Goal: Information Seeking & Learning: Find specific page/section

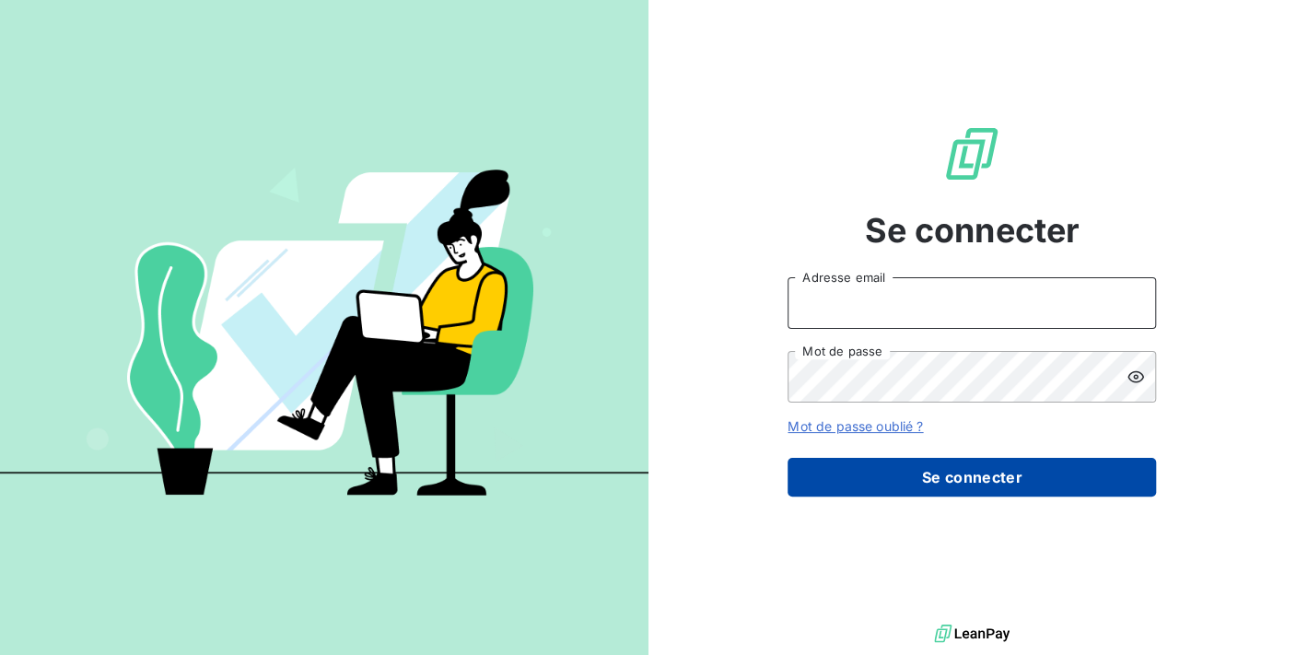
type input "[PERSON_NAME][EMAIL_ADDRESS][DOMAIN_NAME]"
click at [1044, 466] on button "Se connecter" at bounding box center [972, 477] width 368 height 39
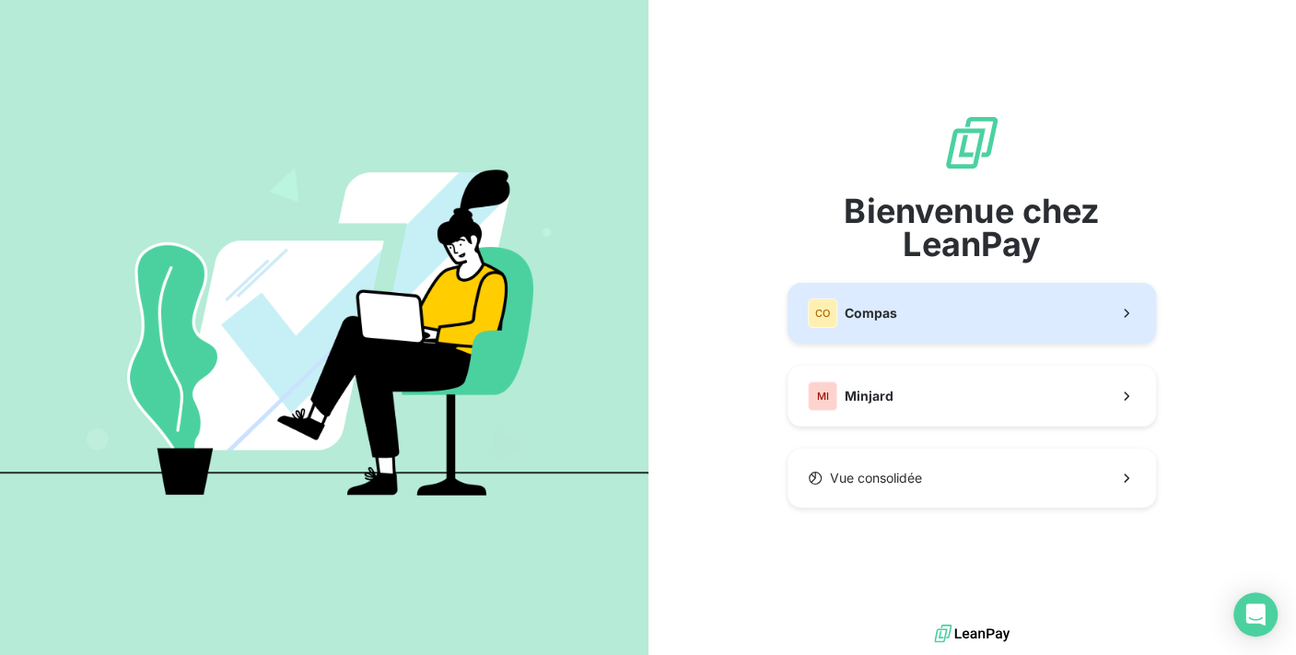
click at [1022, 318] on button "CO Compas" at bounding box center [972, 313] width 368 height 61
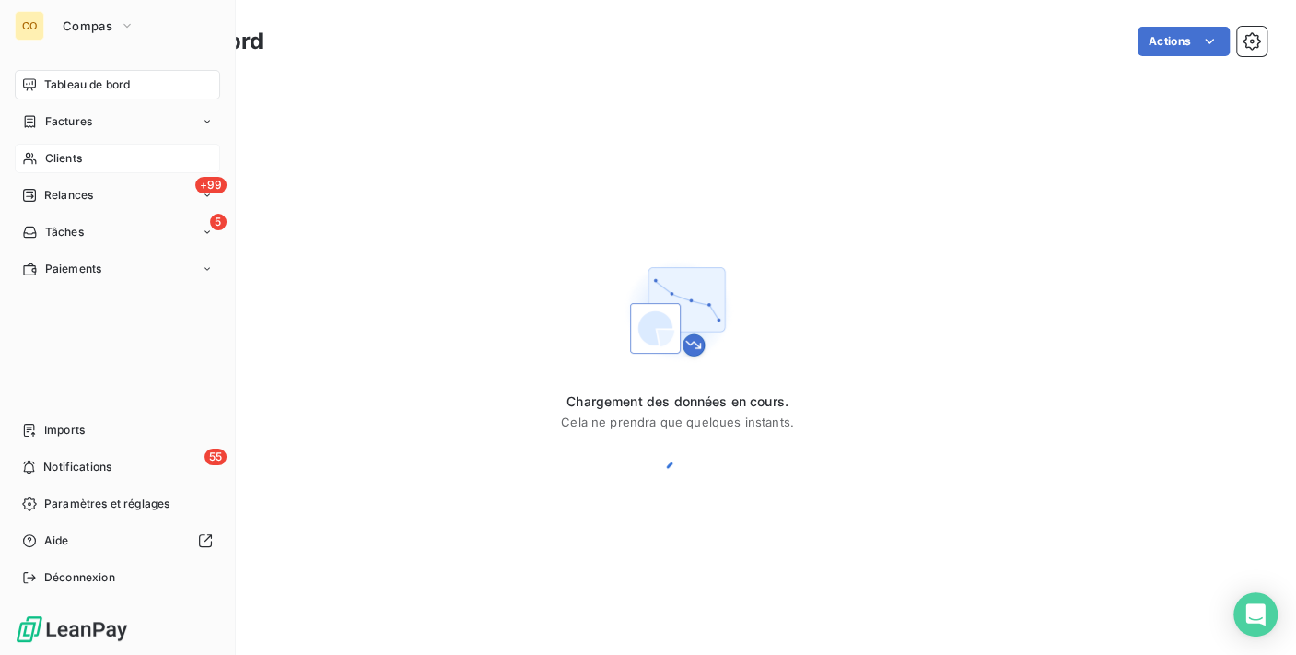
click at [54, 166] on span "Clients" at bounding box center [63, 158] width 37 height 17
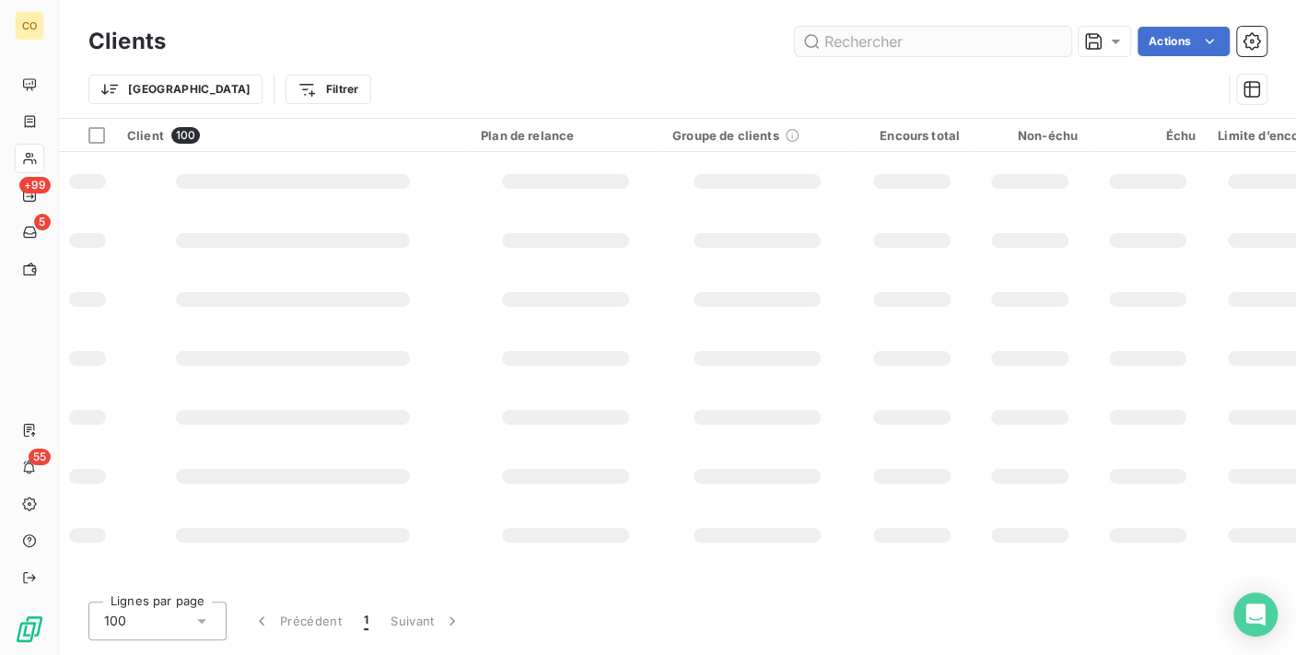
click at [881, 42] on input "text" at bounding box center [933, 41] width 276 height 29
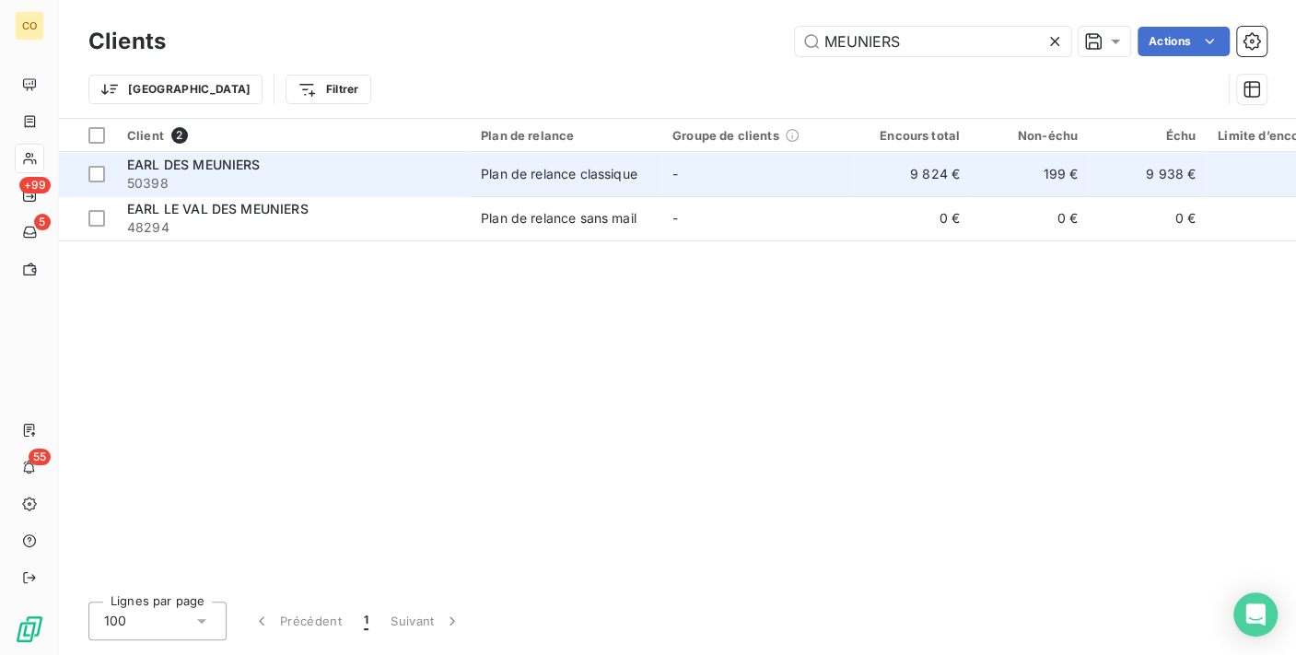
type input "MEUNIERS"
click at [746, 166] on td "-" at bounding box center [757, 174] width 192 height 44
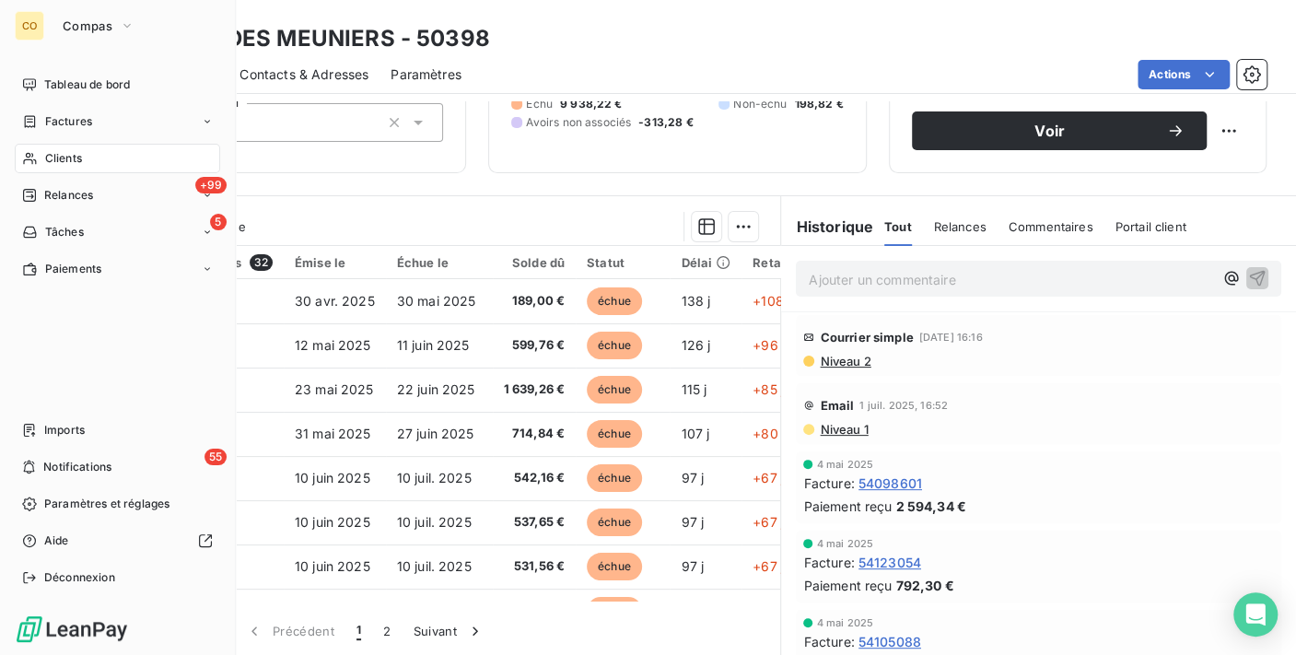
click at [50, 157] on span "Clients" at bounding box center [63, 158] width 37 height 17
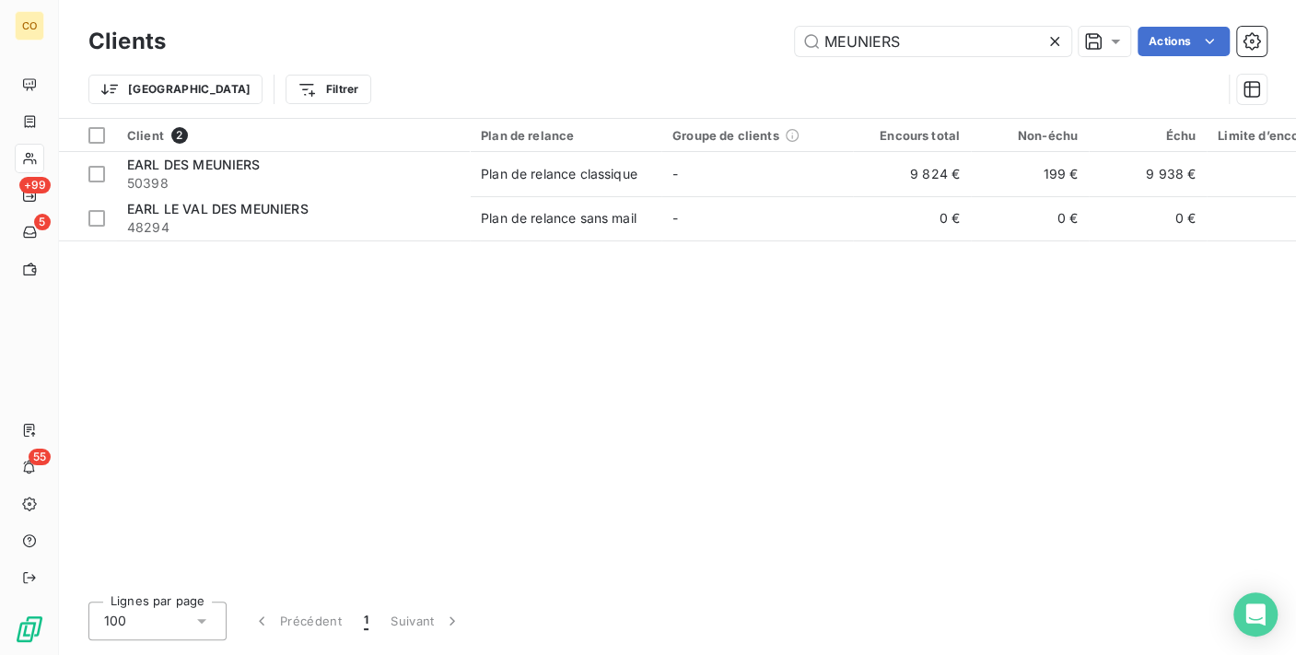
drag, startPoint x: 929, startPoint y: 55, endPoint x: 506, endPoint y: 18, distance: 424.4
click at [506, 18] on div "Clients MEUNIERS Actions Trier Filtrer" at bounding box center [677, 59] width 1237 height 118
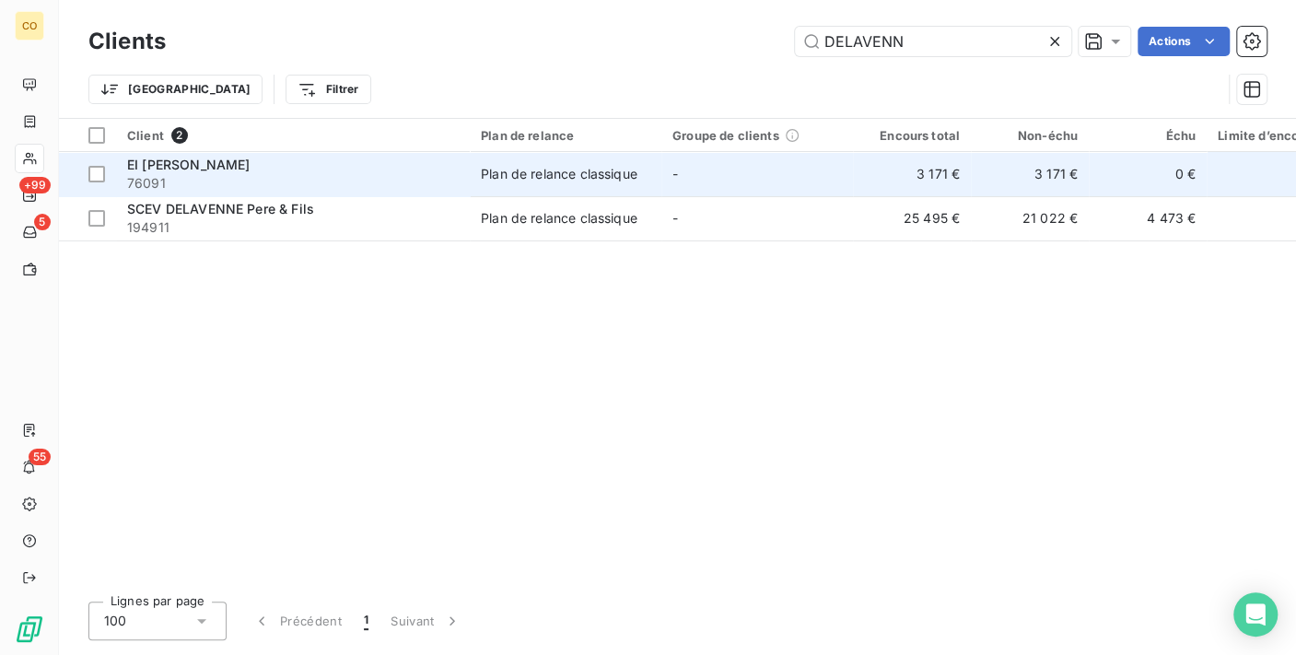
type input "DELAVENN"
click at [453, 184] on span "76091" at bounding box center [293, 183] width 332 height 18
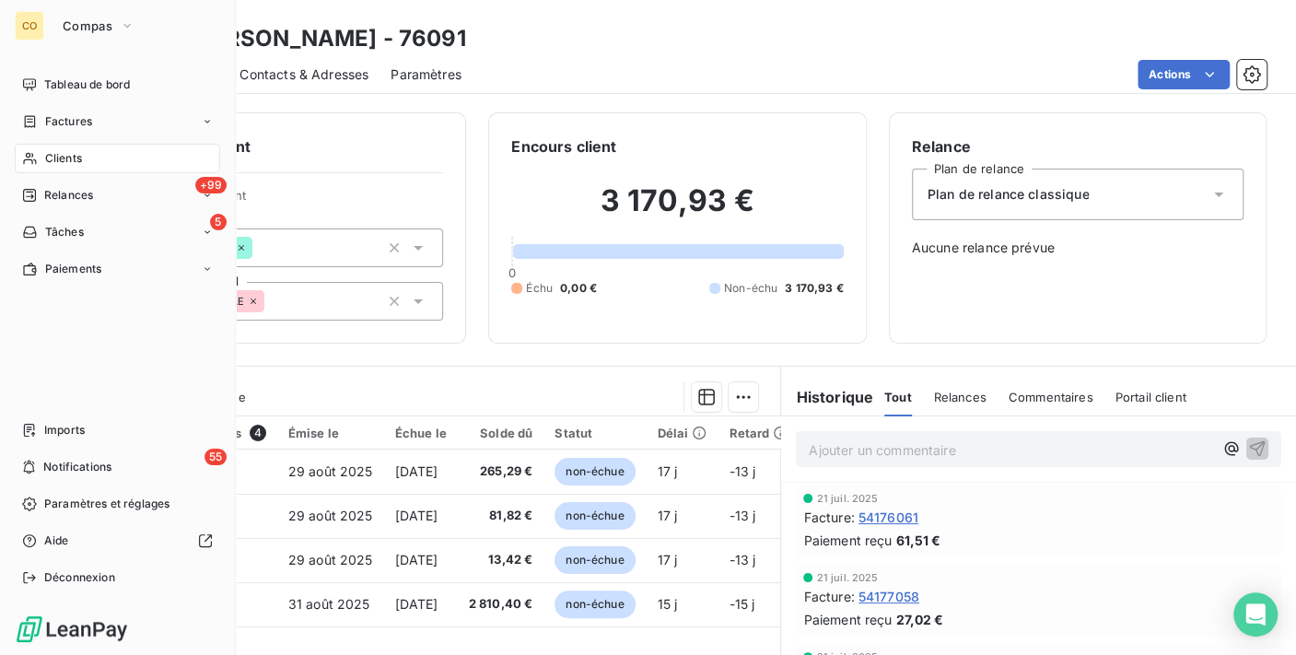
click at [47, 154] on span "Clients" at bounding box center [63, 158] width 37 height 17
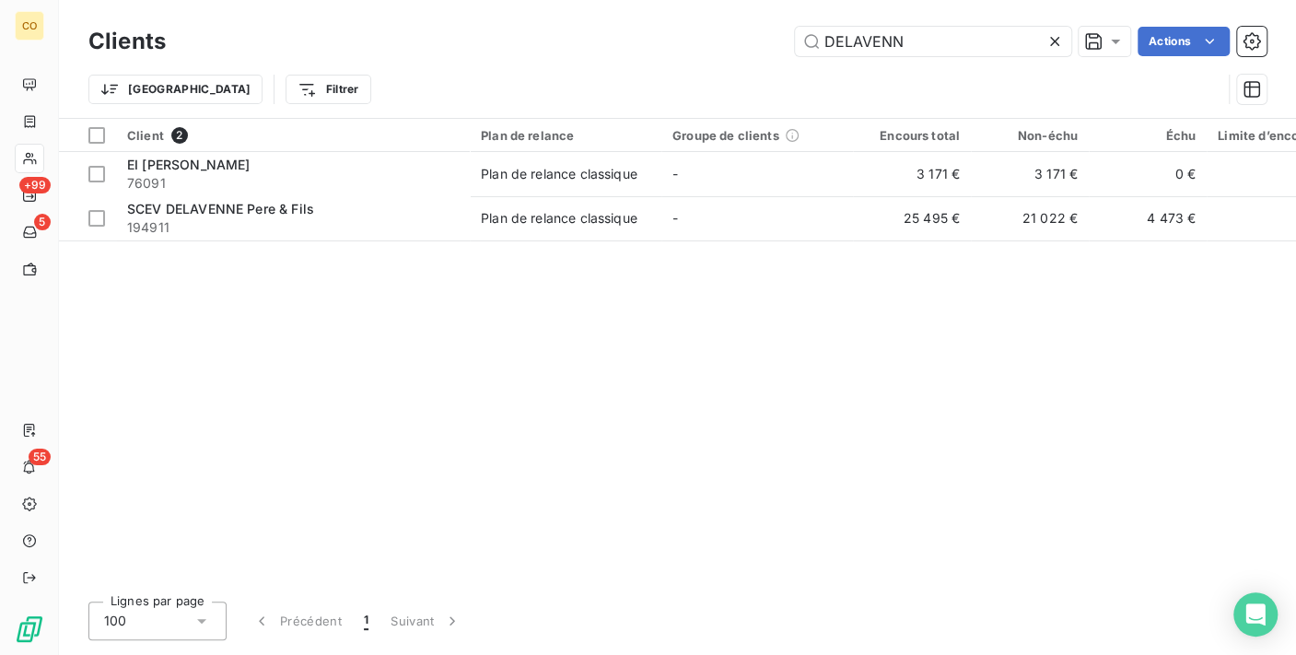
drag, startPoint x: 931, startPoint y: 38, endPoint x: 412, endPoint y: 18, distance: 519.9
click at [412, 19] on div "Clients DELAVENN Actions Trier Filtrer" at bounding box center [677, 59] width 1237 height 118
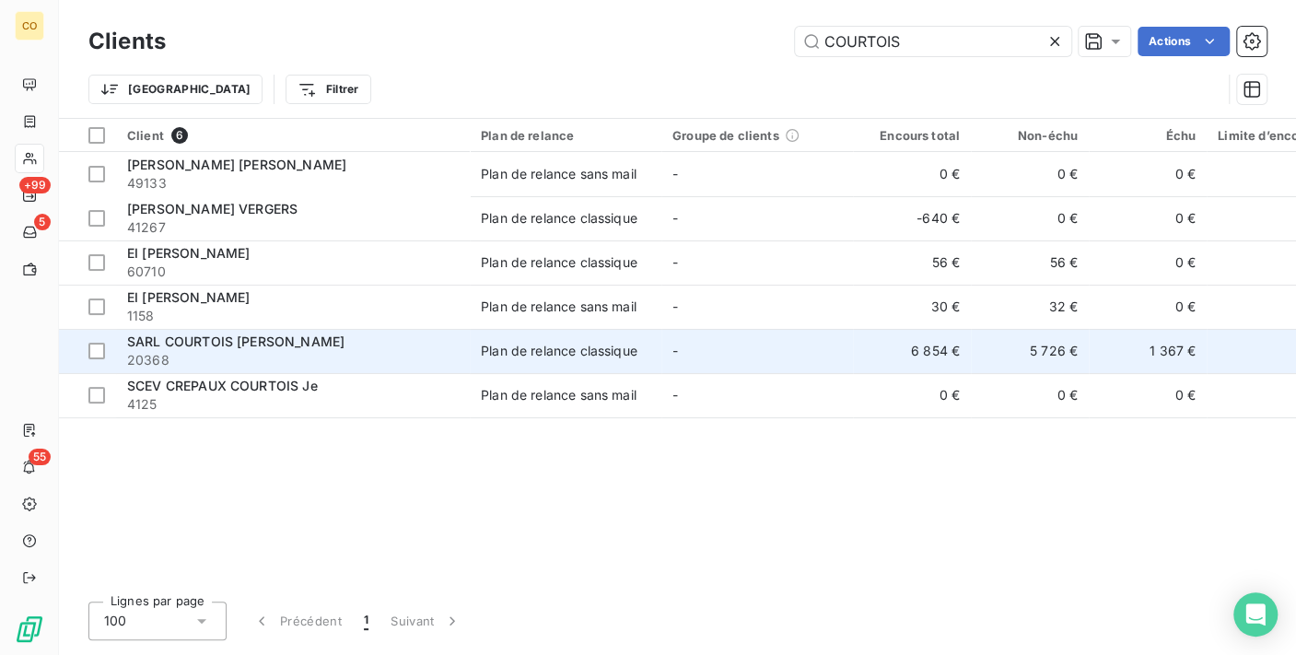
type input "COURTOIS"
click at [300, 357] on span "20368" at bounding box center [293, 360] width 332 height 18
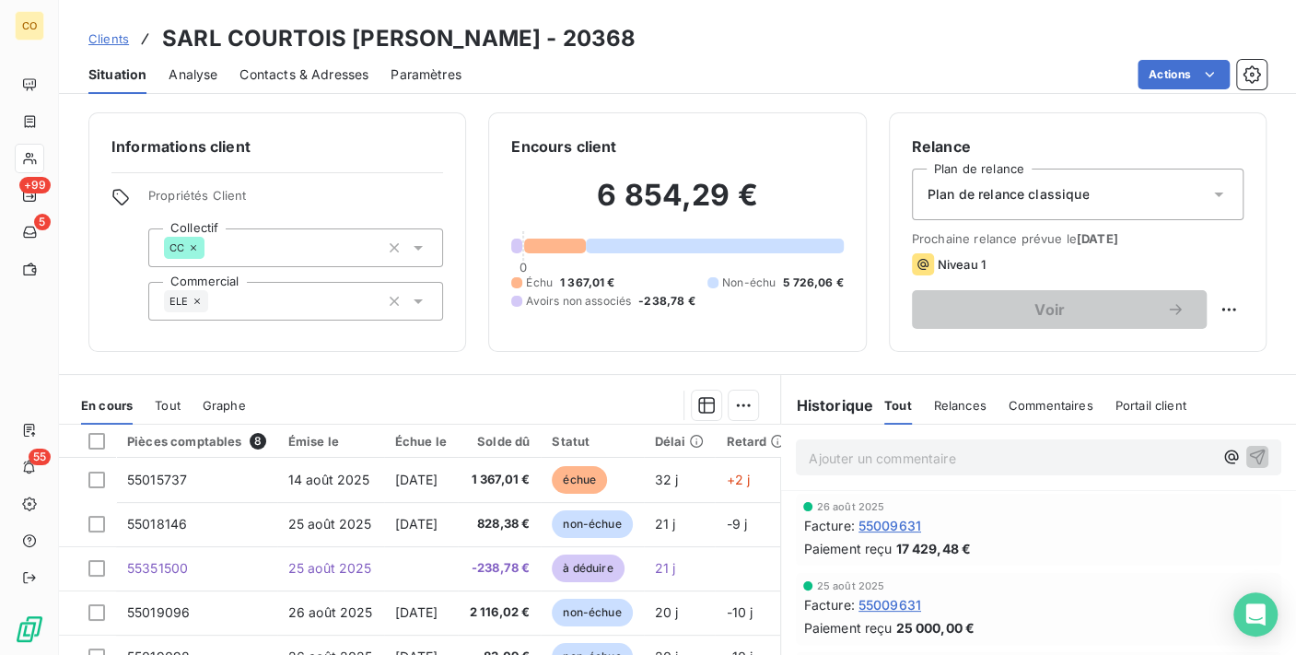
click at [62, 151] on div "Informations client Propriétés Client Collectif CC Commercial ELE Encours clien…" at bounding box center [677, 232] width 1237 height 240
click at [59, 157] on div "Informations client Propriétés Client Collectif CC Commercial ELE Encours clien…" at bounding box center [677, 232] width 1237 height 240
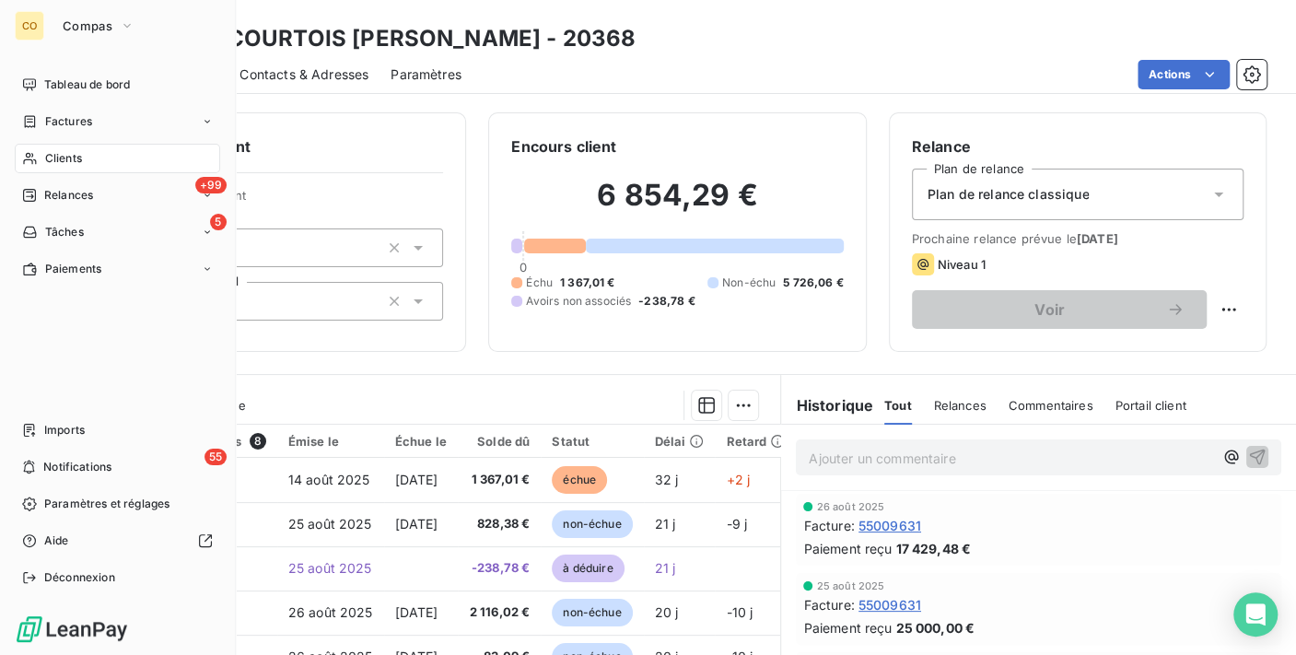
click at [45, 157] on span "Clients" at bounding box center [63, 158] width 37 height 17
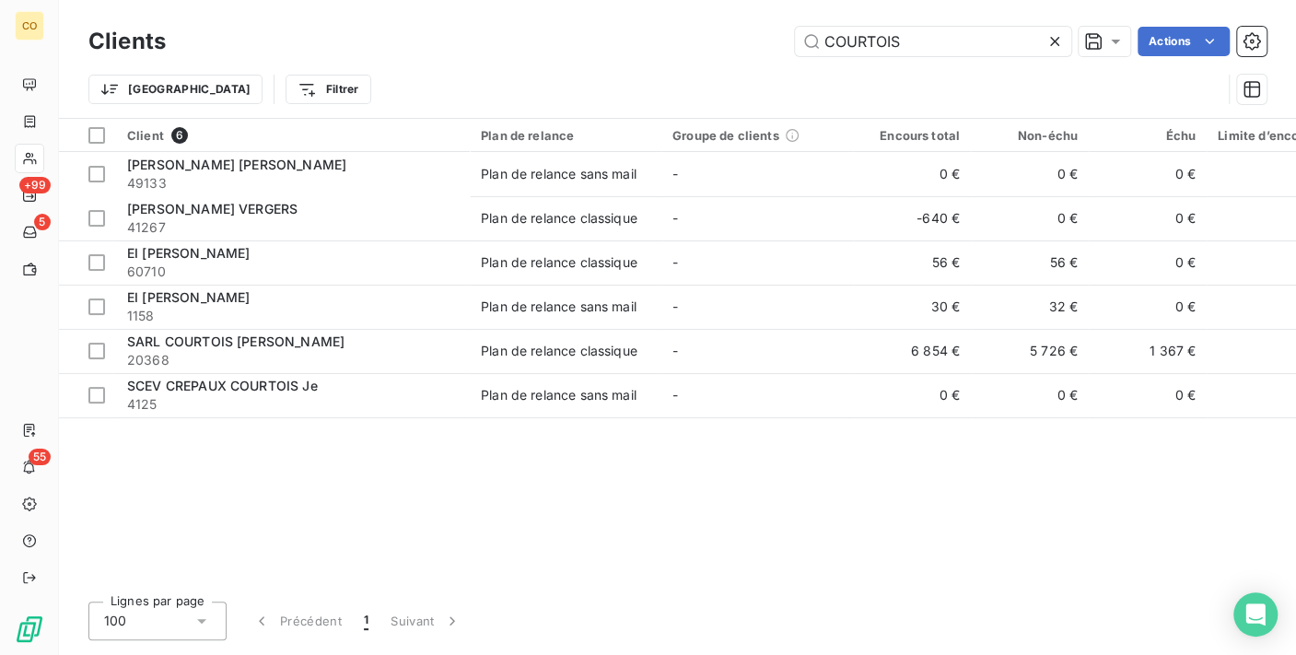
drag, startPoint x: 933, startPoint y: 34, endPoint x: 520, endPoint y: -32, distance: 418.0
click at [520, 0] on html "CO +99 5 55 Clients COURTOIS Actions Trier Filtrer Client 6 Plan de relance Gro…" at bounding box center [648, 327] width 1296 height 655
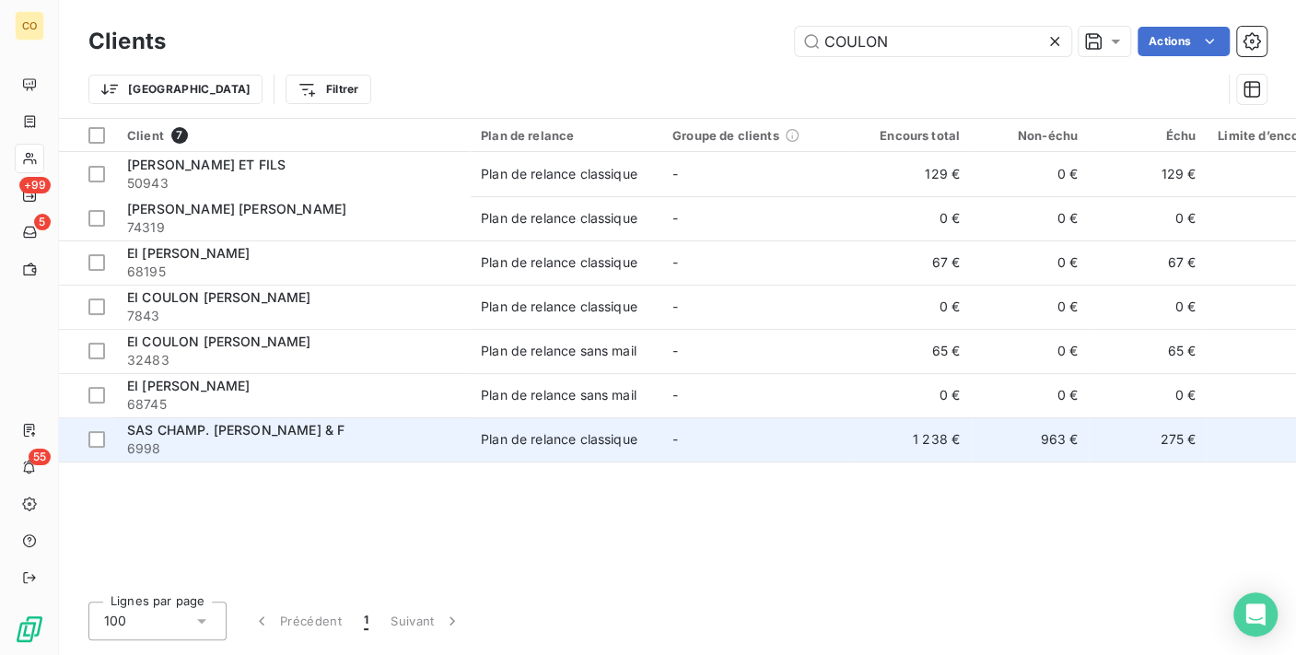
type input "COULON"
click at [312, 448] on span "6998" at bounding box center [293, 448] width 332 height 18
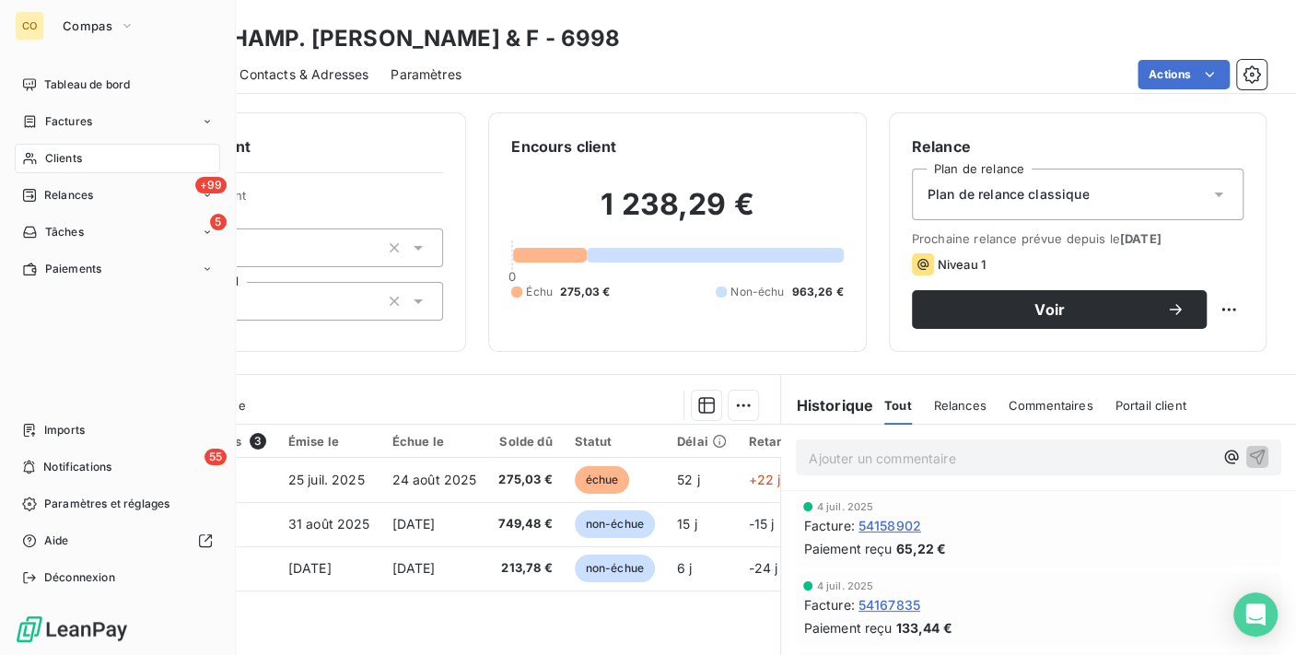
click at [43, 155] on div "Clients" at bounding box center [117, 158] width 205 height 29
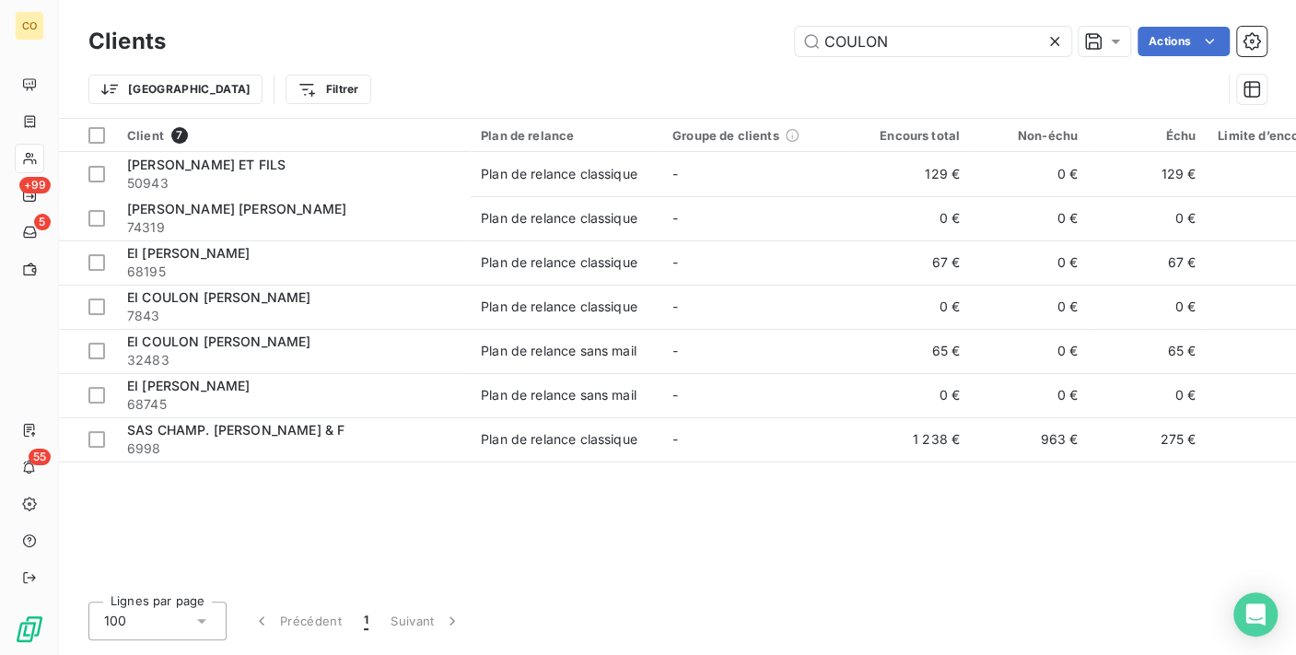
drag, startPoint x: 941, startPoint y: 48, endPoint x: 591, endPoint y: 32, distance: 350.4
click at [591, 32] on div "COULON Actions" at bounding box center [727, 41] width 1079 height 29
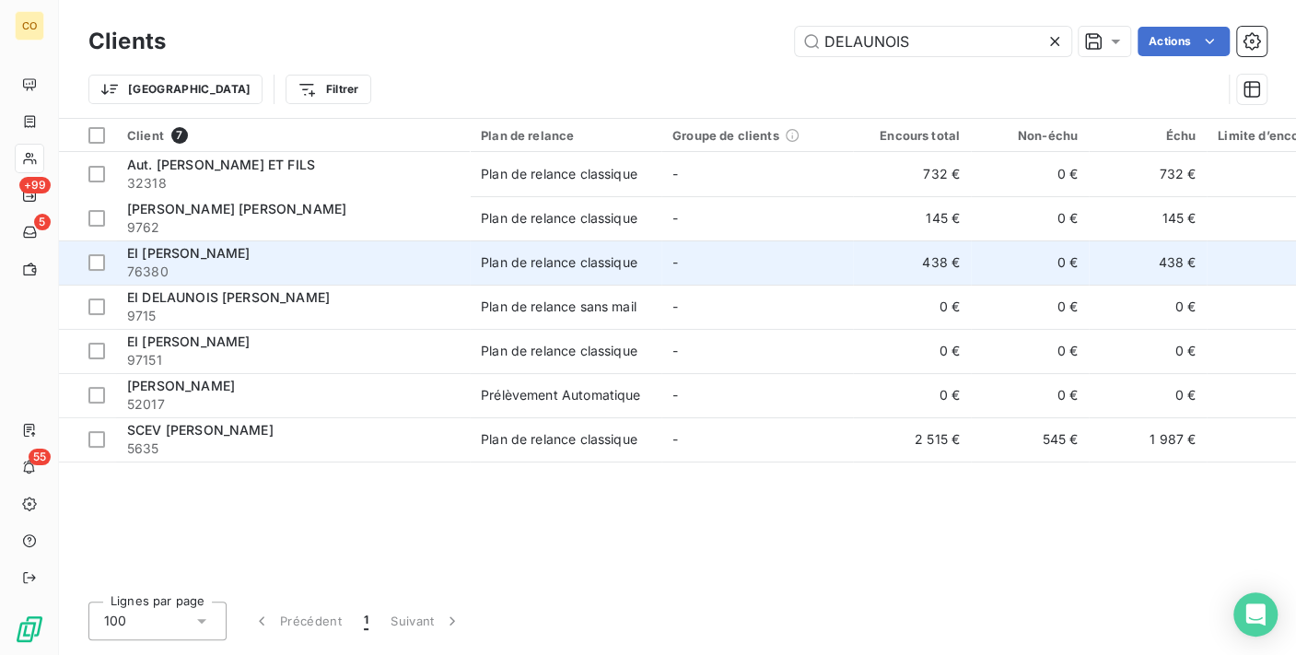
type input "DELAUNOIS"
click at [439, 275] on span "76380" at bounding box center [293, 272] width 332 height 18
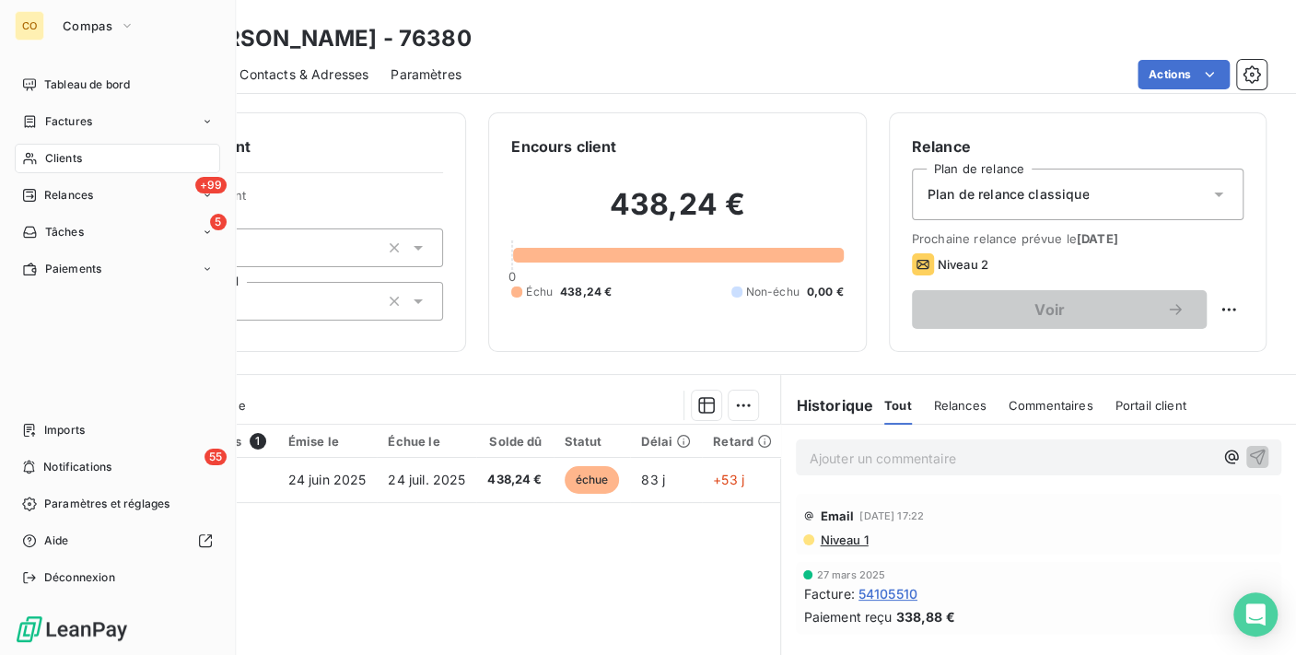
click at [74, 150] on span "Clients" at bounding box center [63, 158] width 37 height 17
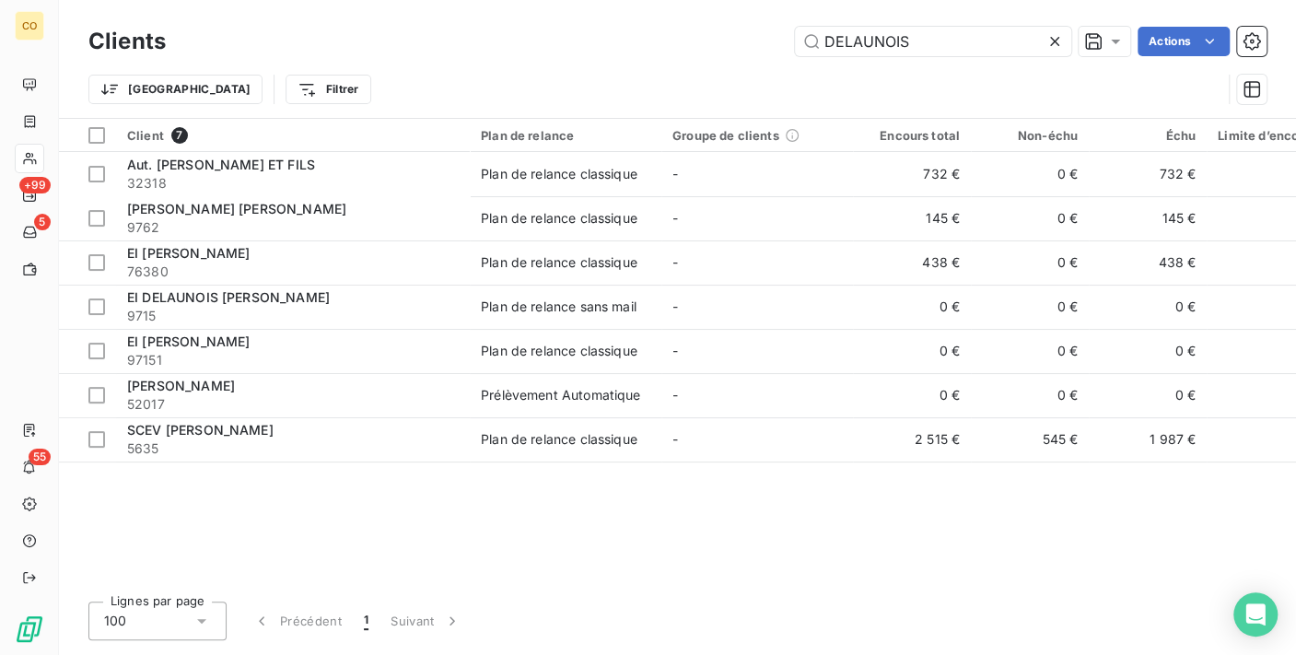
drag, startPoint x: 945, startPoint y: 35, endPoint x: 461, endPoint y: 35, distance: 484.6
click at [461, 35] on div "DELAUNOIS Actions" at bounding box center [727, 41] width 1079 height 29
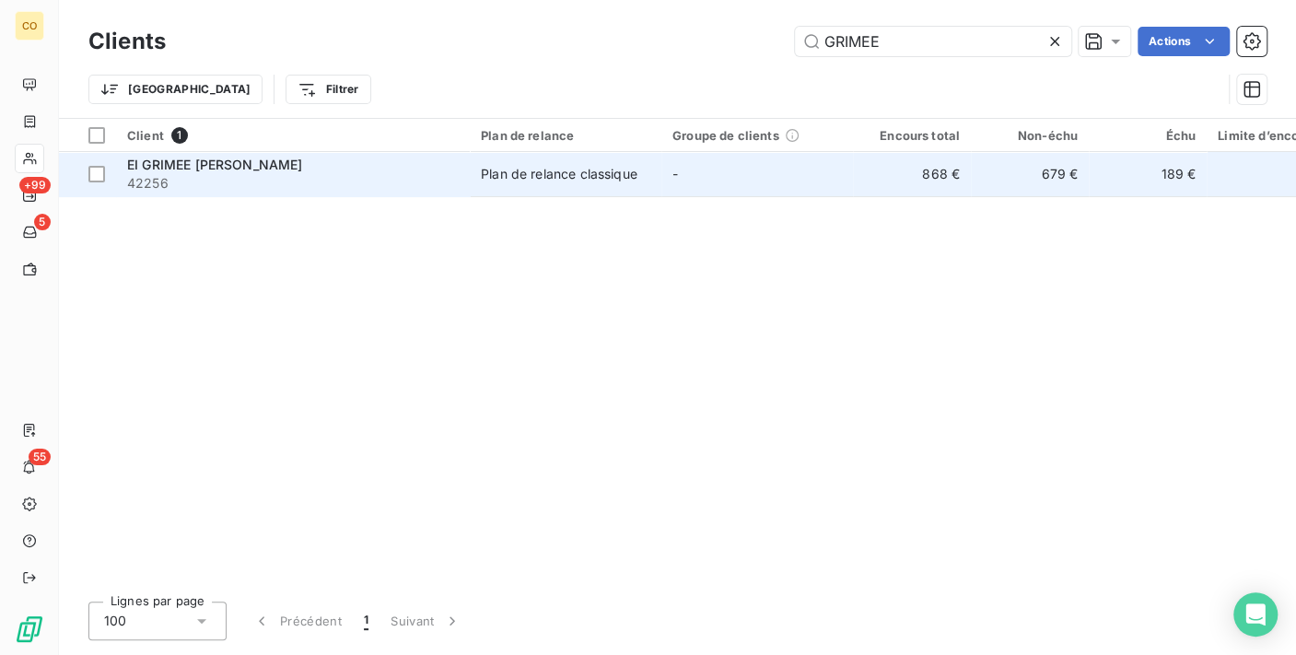
type input "GRIMEE"
click at [513, 189] on td "Plan de relance classique" at bounding box center [566, 174] width 192 height 44
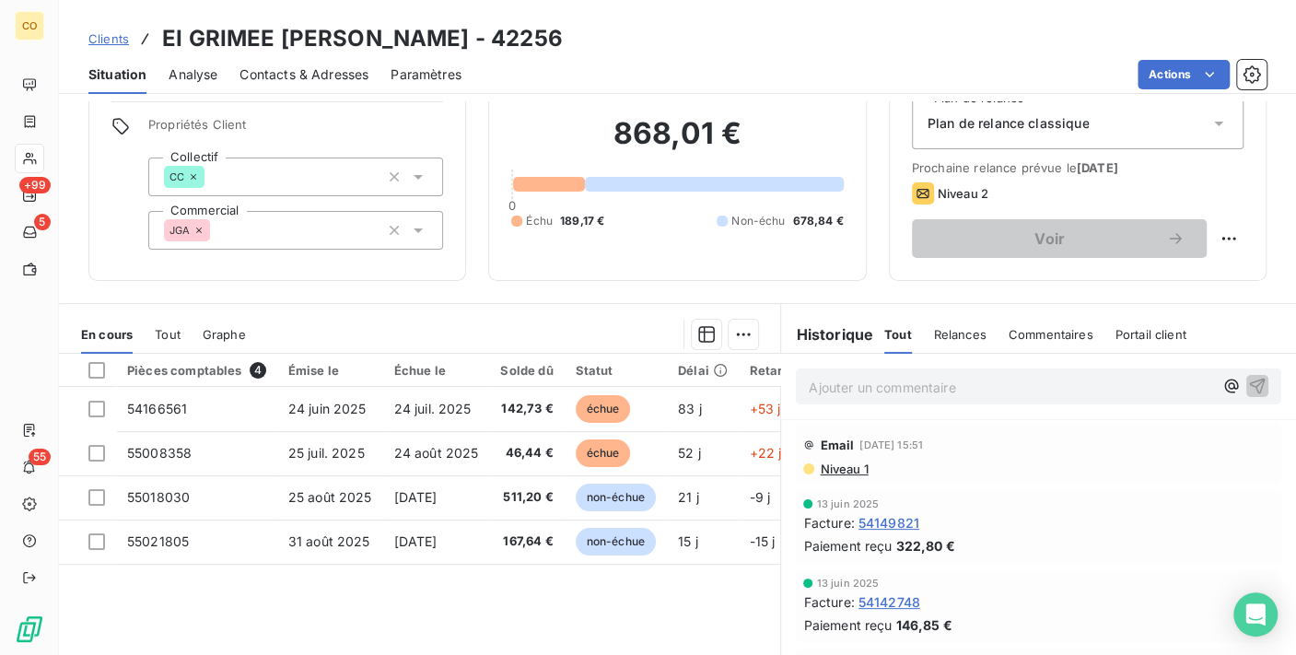
scroll to position [102, 0]
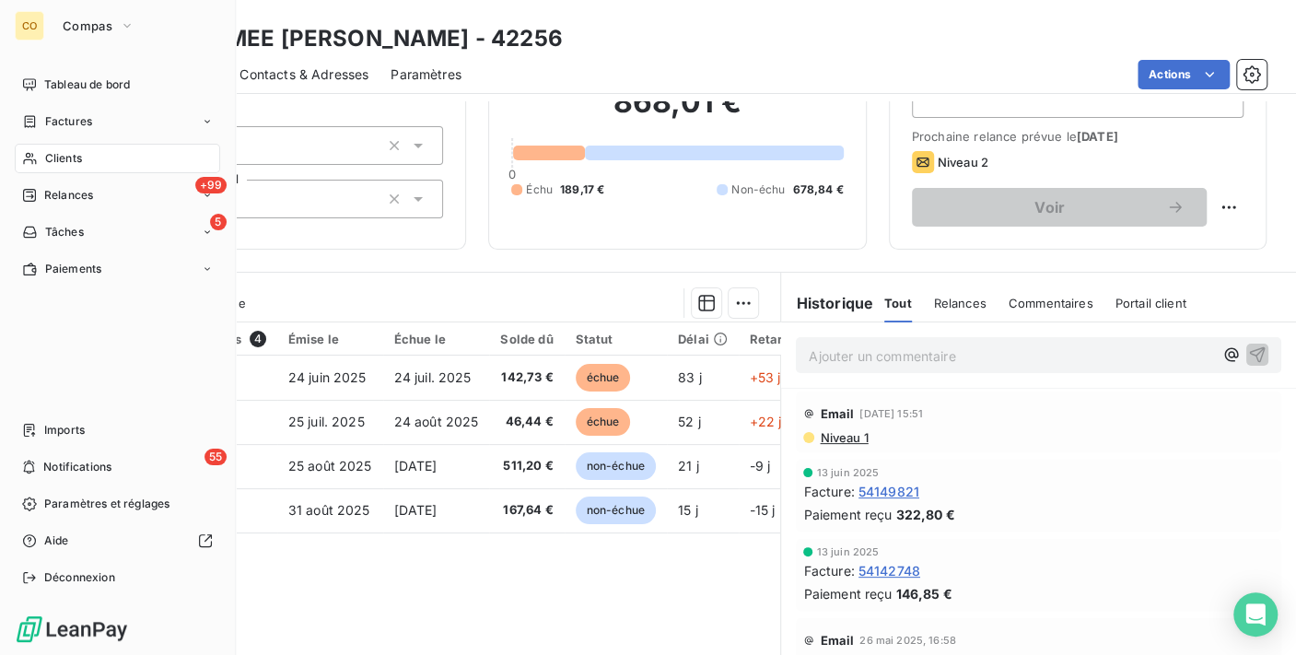
drag, startPoint x: 55, startPoint y: 161, endPoint x: 72, endPoint y: 147, distance: 21.6
click at [53, 161] on span "Clients" at bounding box center [63, 158] width 37 height 17
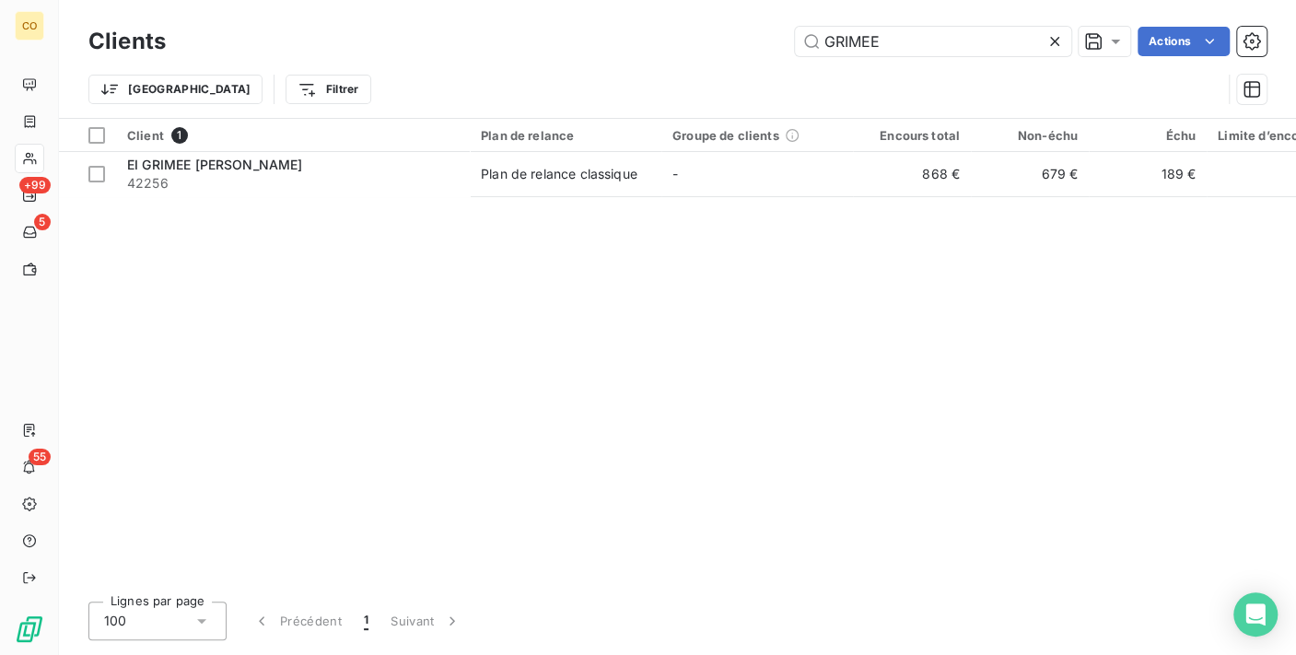
drag, startPoint x: 905, startPoint y: 29, endPoint x: 523, endPoint y: -15, distance: 383.8
click at [523, 0] on html "CO +99 5 55 Clients GRIMEE Actions Trier Filtrer Client 1 Plan de relance Group…" at bounding box center [648, 327] width 1296 height 655
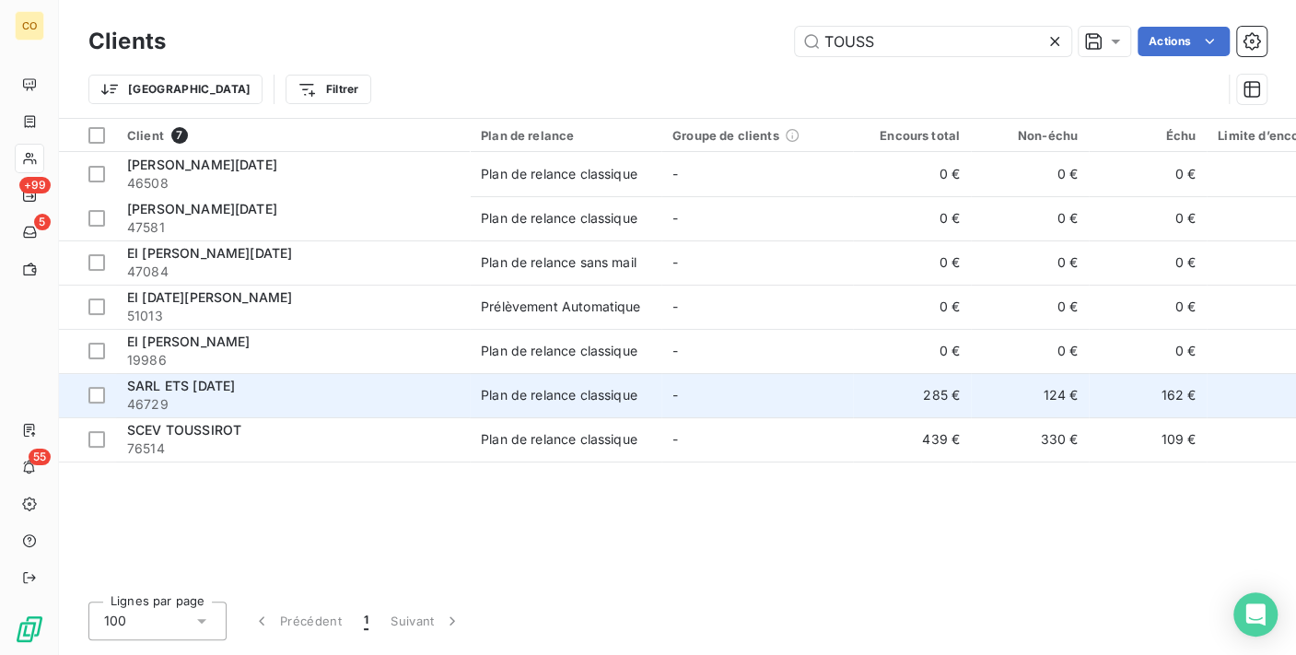
type input "TOUSS"
click at [322, 397] on span "46729" at bounding box center [293, 404] width 332 height 18
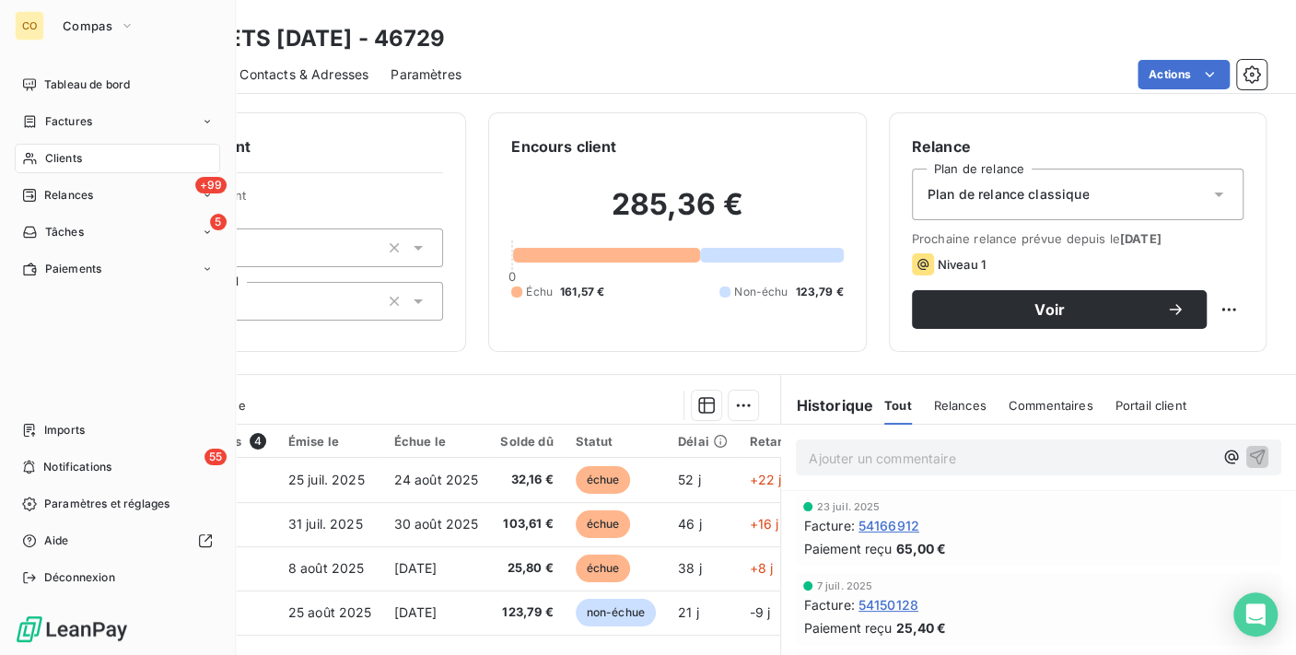
click at [82, 164] on div "Clients" at bounding box center [117, 158] width 205 height 29
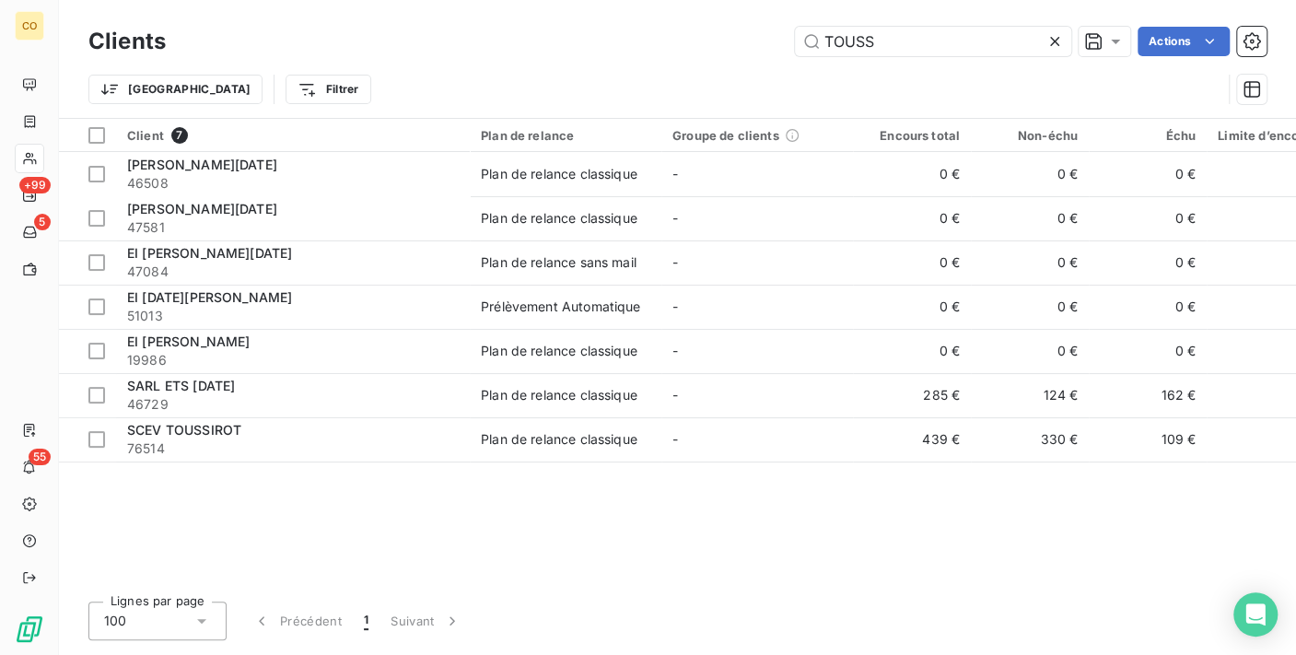
drag, startPoint x: 298, startPoint y: 29, endPoint x: 254, endPoint y: 35, distance: 44.7
click at [254, 35] on div "TOUSS Actions" at bounding box center [727, 41] width 1079 height 29
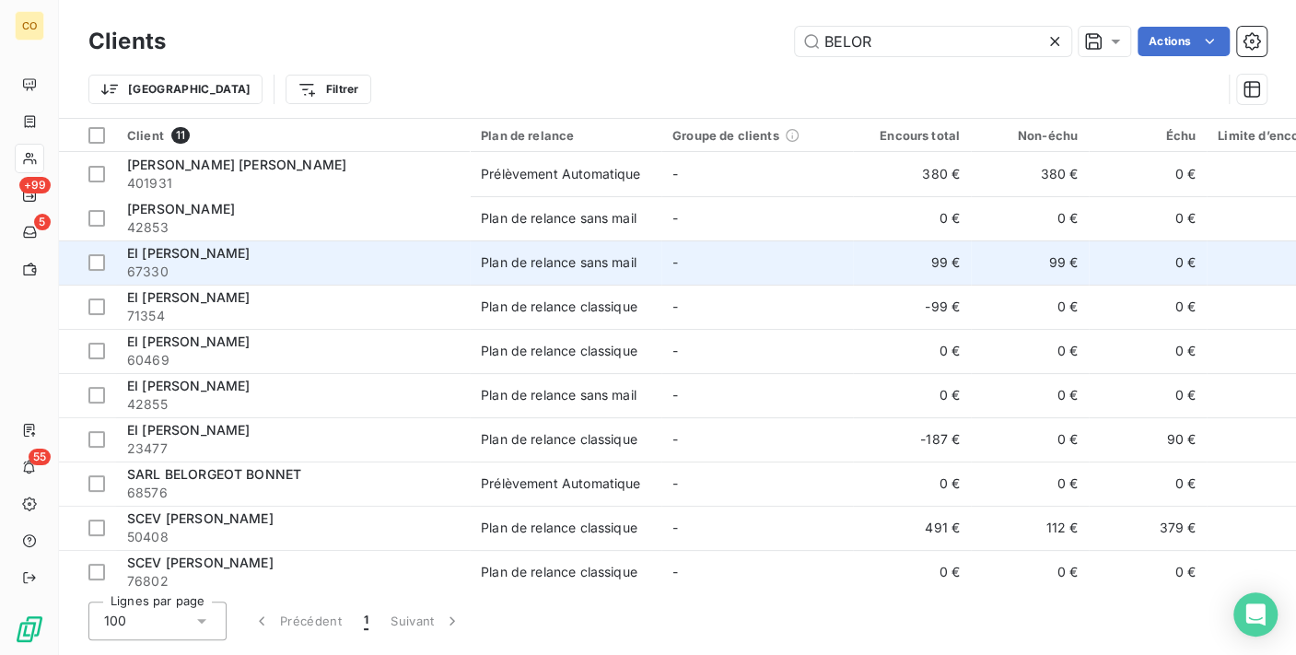
type input "BELOR"
click at [250, 253] on span "EI [PERSON_NAME]" at bounding box center [188, 253] width 123 height 16
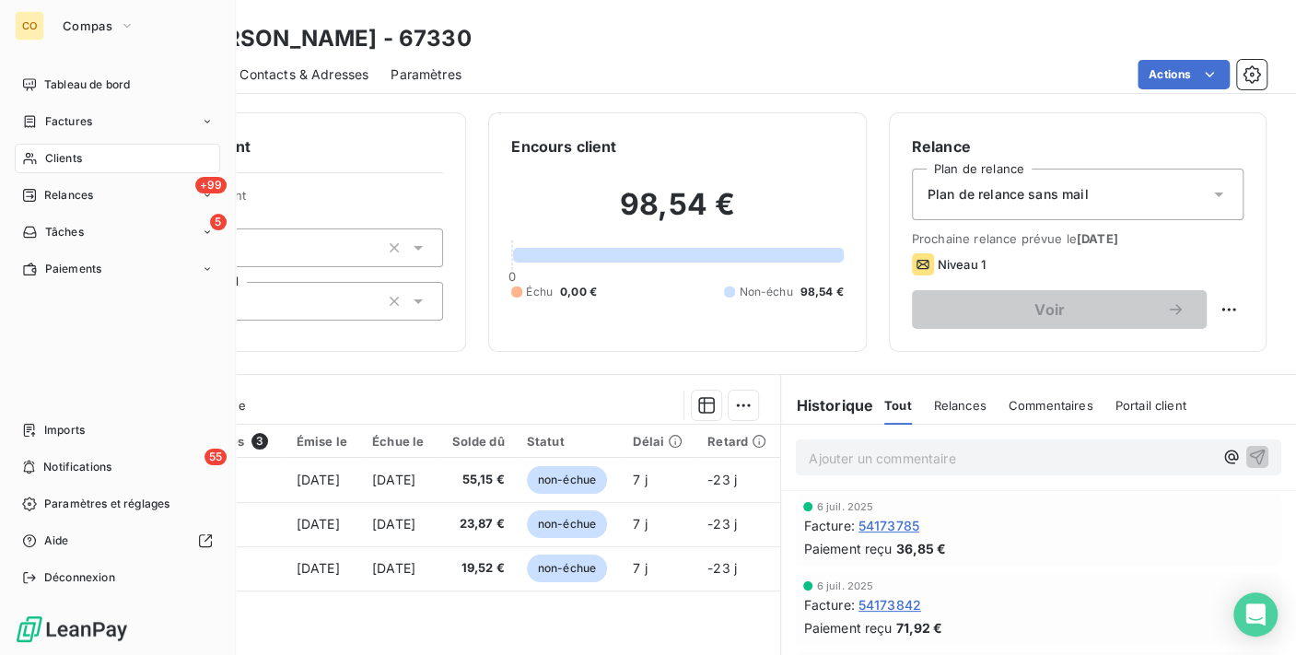
click at [56, 150] on span "Clients" at bounding box center [63, 158] width 37 height 17
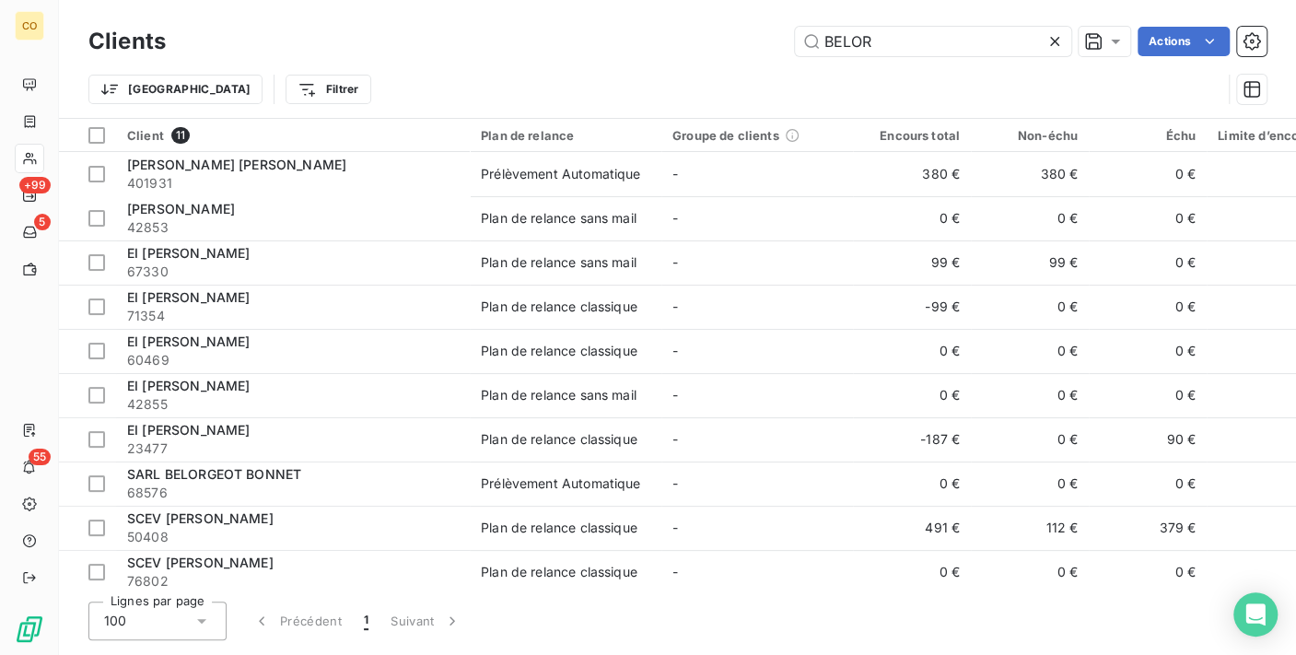
drag, startPoint x: 919, startPoint y: 47, endPoint x: 437, endPoint y: 6, distance: 484.4
click at [437, 6] on div "Clients BELOR Actions Trier Filtrer" at bounding box center [677, 59] width 1237 height 118
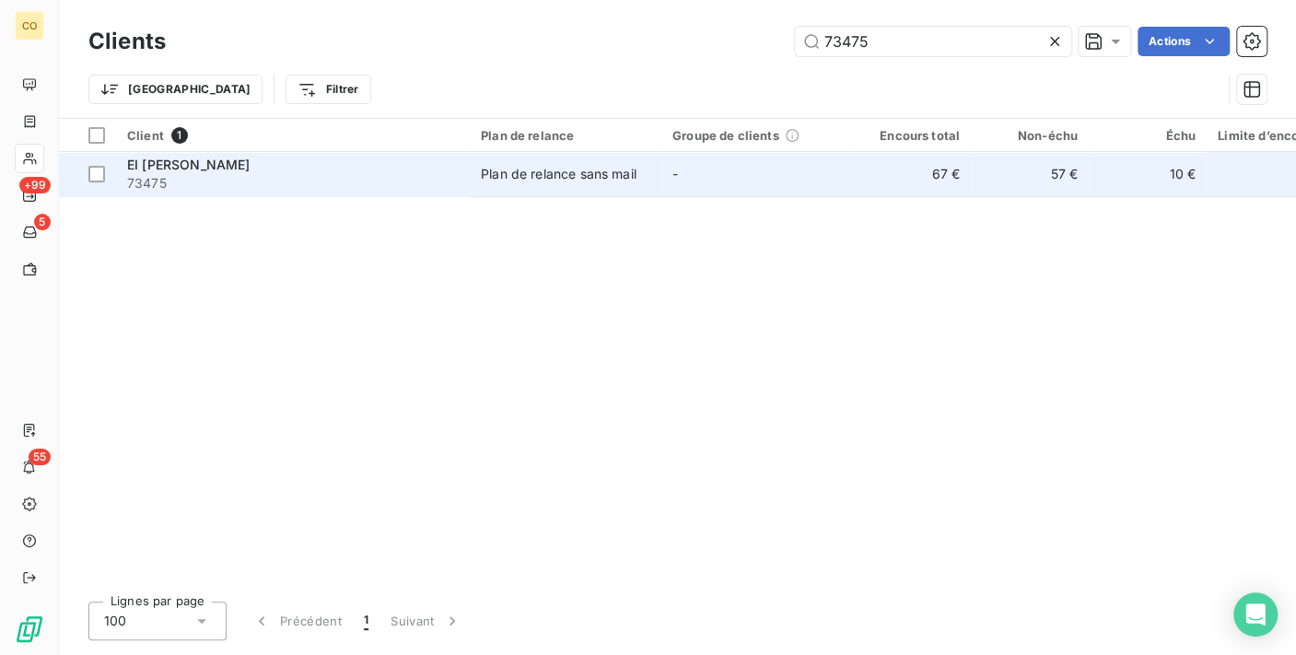
type input "73475"
click at [489, 174] on div "Plan de relance sans mail" at bounding box center [559, 174] width 156 height 18
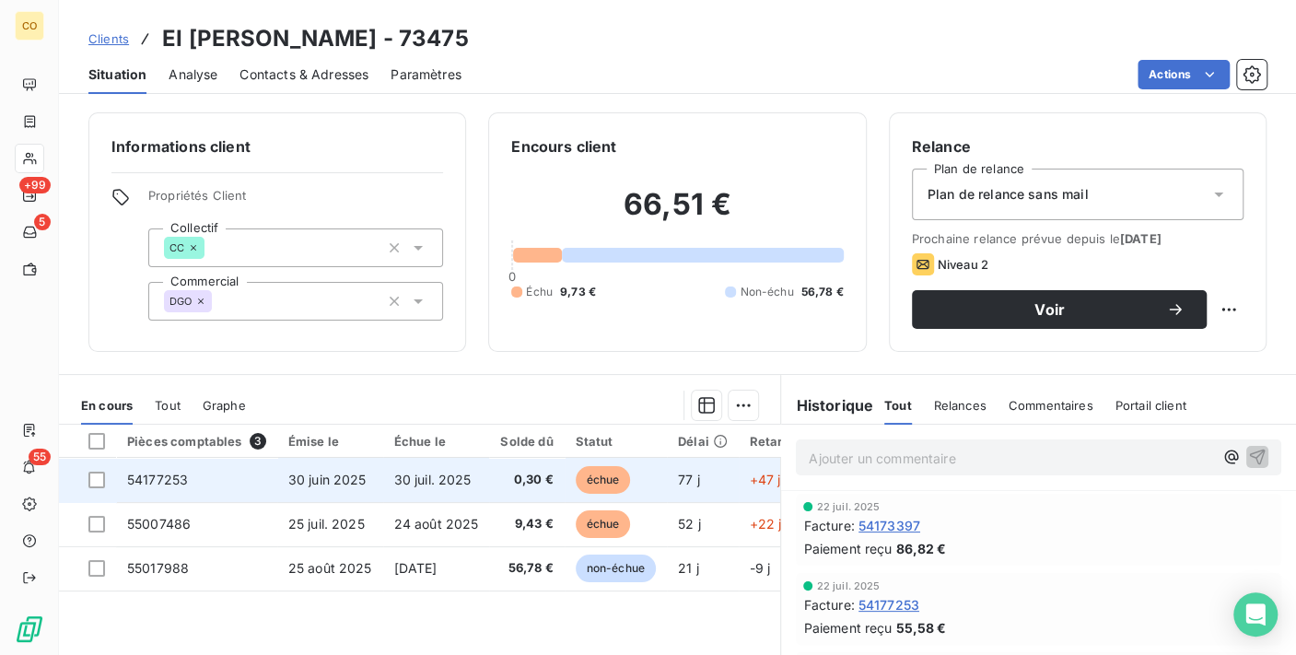
click at [350, 472] on span "30 juin 2025" at bounding box center [327, 480] width 78 height 16
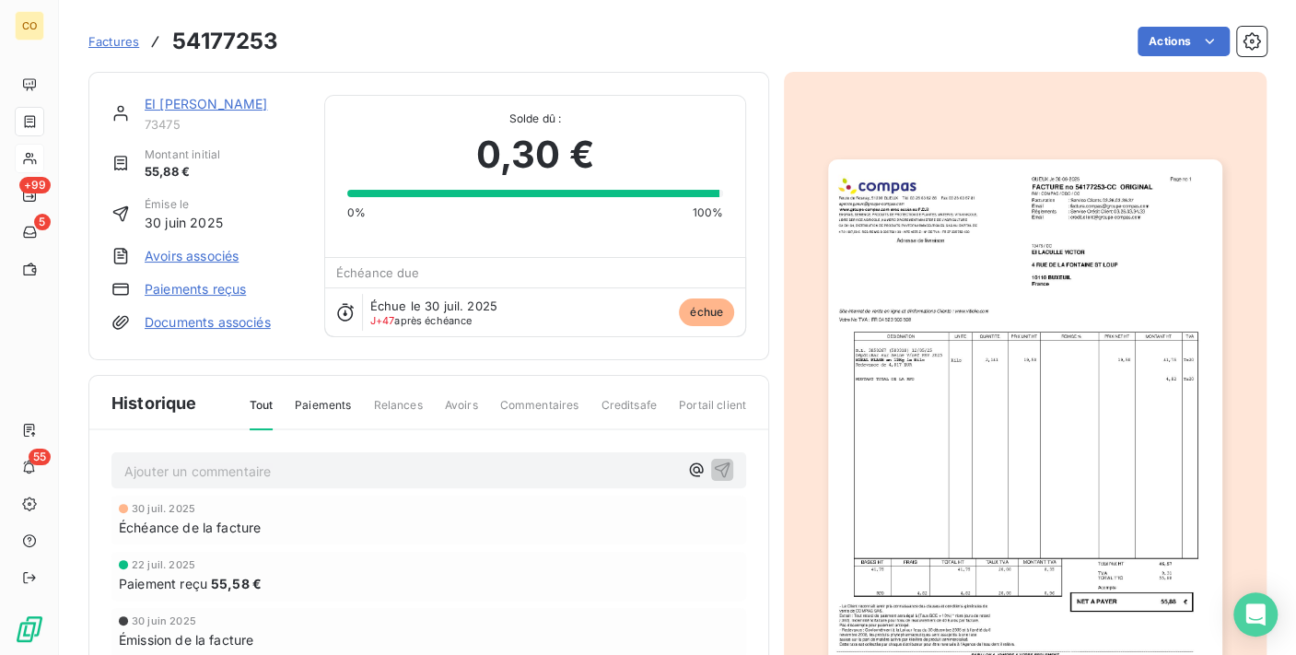
click at [929, 526] on img "button" at bounding box center [1024, 437] width 393 height 556
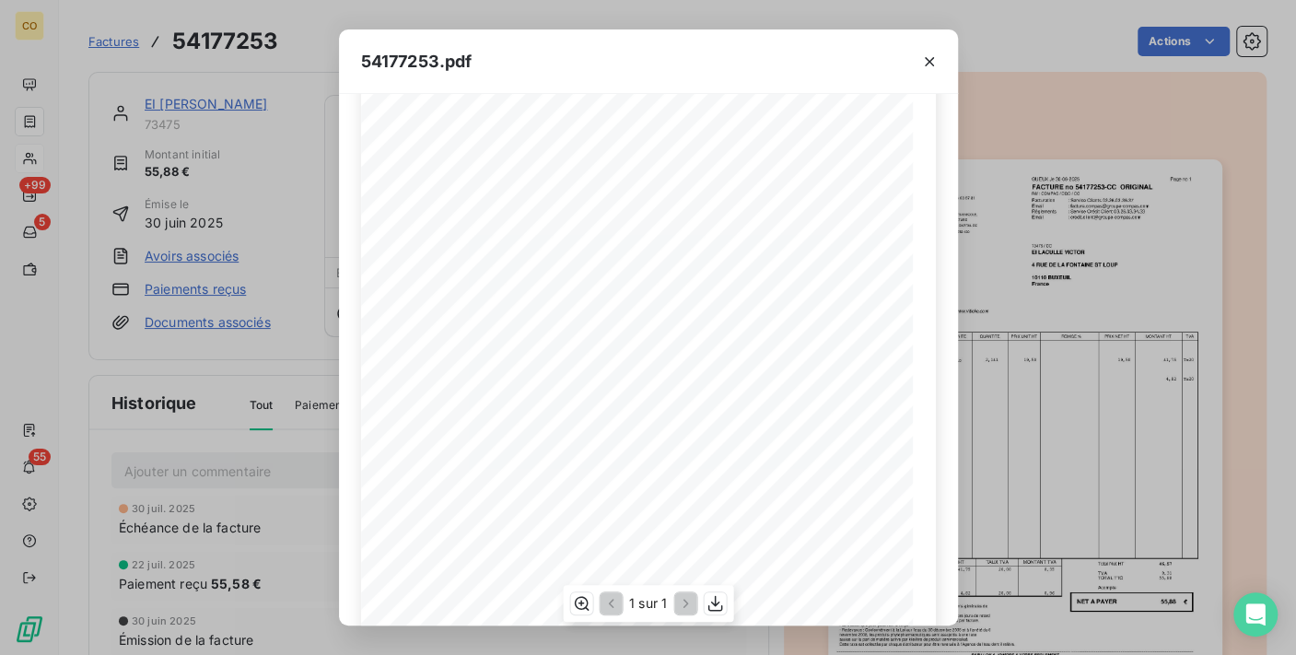
scroll to position [192, 0]
click at [917, 70] on button "button" at bounding box center [929, 61] width 29 height 29
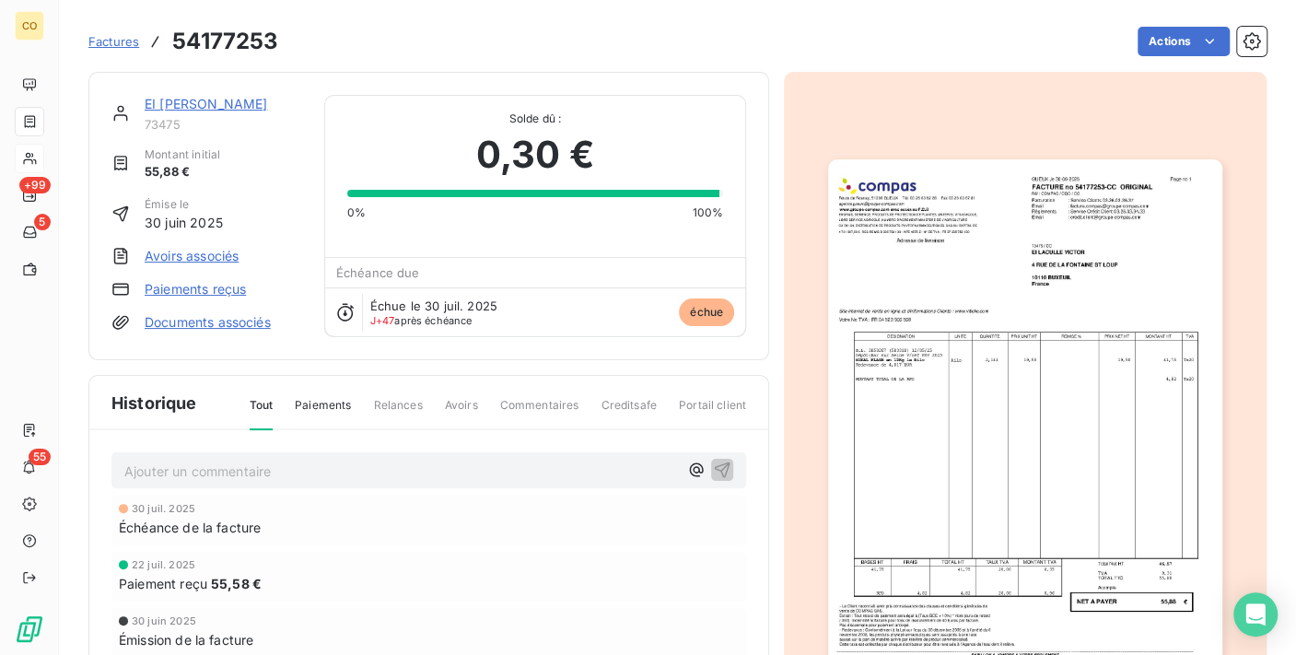
click at [208, 101] on link "EI [PERSON_NAME]" at bounding box center [206, 104] width 123 height 16
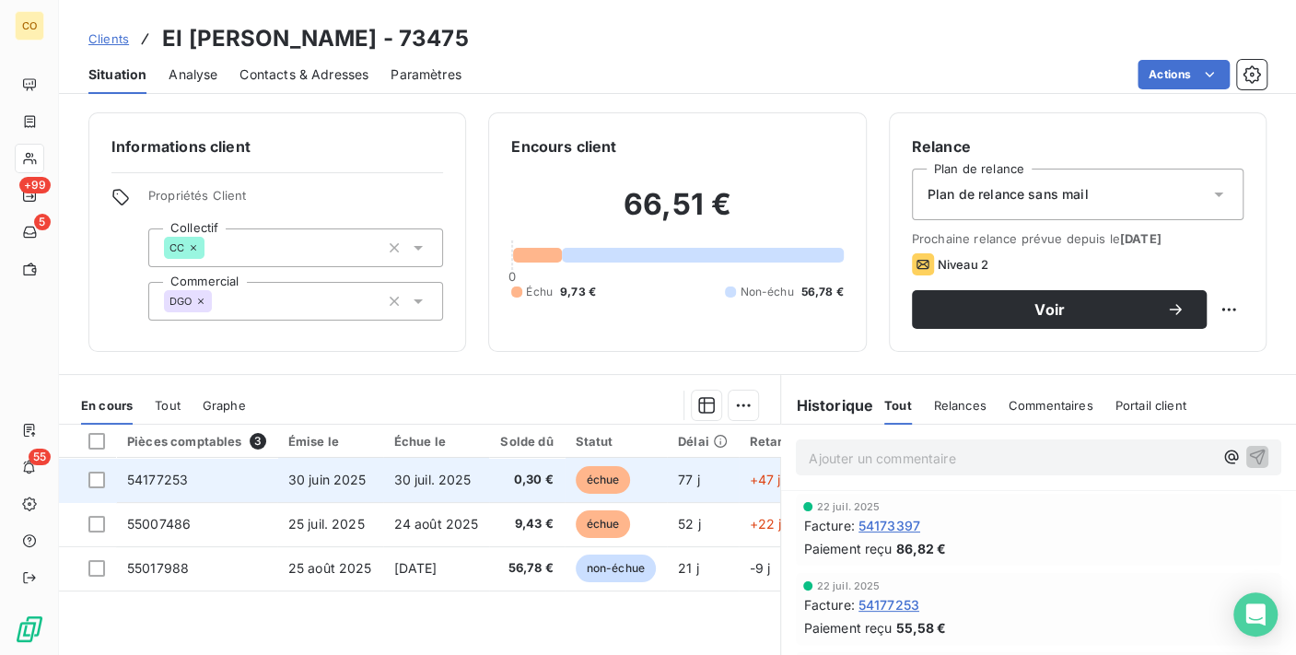
click at [376, 479] on td "30 juin 2025" at bounding box center [330, 480] width 106 height 44
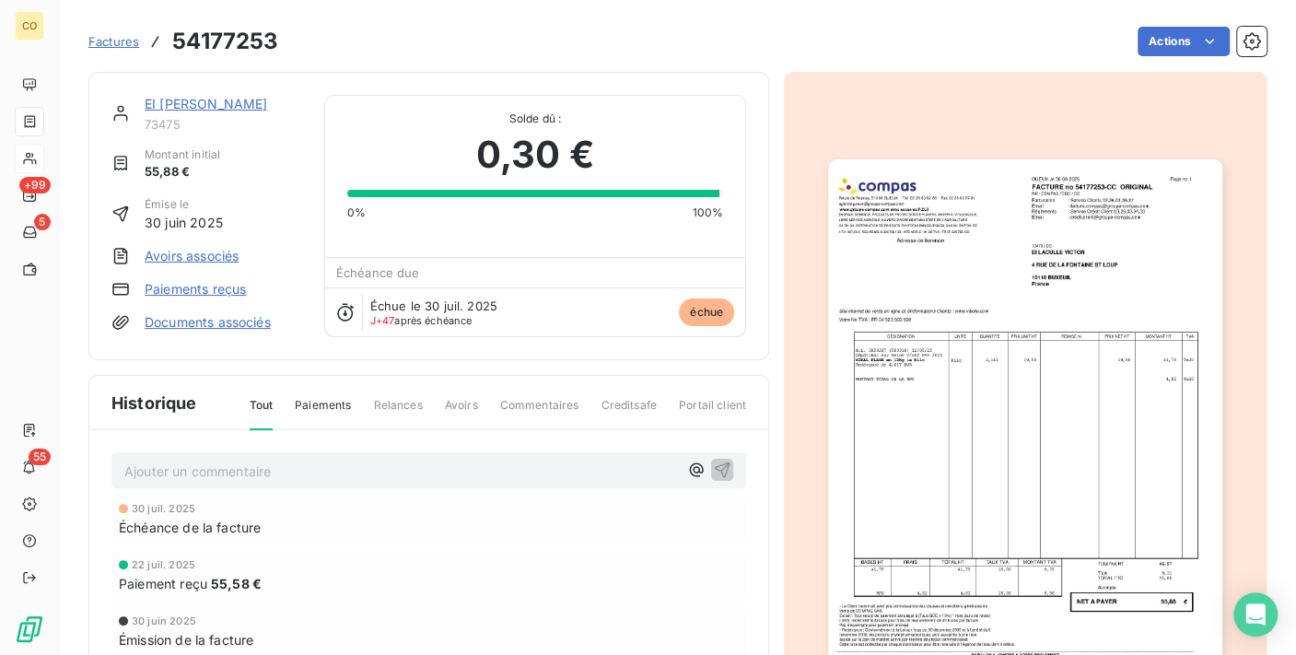
click at [234, 292] on link "Paiements reçus" at bounding box center [195, 289] width 101 height 18
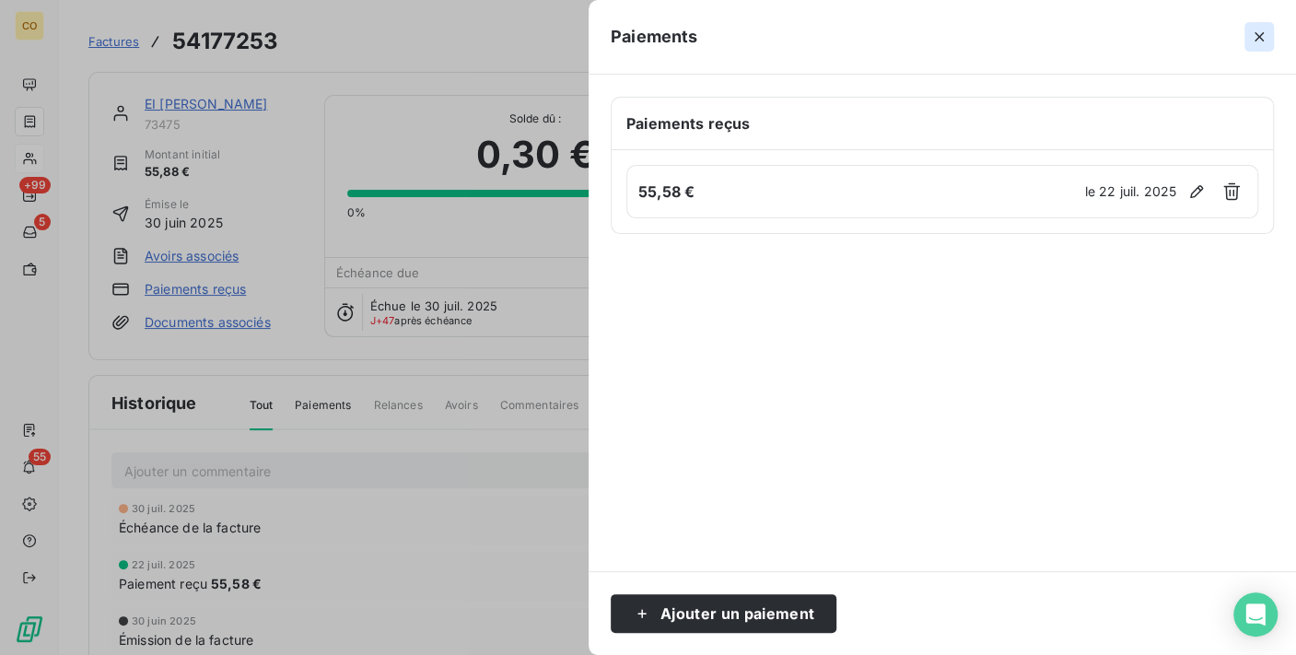
click at [1255, 42] on icon "button" at bounding box center [1259, 37] width 18 height 18
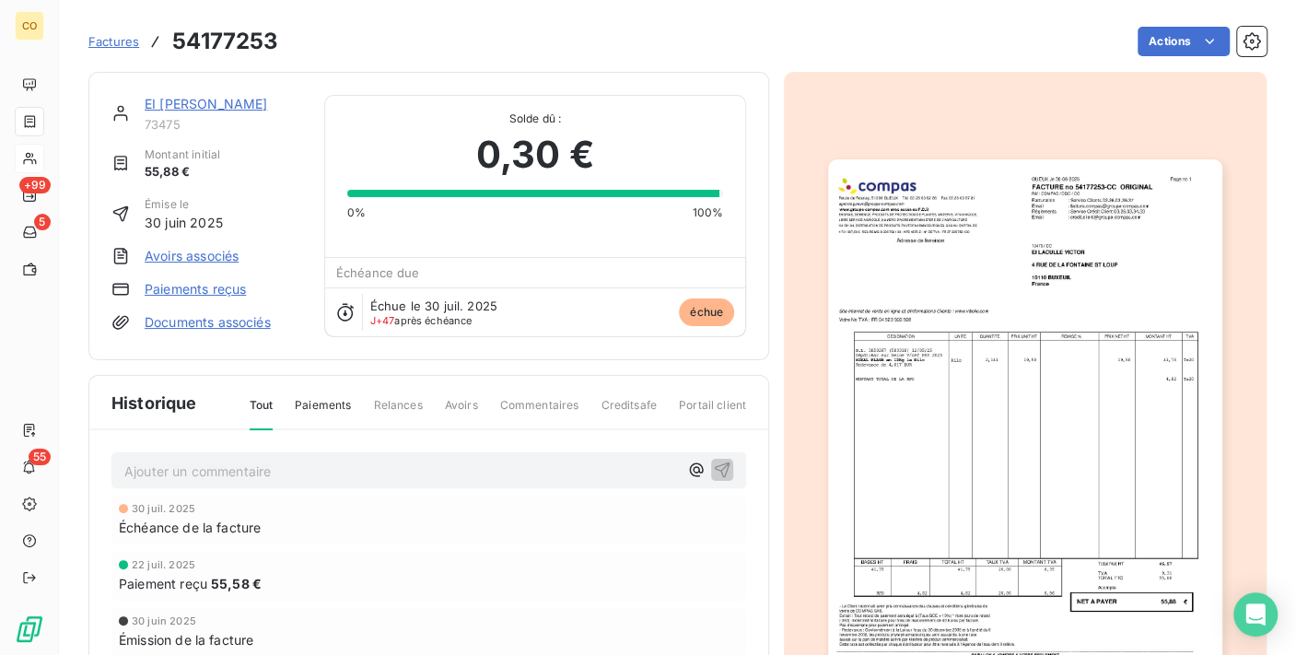
click at [206, 93] on div "EI [PERSON_NAME] 73475 Montant initial 55,88 € Émise le [DATE] Avoirs associés …" at bounding box center [428, 216] width 681 height 288
click at [206, 113] on div "EI [PERSON_NAME] 73475" at bounding box center [224, 113] width 158 height 37
click at [206, 110] on link "EI [PERSON_NAME]" at bounding box center [206, 104] width 123 height 16
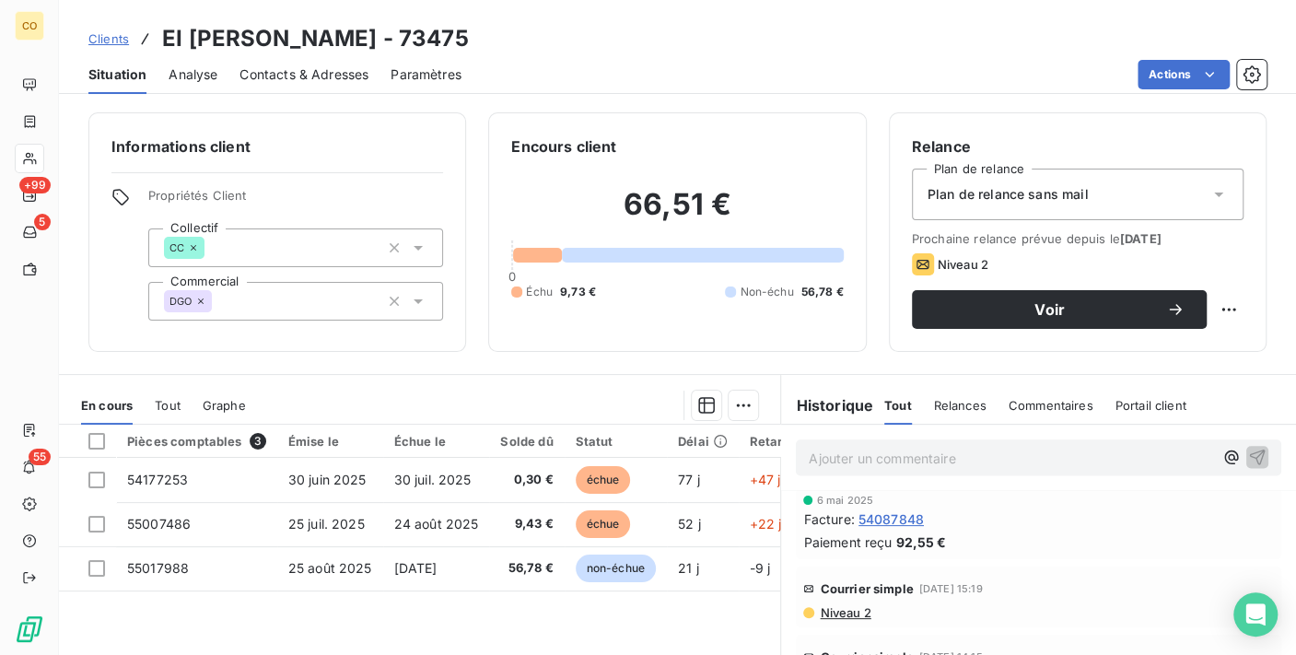
scroll to position [1535, 0]
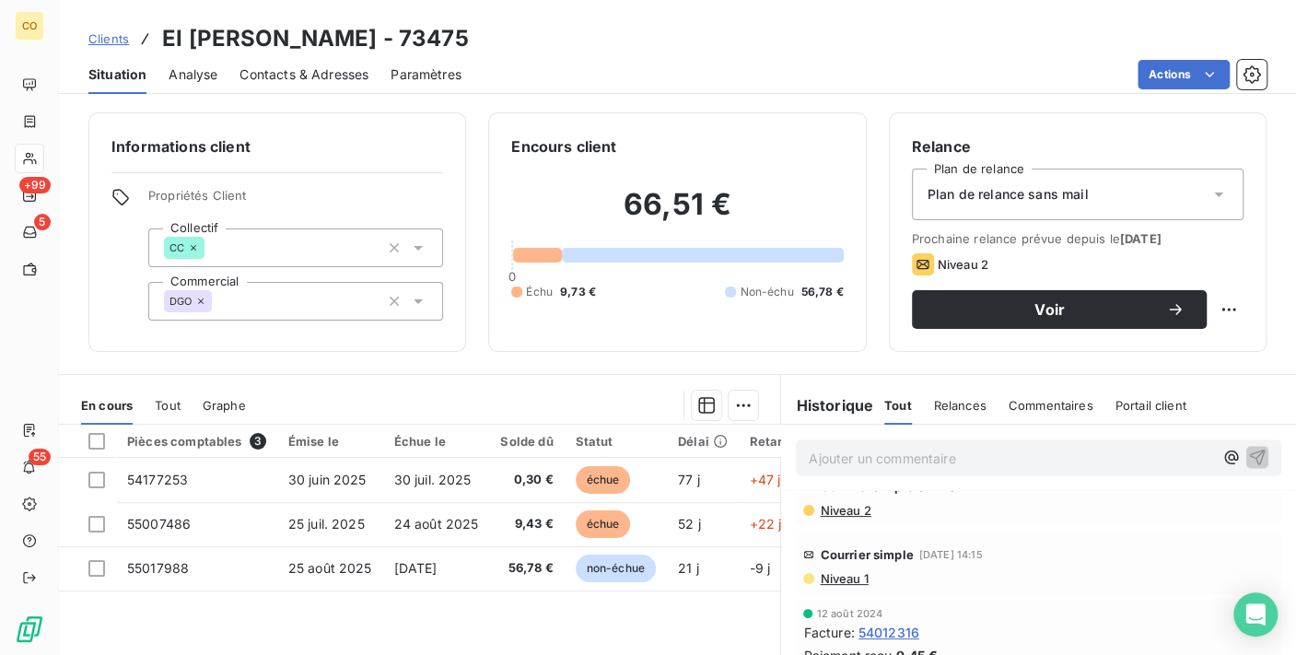
click at [806, 505] on div "Niveau 2" at bounding box center [836, 510] width 67 height 15
click at [831, 507] on span "Niveau 2" at bounding box center [844, 510] width 53 height 15
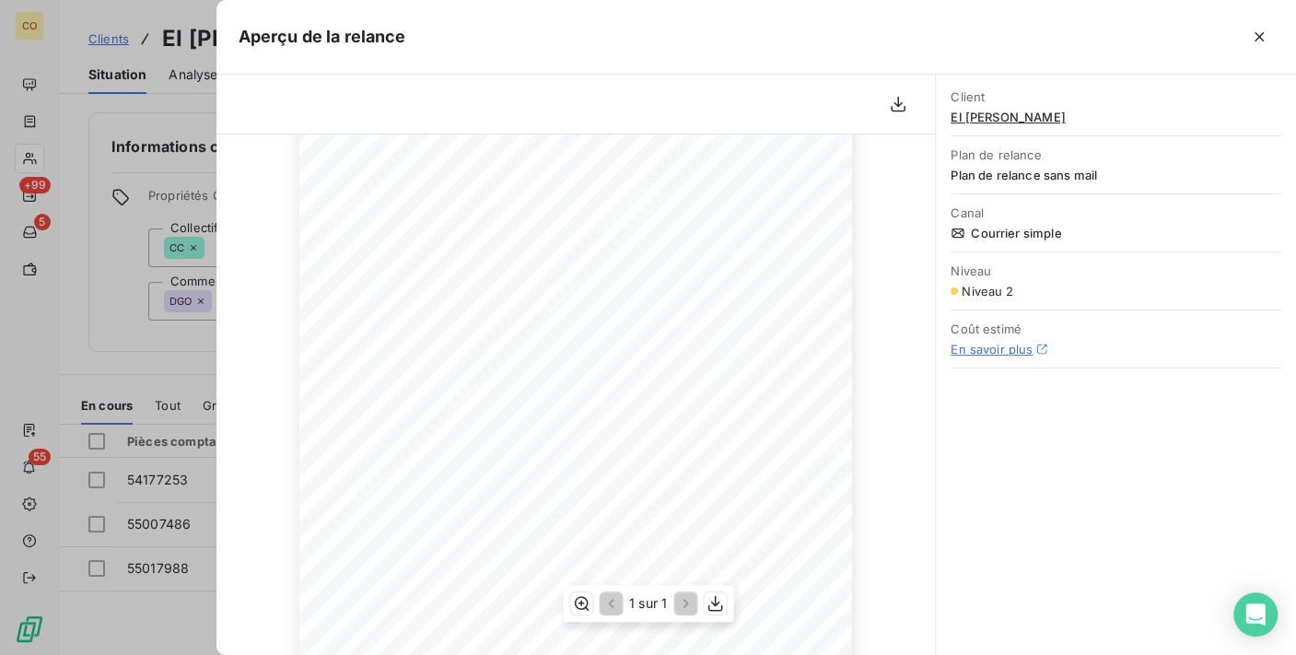
scroll to position [205, 0]
click at [1266, 41] on icon "button" at bounding box center [1259, 37] width 18 height 18
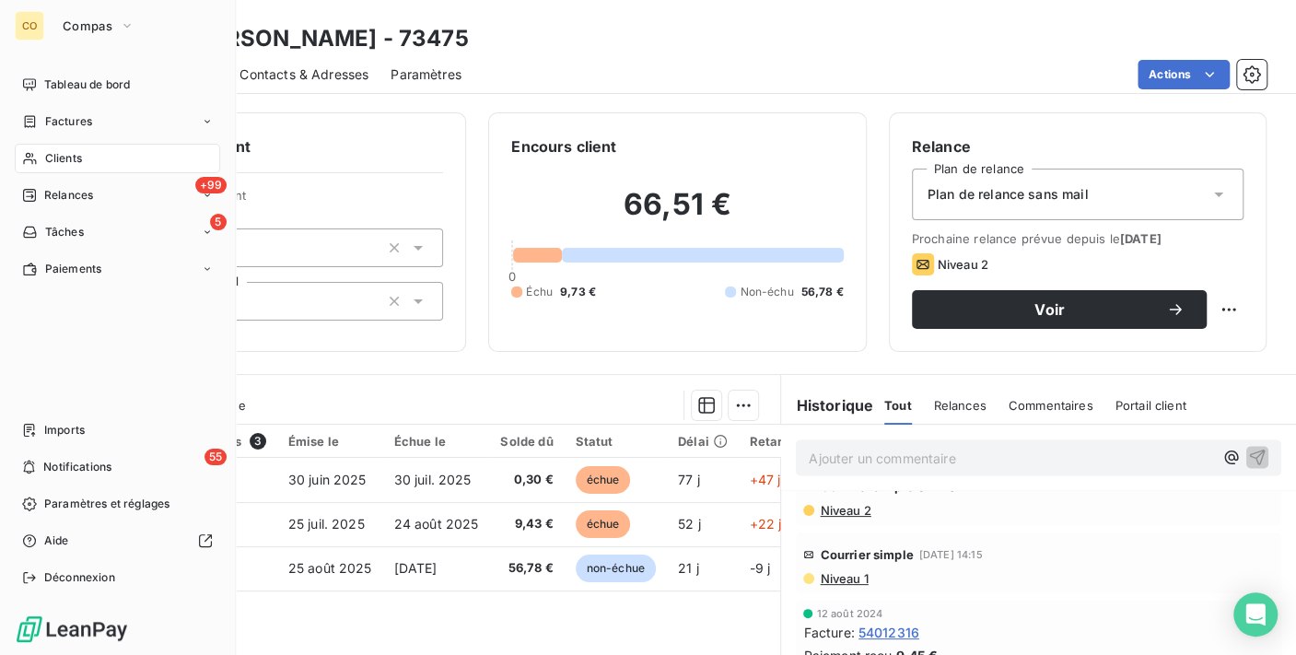
click at [27, 152] on icon at bounding box center [30, 158] width 16 height 15
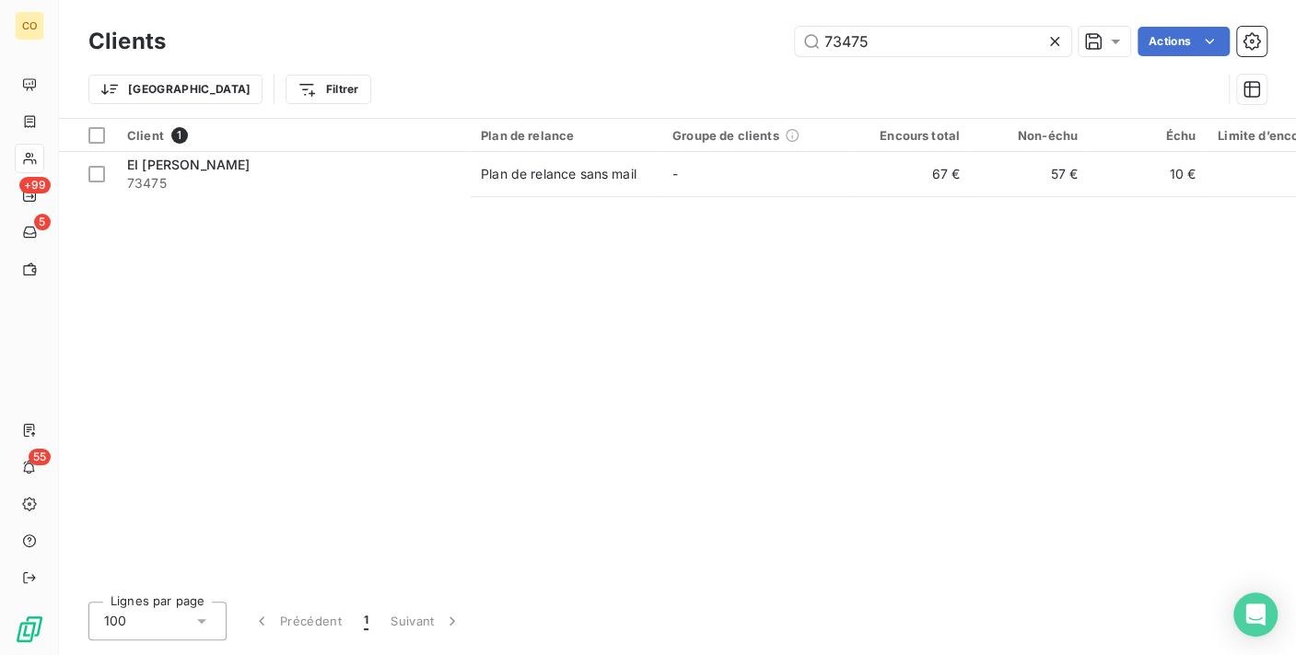
drag, startPoint x: 926, startPoint y: 41, endPoint x: 560, endPoint y: 46, distance: 365.8
click at [560, 46] on div "73475 Actions" at bounding box center [727, 41] width 1079 height 29
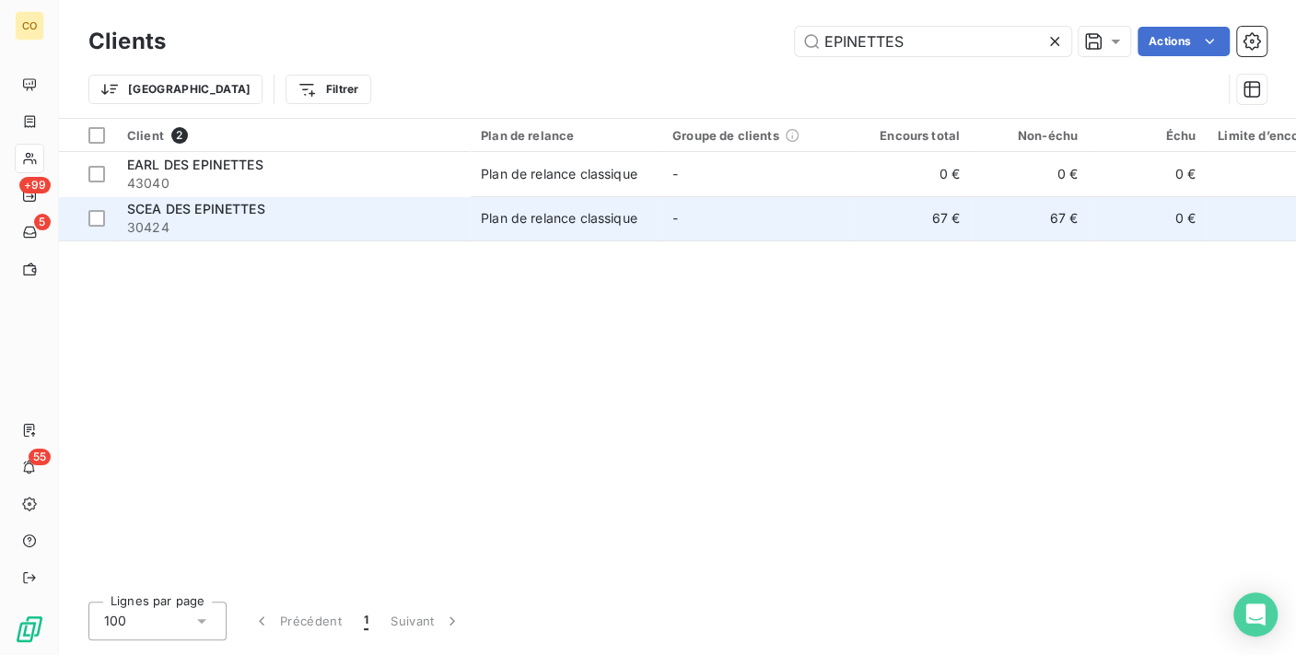
type input "EPINETTES"
click at [538, 224] on div "Plan de relance classique" at bounding box center [559, 218] width 157 height 18
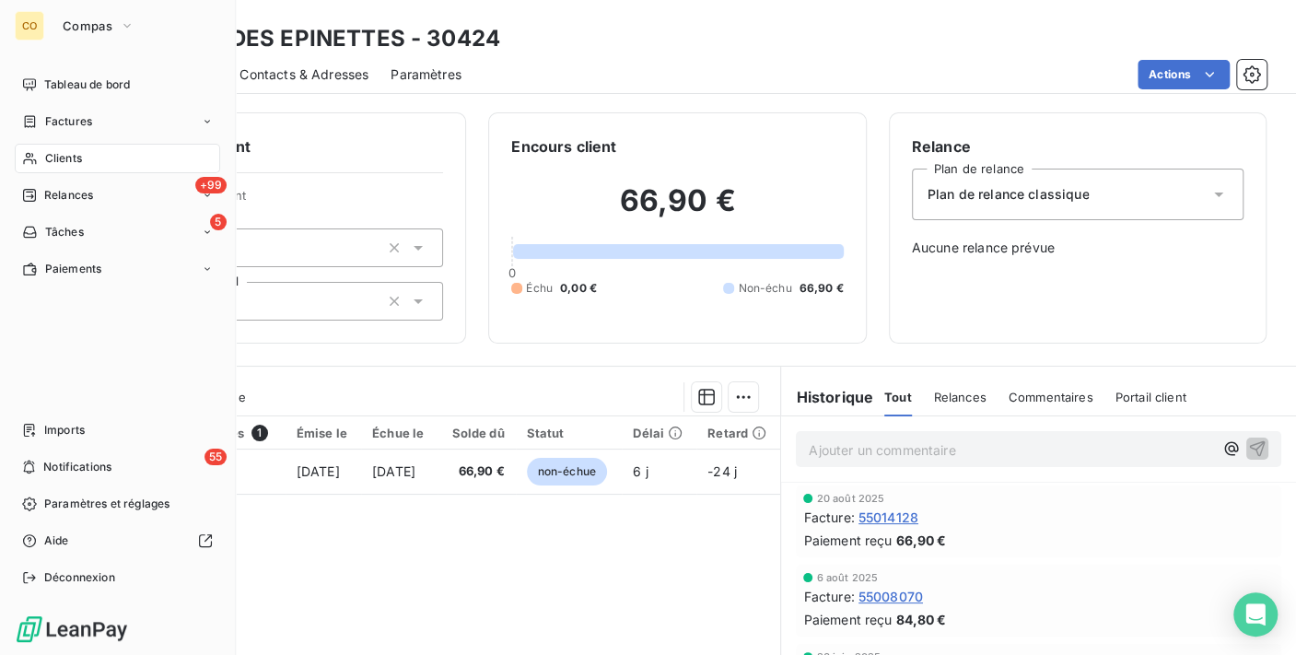
click at [39, 150] on div "Clients" at bounding box center [117, 158] width 205 height 29
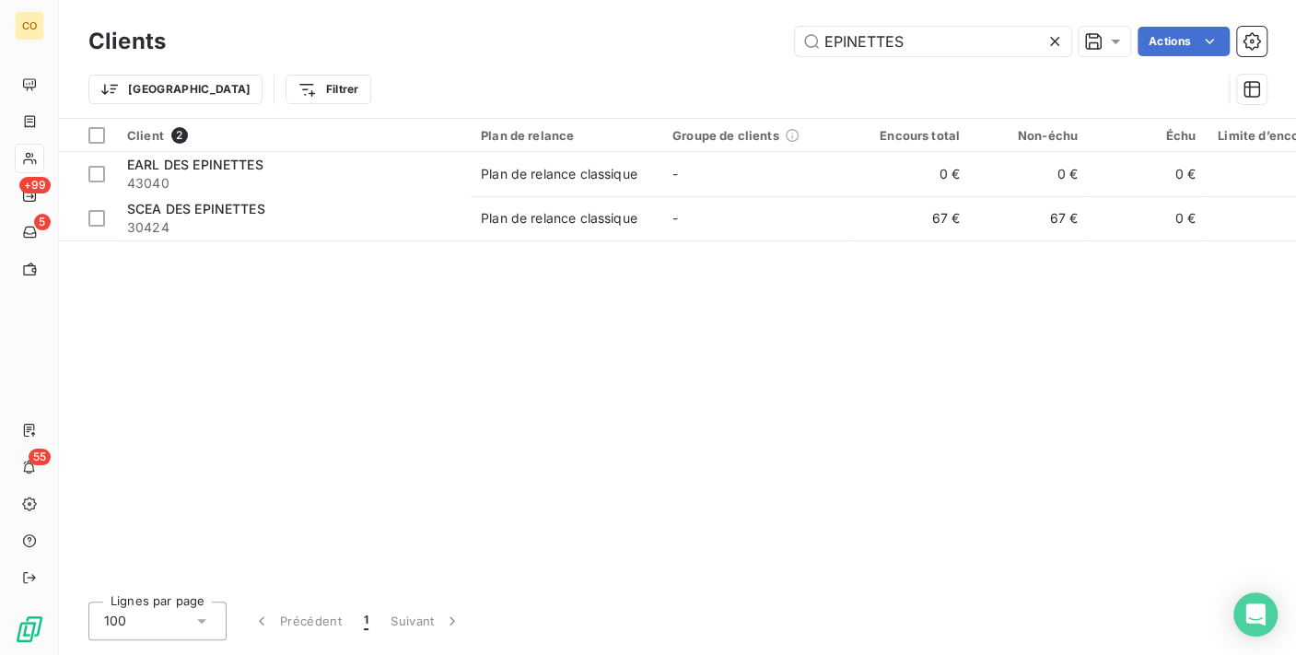
drag, startPoint x: 959, startPoint y: 47, endPoint x: 213, endPoint y: 43, distance: 746.2
click at [213, 43] on div "EPINETTES Actions" at bounding box center [727, 41] width 1079 height 29
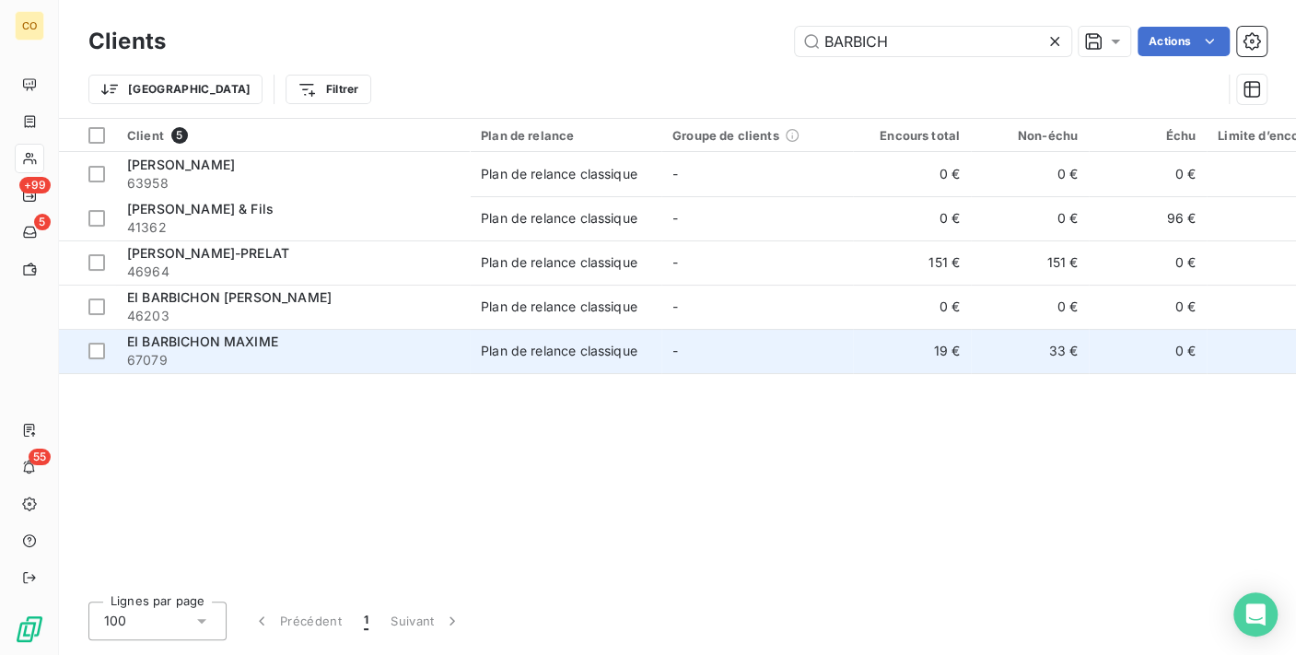
type input "BARBICH"
click at [310, 359] on span "67079" at bounding box center [293, 360] width 332 height 18
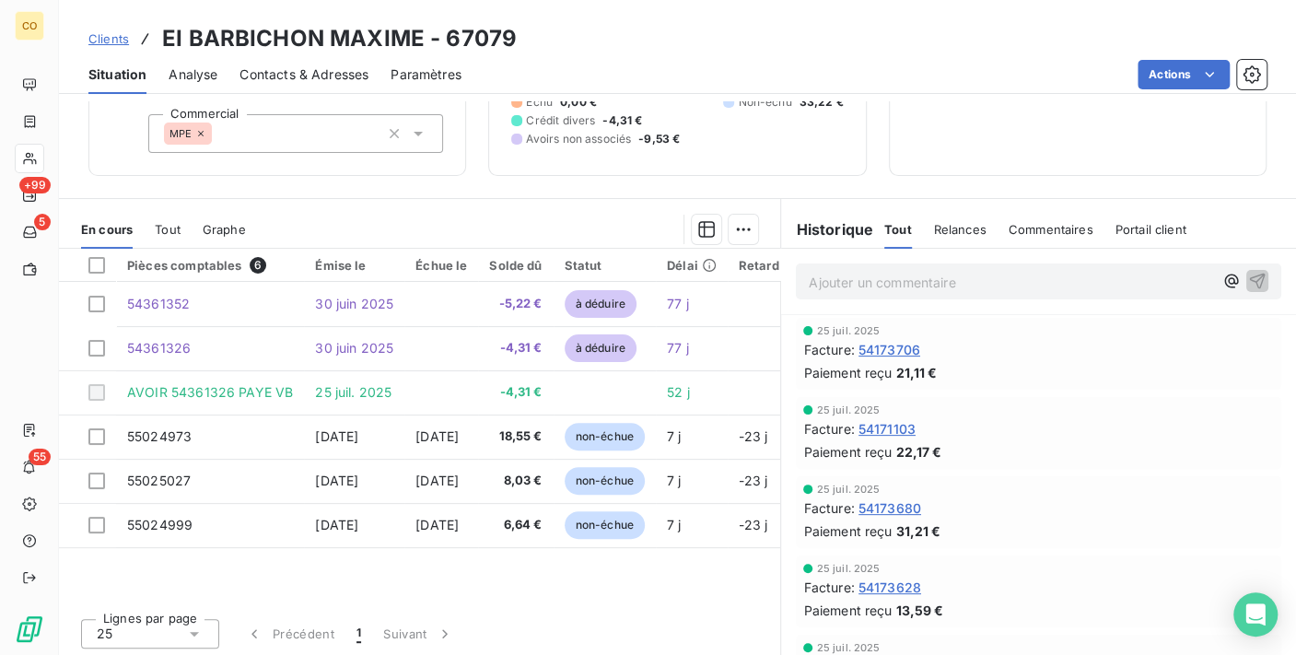
scroll to position [170, 0]
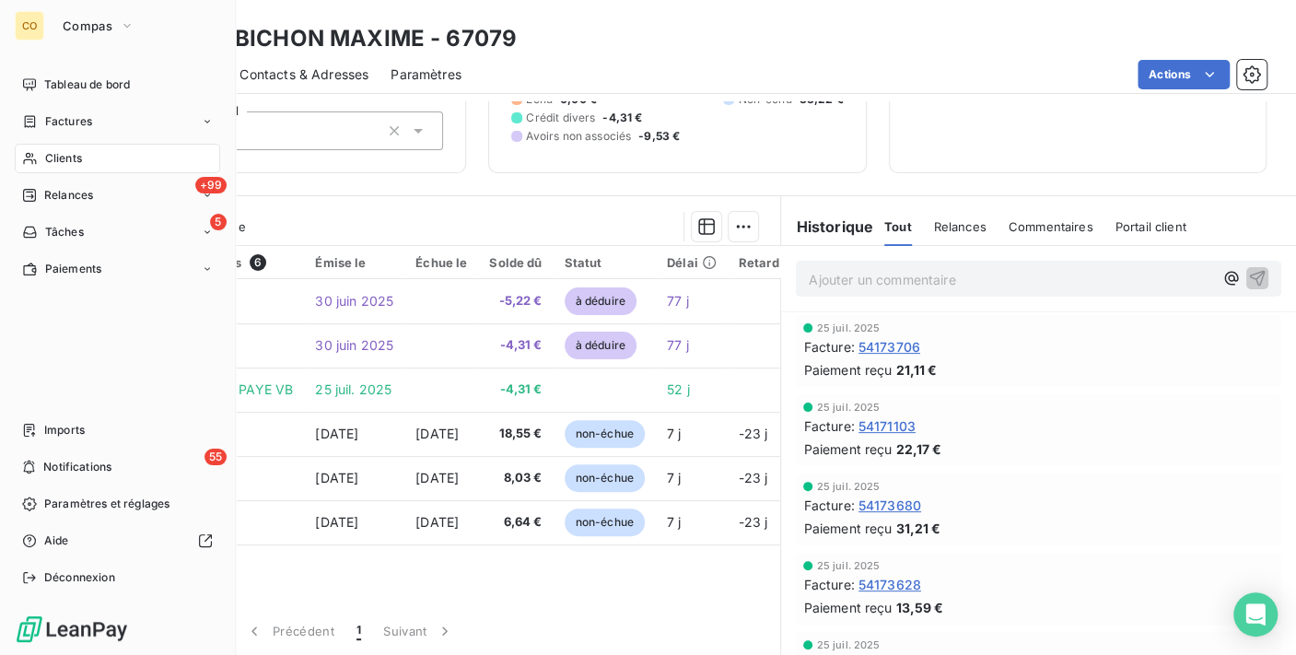
click at [41, 157] on div "Clients" at bounding box center [117, 158] width 205 height 29
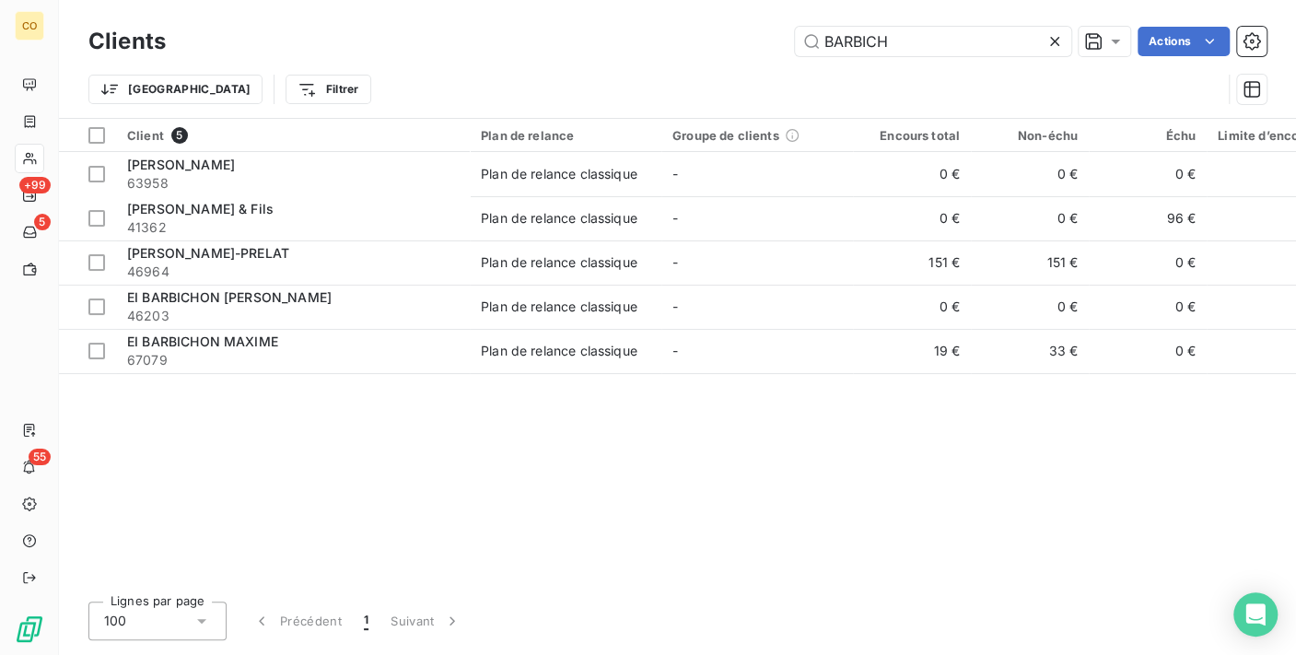
drag, startPoint x: 923, startPoint y: 51, endPoint x: 559, endPoint y: 19, distance: 365.2
click at [559, 19] on div "Clients BARBICH Actions Trier Filtrer" at bounding box center [677, 59] width 1237 height 118
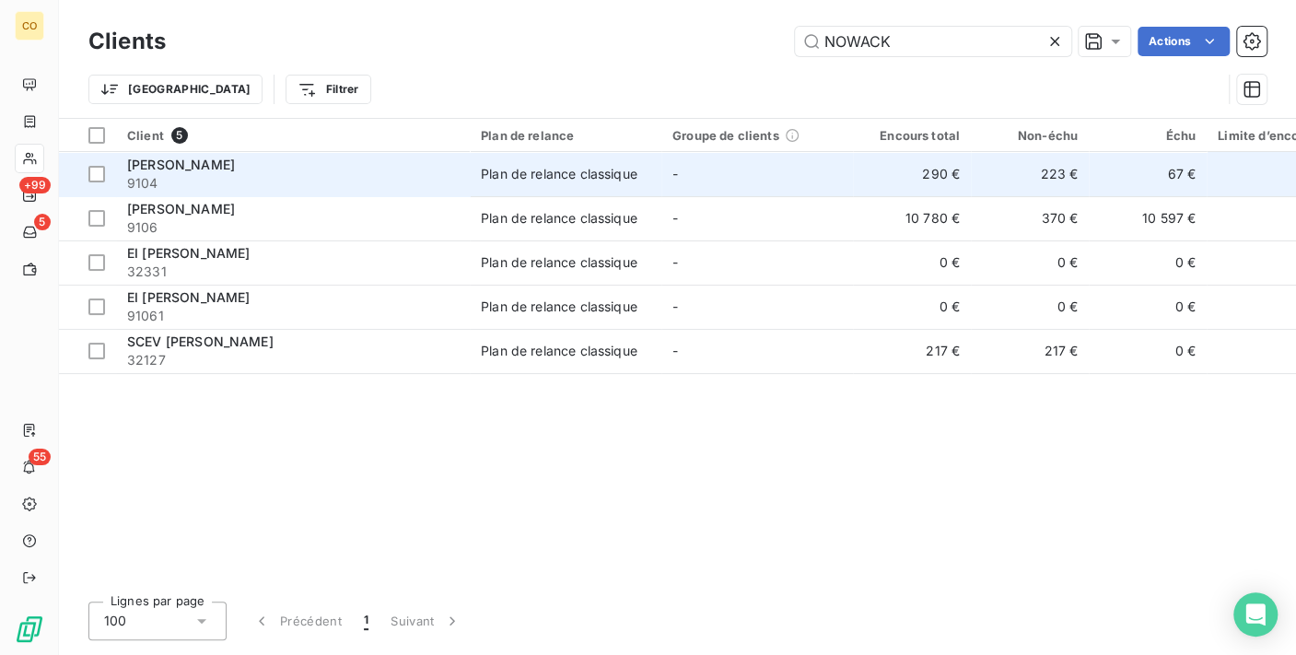
type input "NOWACK"
click at [235, 167] on span "[PERSON_NAME]" at bounding box center [181, 165] width 108 height 16
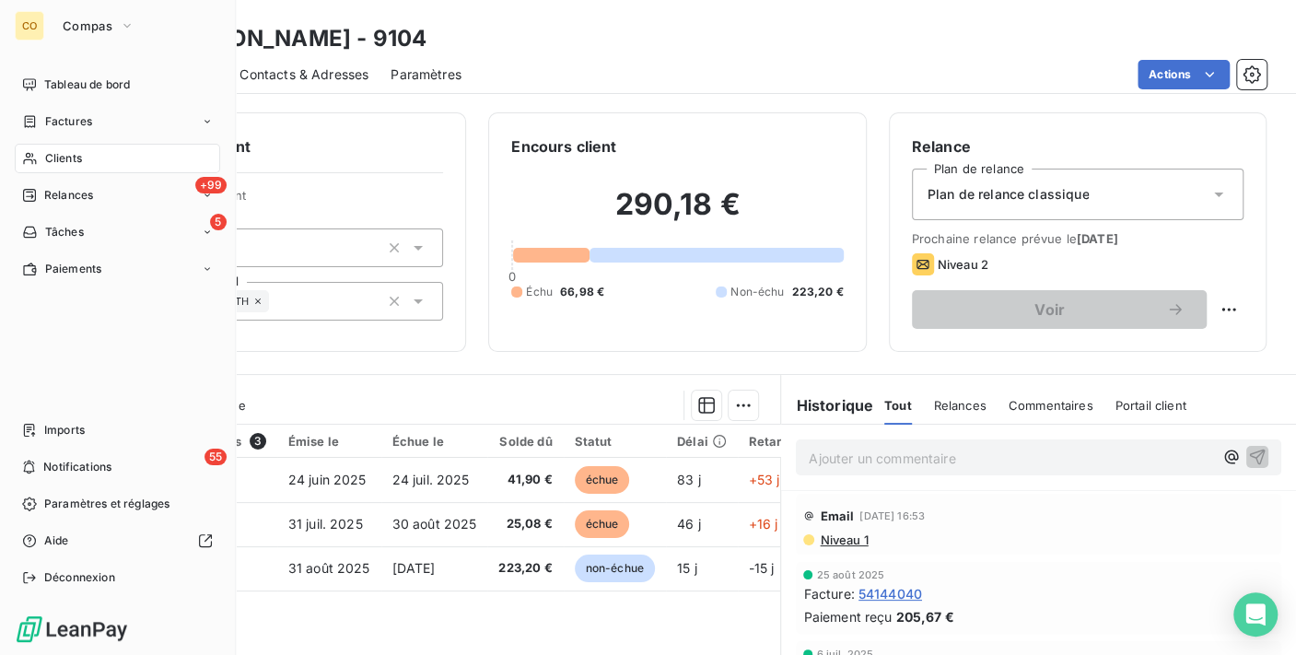
click at [42, 153] on div "Clients" at bounding box center [117, 158] width 205 height 29
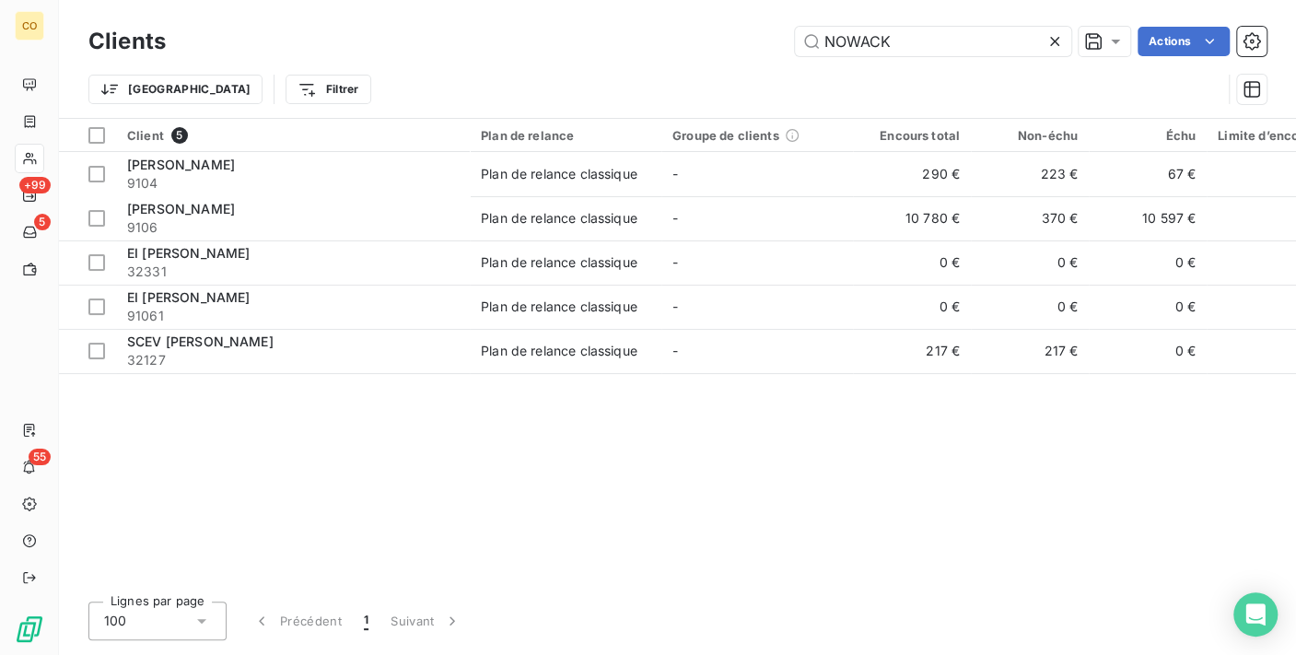
drag, startPoint x: 931, startPoint y: 38, endPoint x: 465, endPoint y: 13, distance: 466.8
click at [465, 14] on div "Clients NOWACK Actions Trier Filtrer" at bounding box center [677, 59] width 1237 height 118
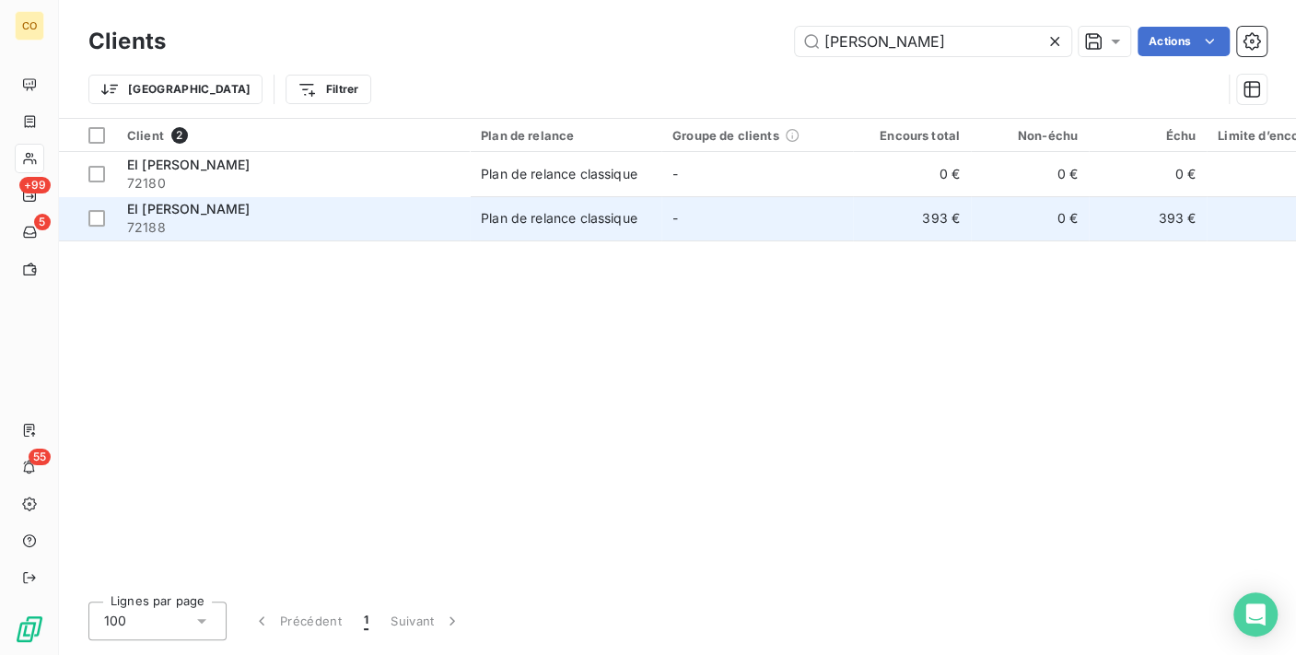
type input "[PERSON_NAME]"
click at [239, 198] on td "EI [PERSON_NAME] 72188" at bounding box center [293, 218] width 354 height 44
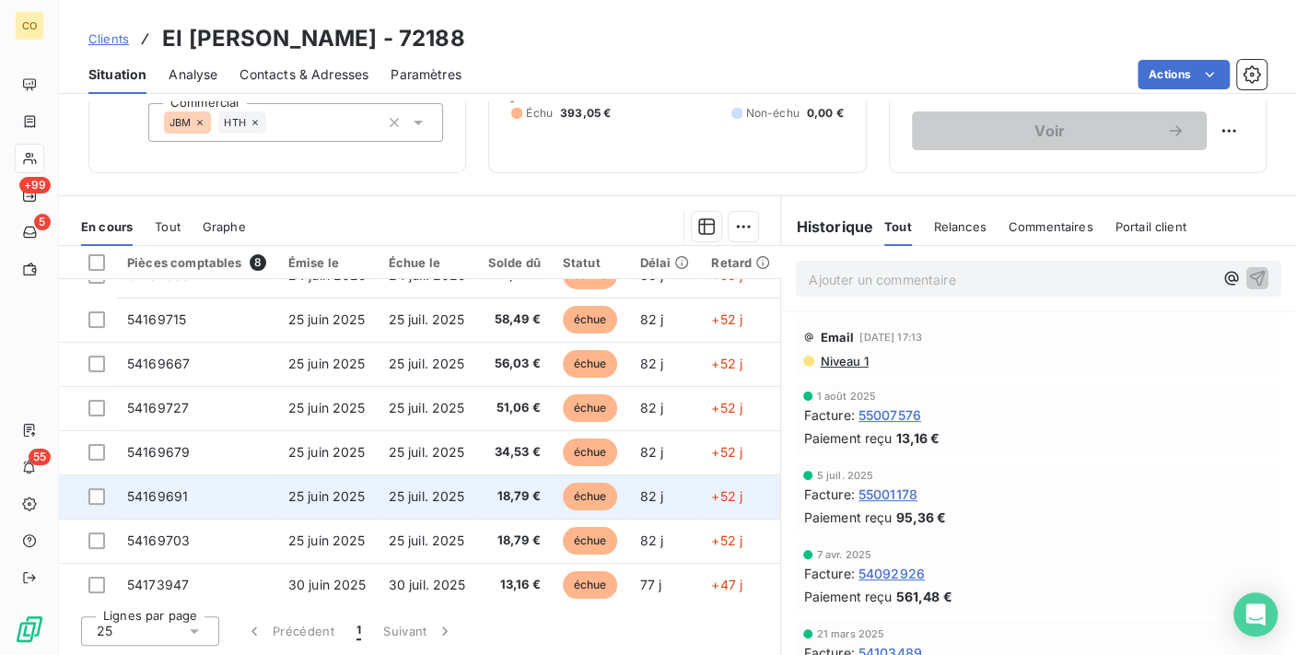
scroll to position [39, 0]
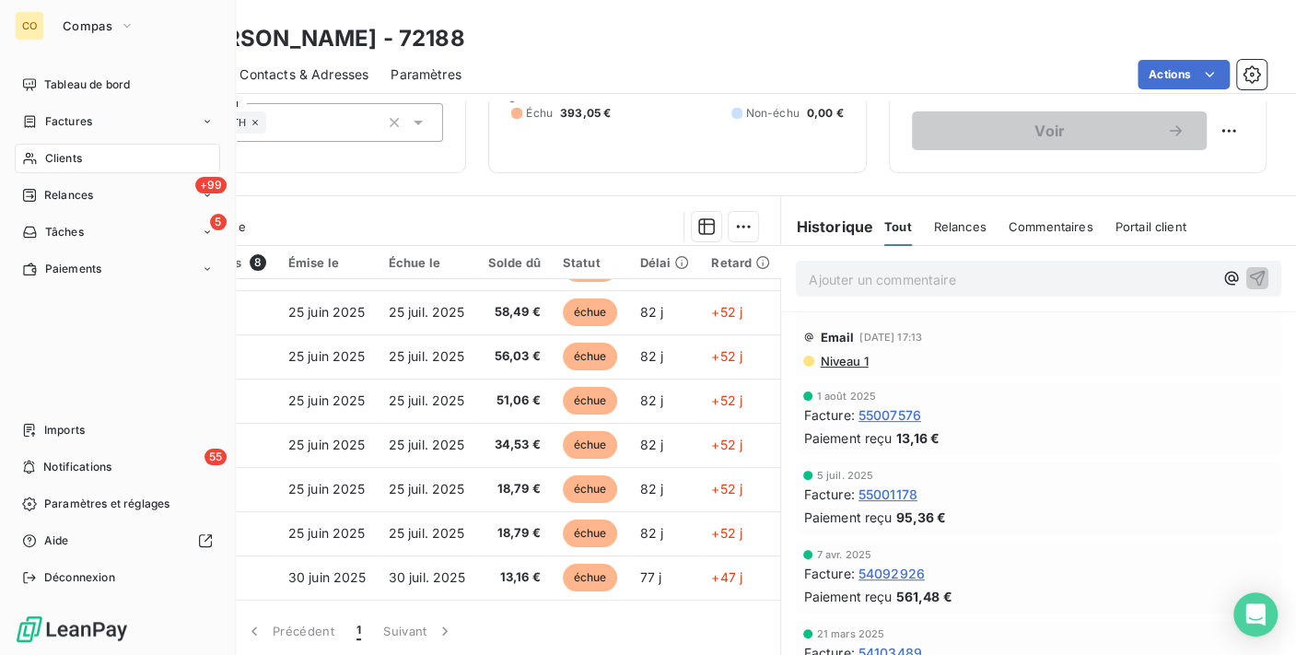
click at [30, 165] on icon at bounding box center [30, 158] width 16 height 15
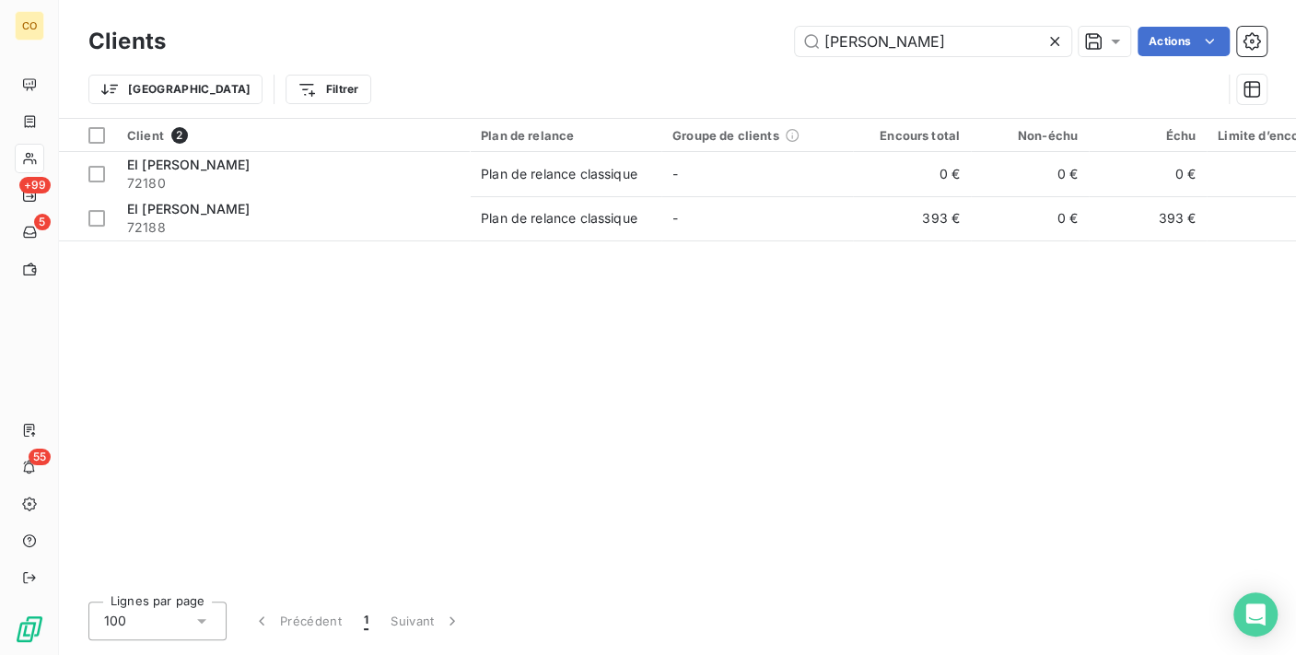
drag, startPoint x: 937, startPoint y: 41, endPoint x: 422, endPoint y: 8, distance: 516.0
click at [422, 8] on div "Clients [PERSON_NAME] Actions Trier Filtrer" at bounding box center [677, 59] width 1237 height 118
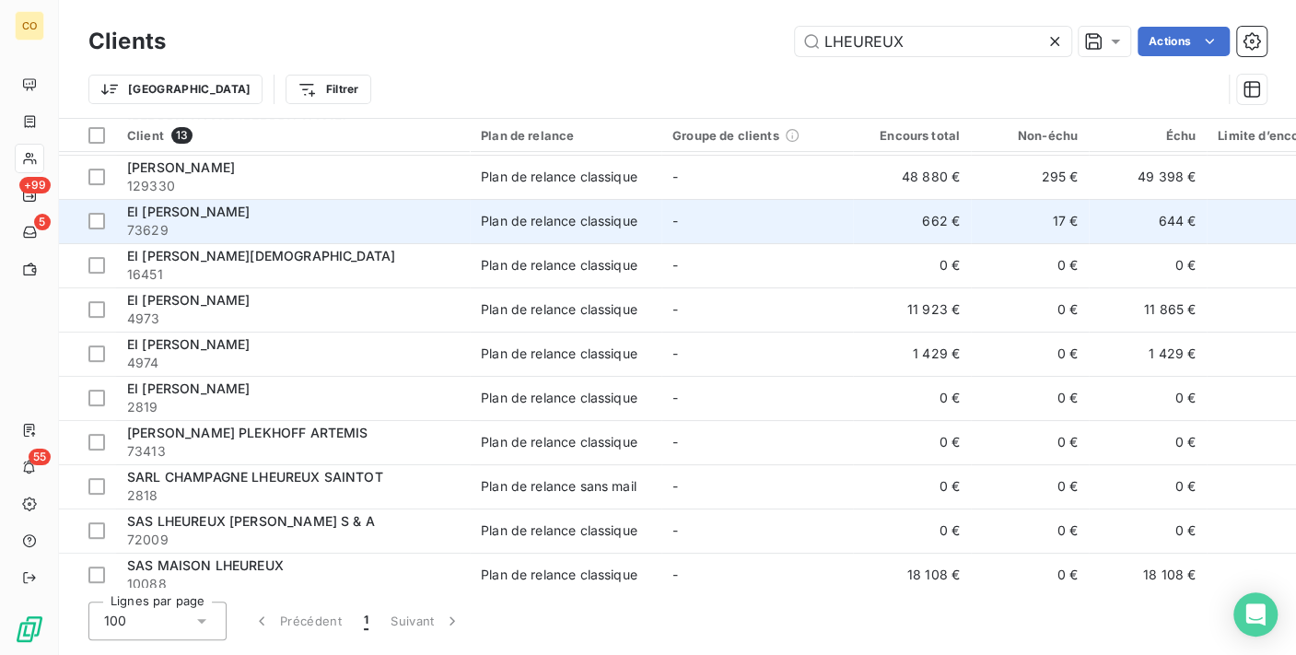
scroll to position [146, 0]
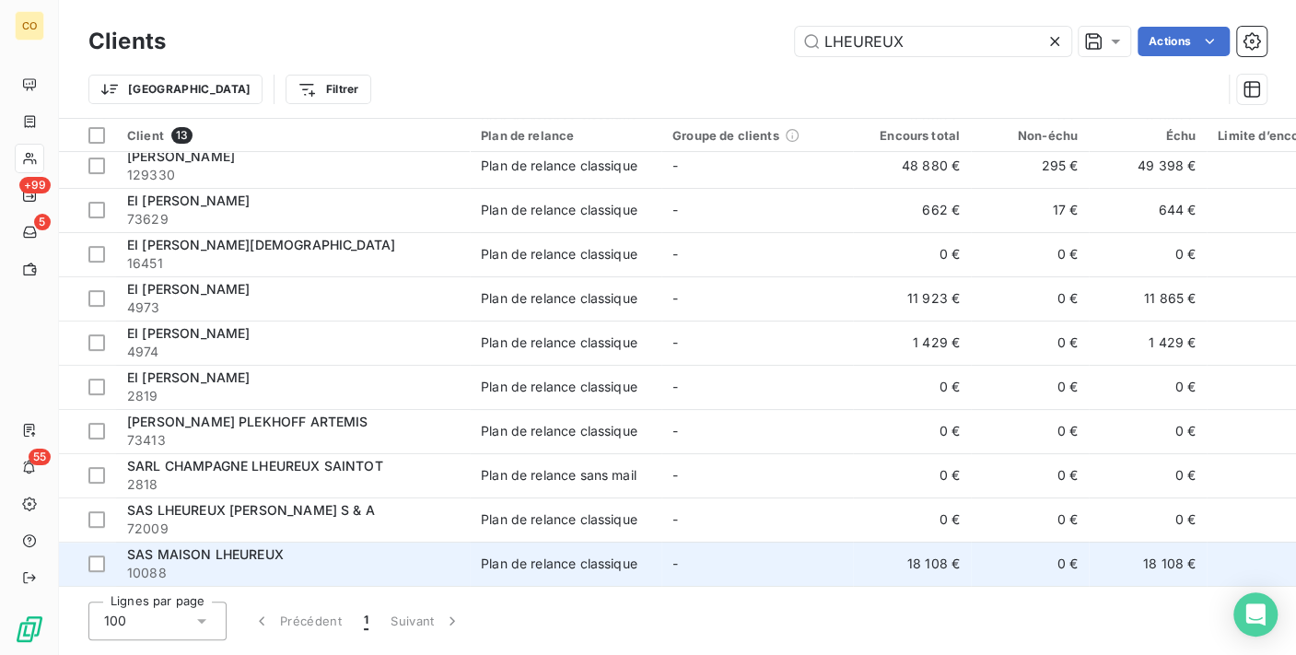
type input "LHEUREUX"
click at [263, 554] on span "SAS MAISON LHEUREUX" at bounding box center [205, 554] width 157 height 16
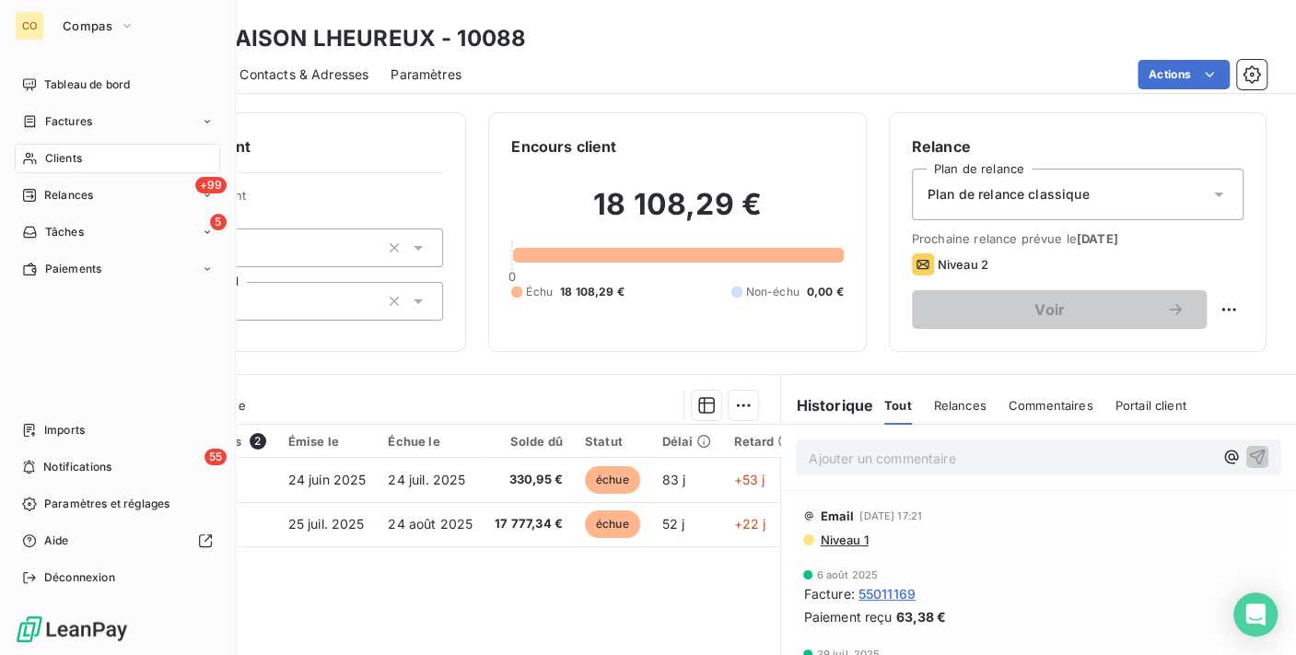
click at [51, 159] on span "Clients" at bounding box center [63, 158] width 37 height 17
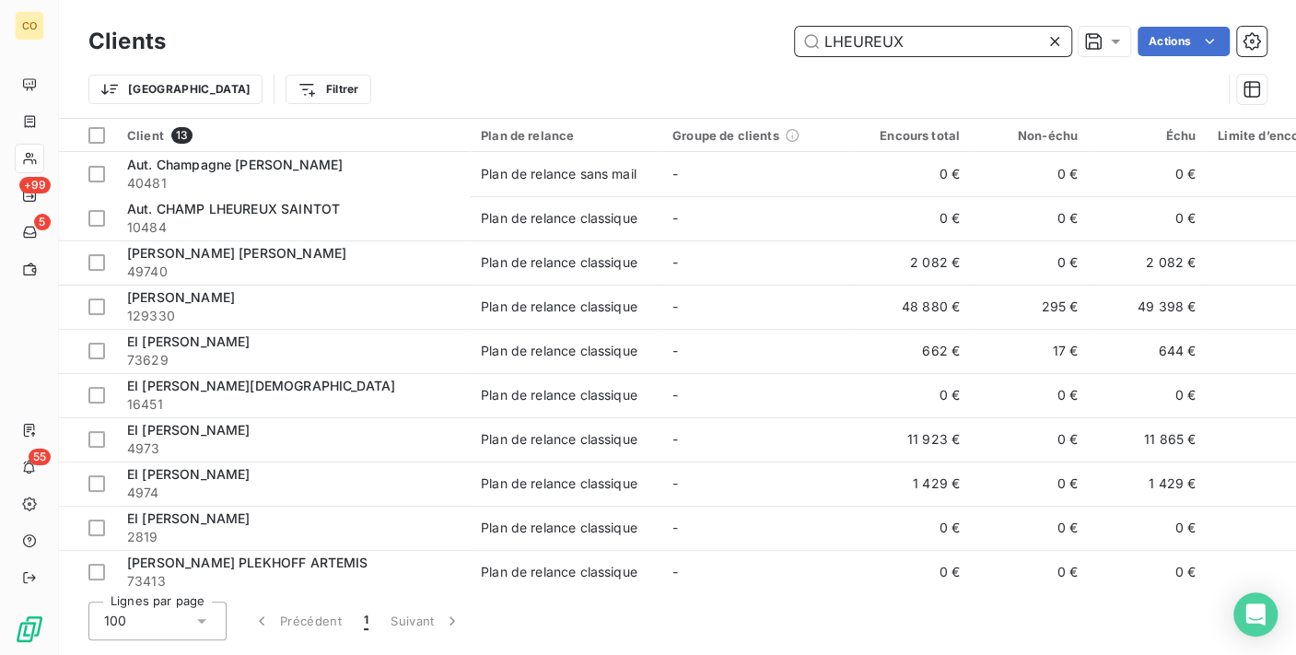
drag, startPoint x: 941, startPoint y: 36, endPoint x: 579, endPoint y: 41, distance: 362.1
click at [579, 41] on div "LHEUREUX Actions" at bounding box center [727, 41] width 1079 height 29
click at [965, 41] on input "LHEUREUX" at bounding box center [933, 41] width 276 height 29
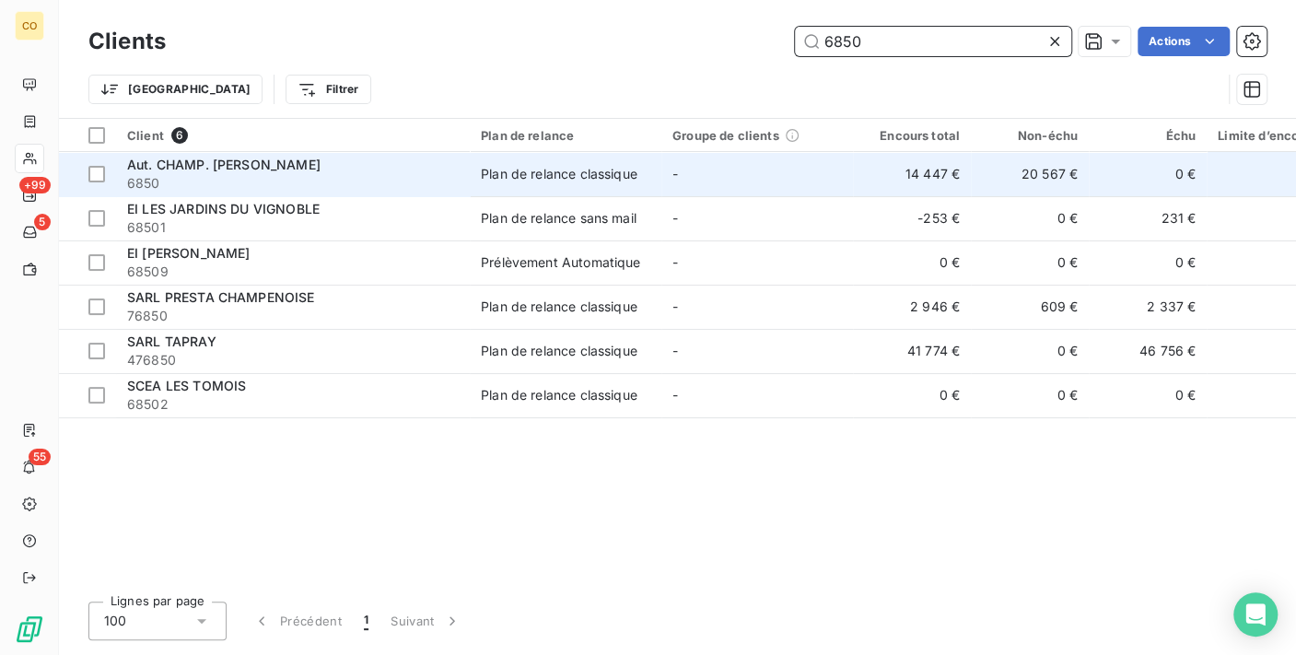
type input "6850"
click at [632, 190] on td "Plan de relance classique" at bounding box center [566, 174] width 192 height 44
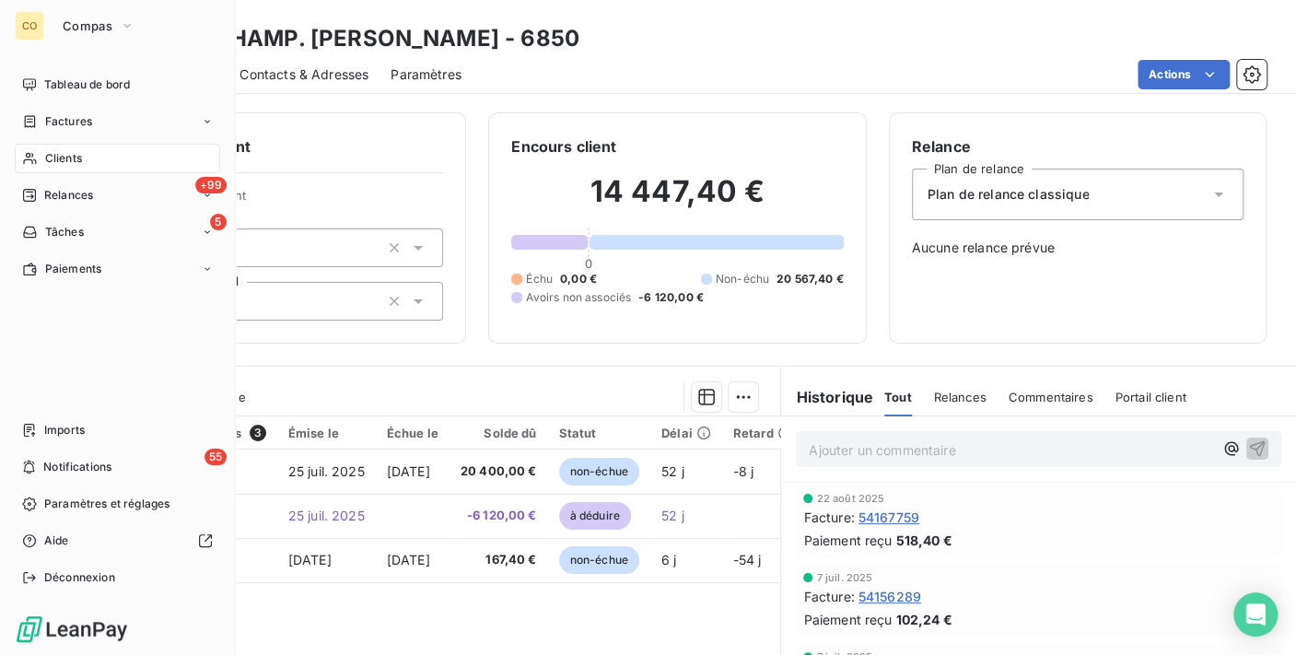
click at [23, 166] on div "Clients" at bounding box center [117, 158] width 205 height 29
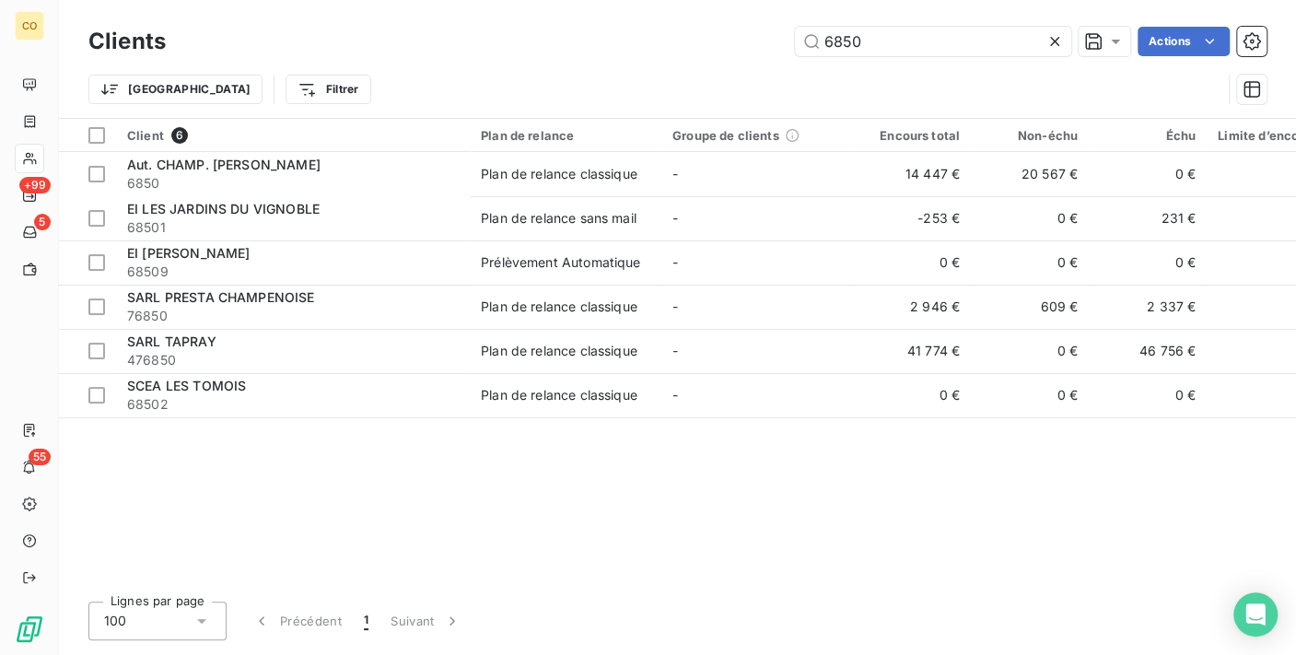
drag, startPoint x: 907, startPoint y: 59, endPoint x: 567, endPoint y: 1, distance: 345.8
click at [567, 1] on div "Clients 6850 Actions Trier Filtrer" at bounding box center [677, 59] width 1237 height 118
drag, startPoint x: 873, startPoint y: 43, endPoint x: 588, endPoint y: 23, distance: 286.3
click at [588, 23] on div "Clients 6850 Actions" at bounding box center [677, 41] width 1178 height 39
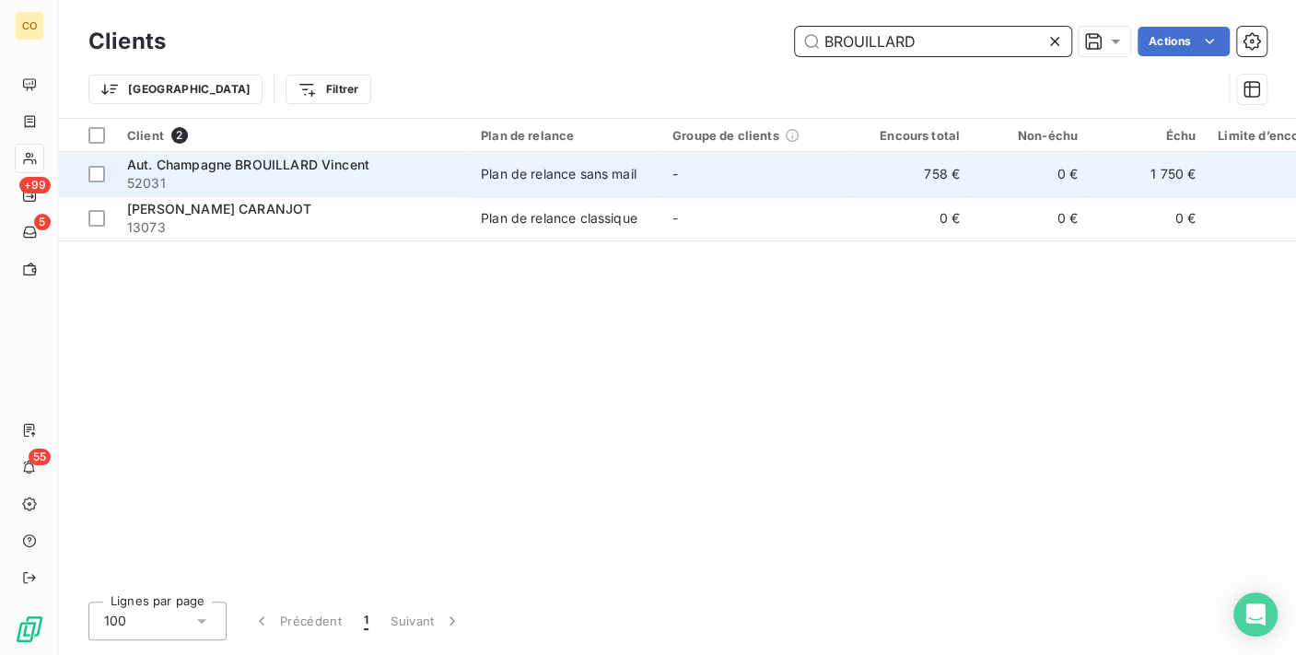
type input "BROUILLARD"
click at [497, 183] on td "Plan de relance sans mail" at bounding box center [566, 174] width 192 height 44
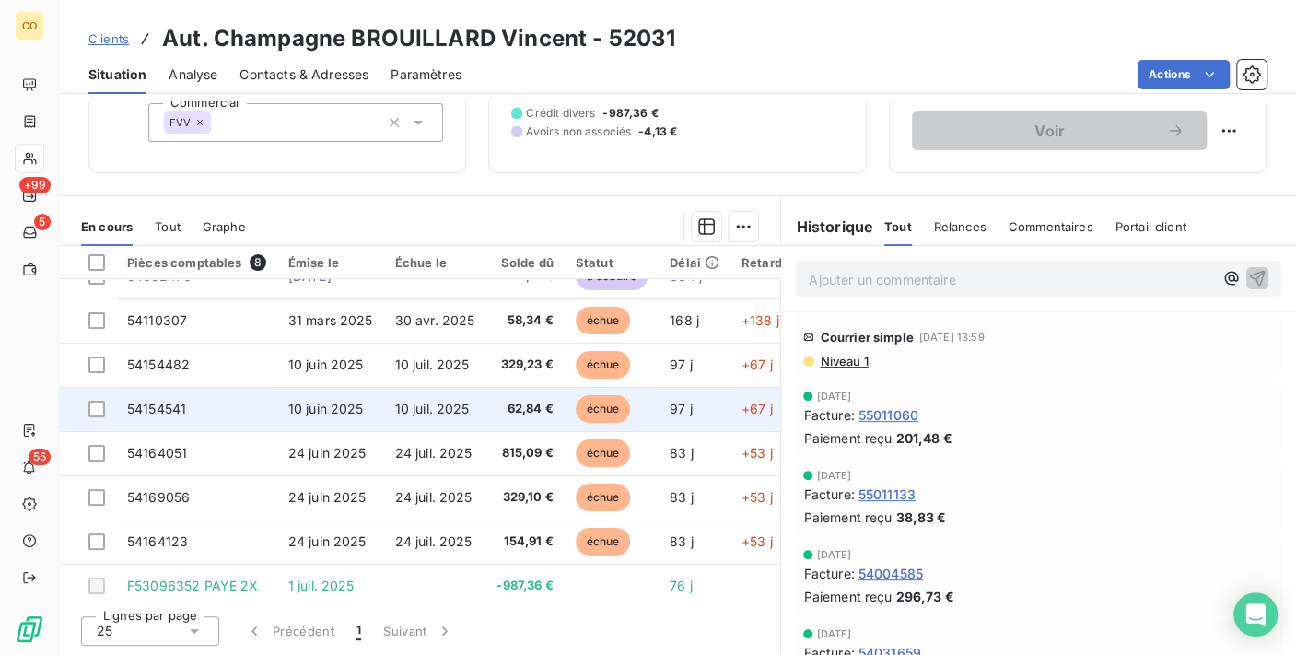
scroll to position [39, 0]
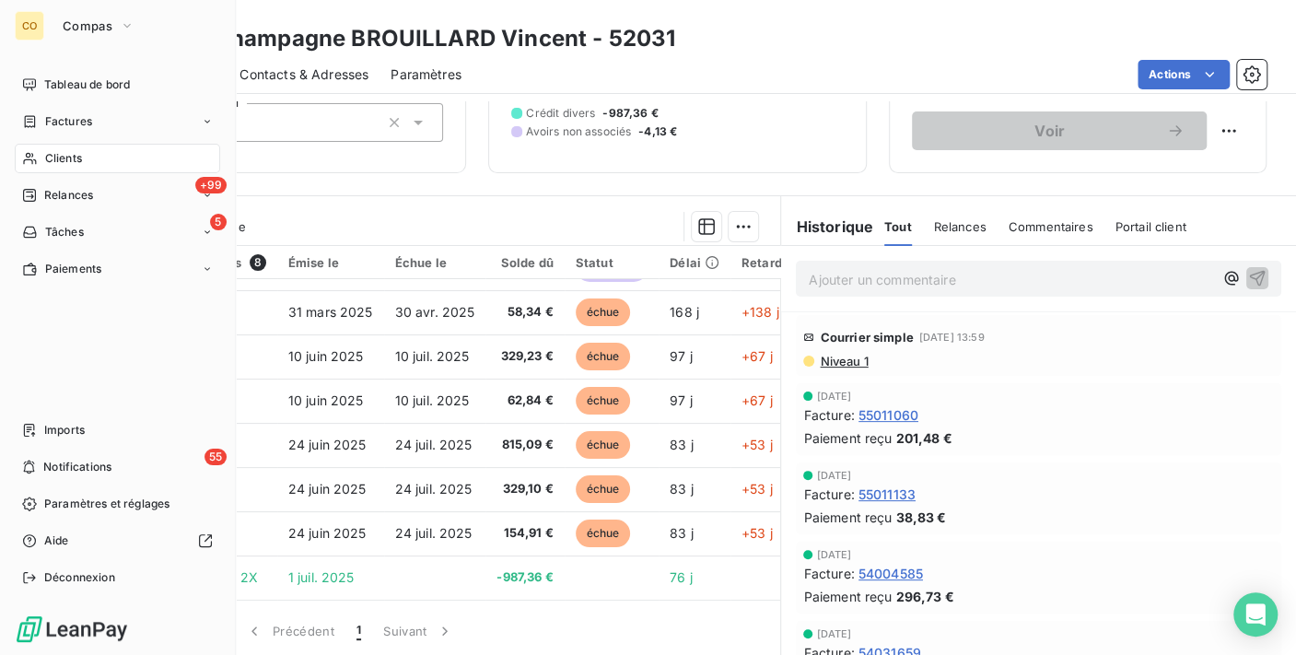
click at [68, 164] on span "Clients" at bounding box center [63, 158] width 37 height 17
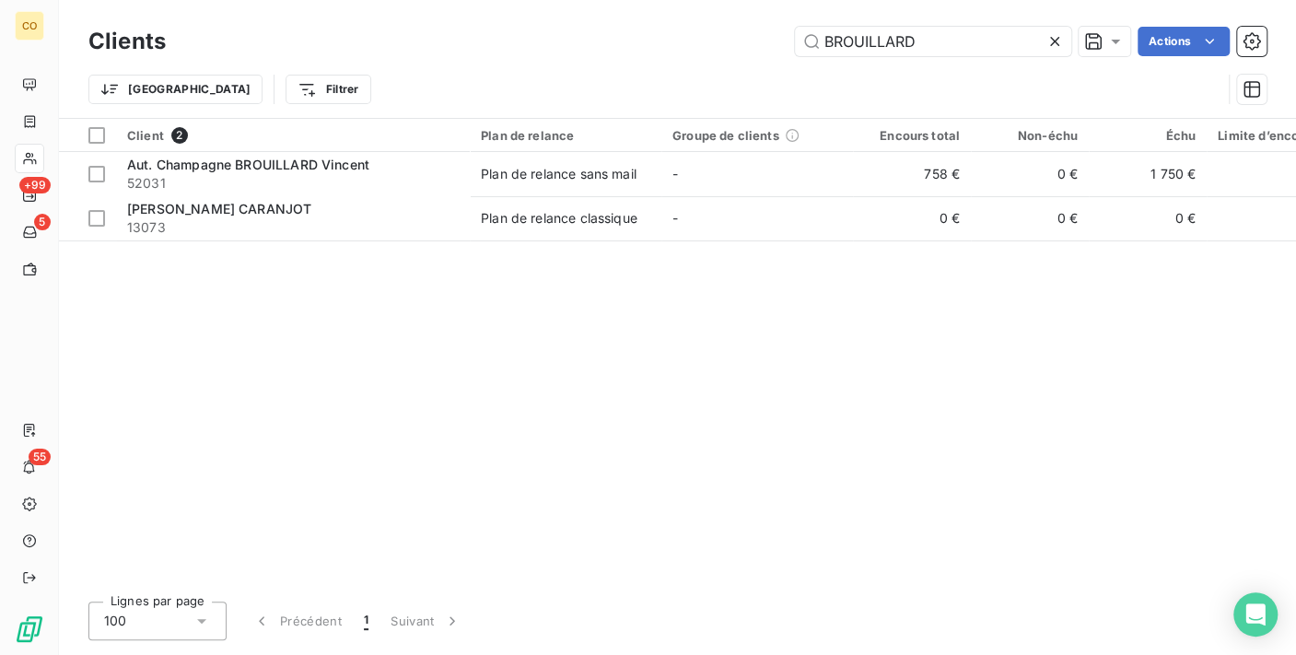
drag, startPoint x: 955, startPoint y: 49, endPoint x: 381, endPoint y: 36, distance: 574.1
click at [381, 36] on div "BROUILLARD Actions" at bounding box center [727, 41] width 1079 height 29
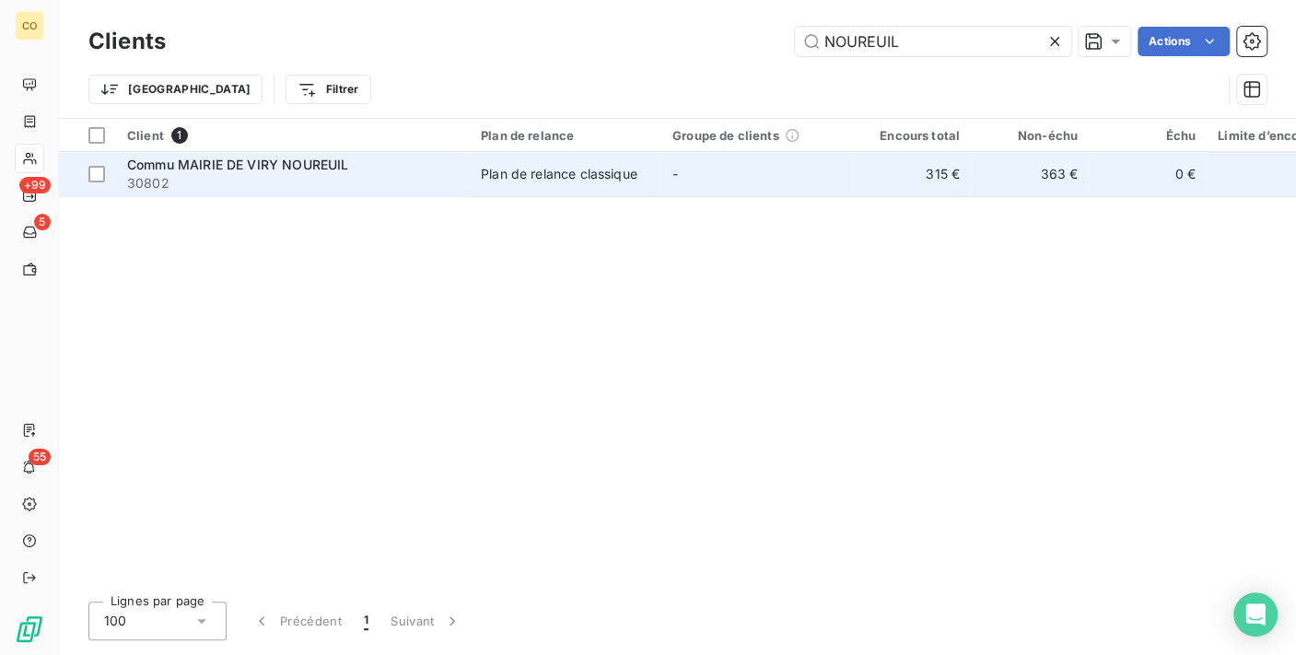
type input "NOUREUIL"
click at [575, 180] on div "Plan de relance classique" at bounding box center [559, 174] width 157 height 18
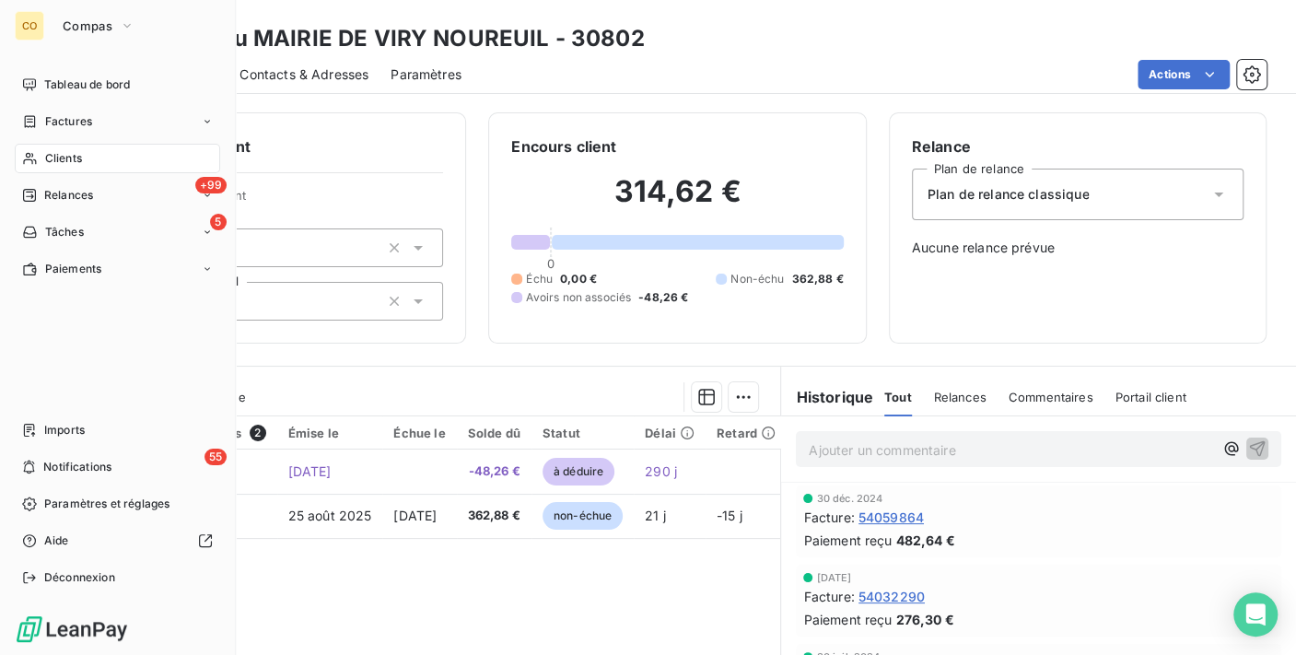
click at [53, 158] on span "Clients" at bounding box center [63, 158] width 37 height 17
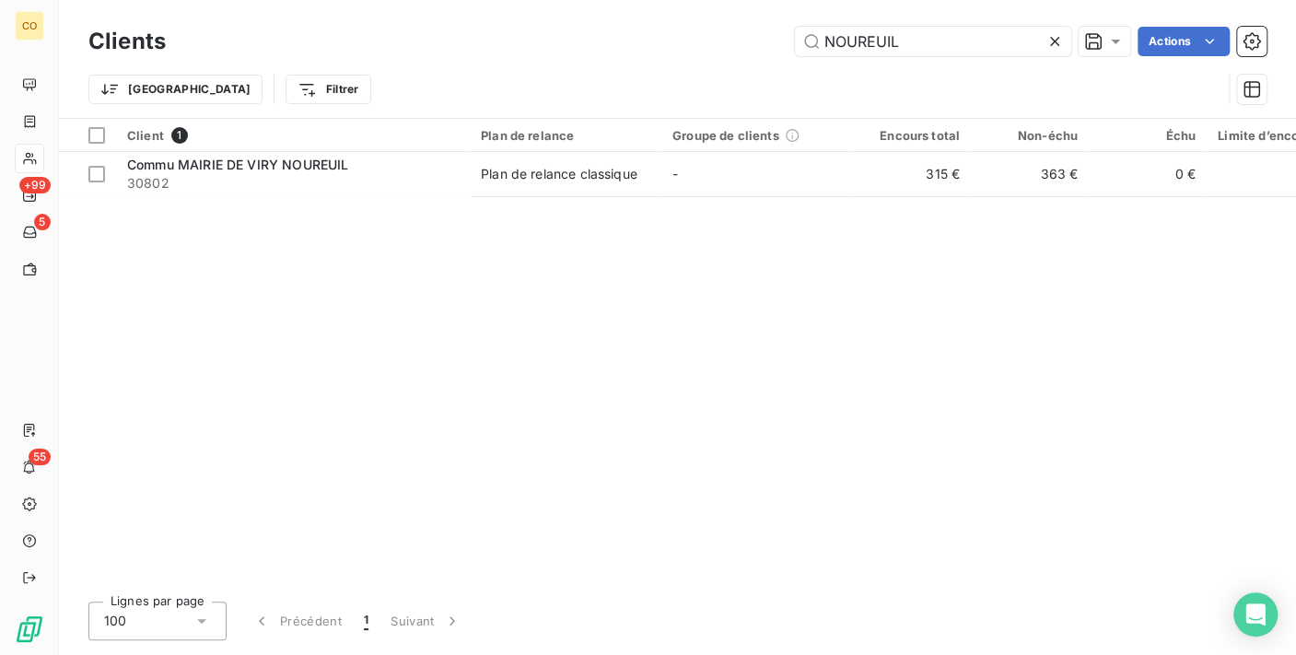
drag, startPoint x: 947, startPoint y: 43, endPoint x: 421, endPoint y: 87, distance: 527.8
click at [421, 87] on div "Clients NOUREUIL Actions Trier Filtrer" at bounding box center [677, 70] width 1178 height 96
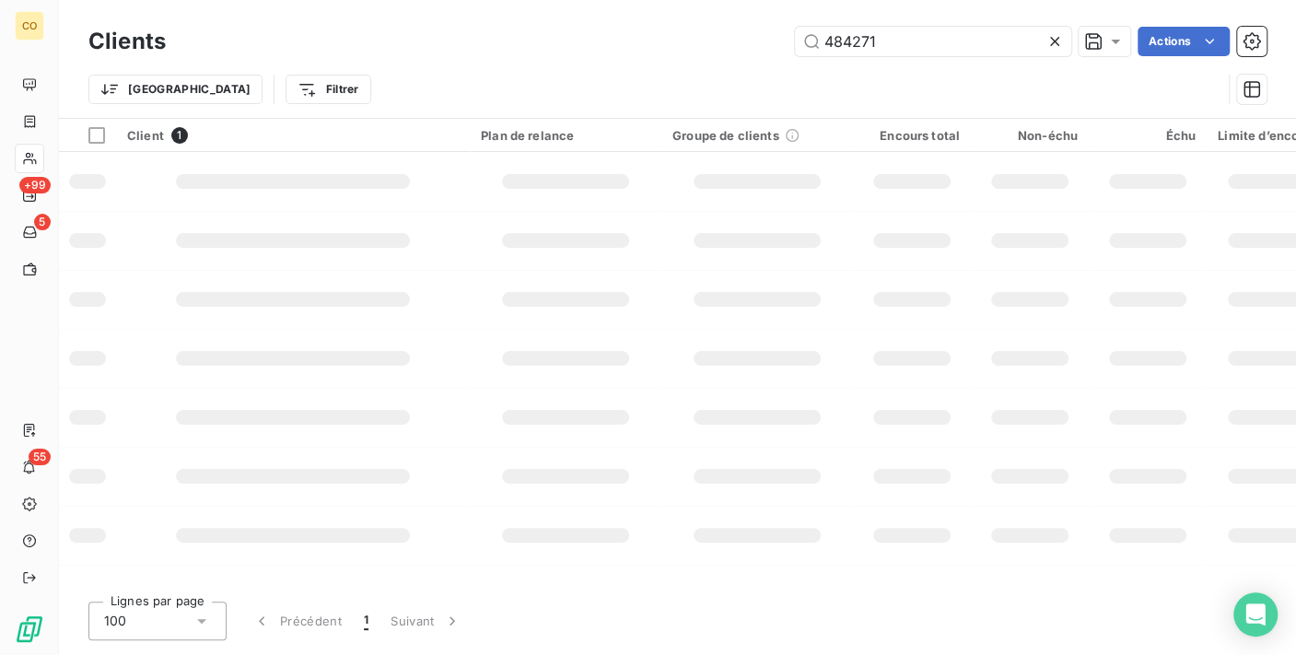
type input "484271"
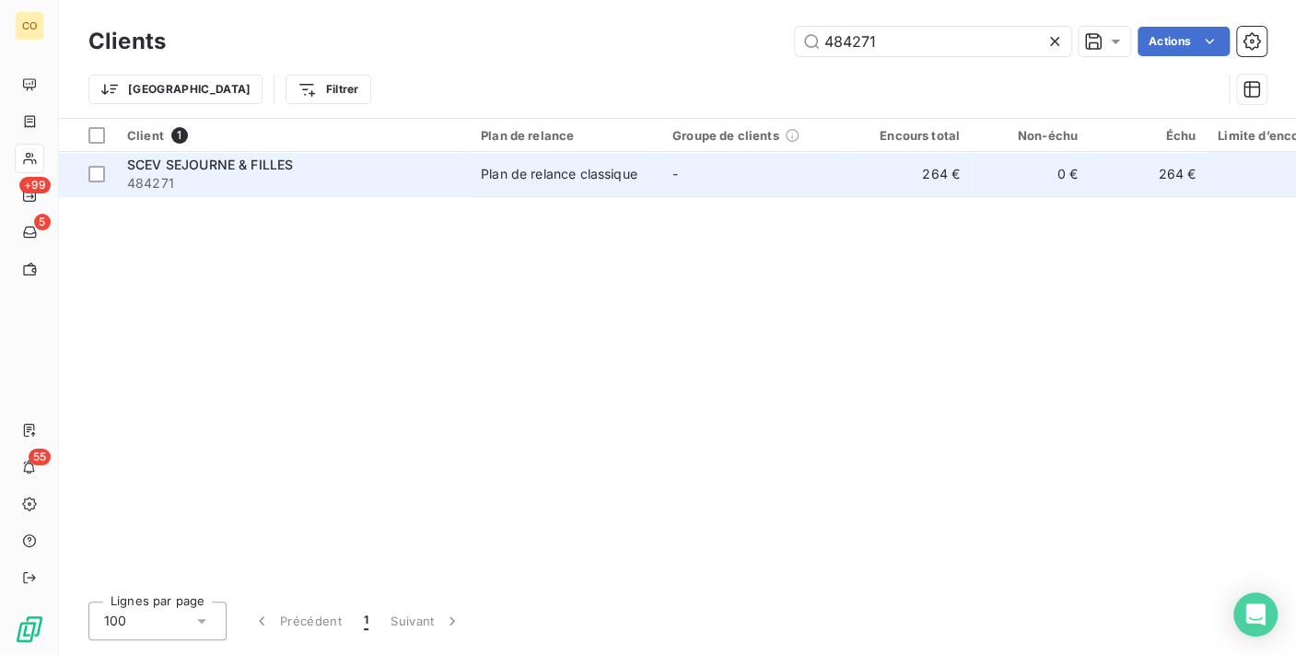
click at [505, 190] on td "Plan de relance classique" at bounding box center [566, 174] width 192 height 44
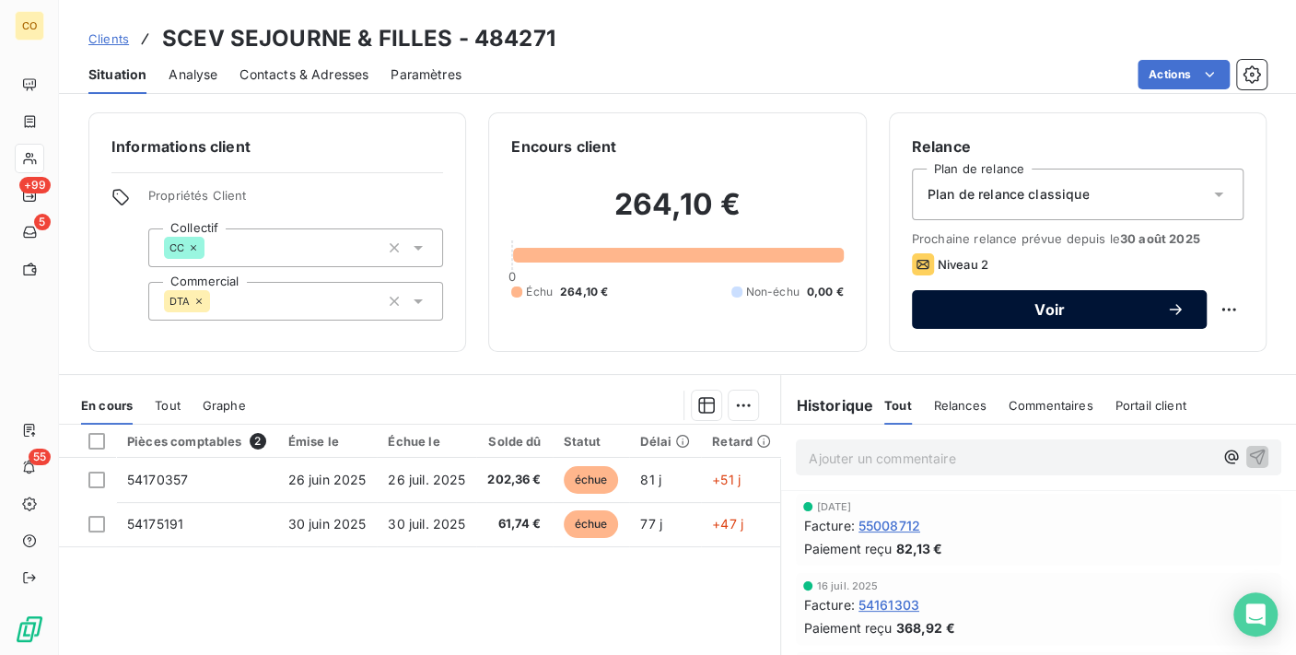
click at [1078, 318] on div "Voir" at bounding box center [1059, 309] width 251 height 18
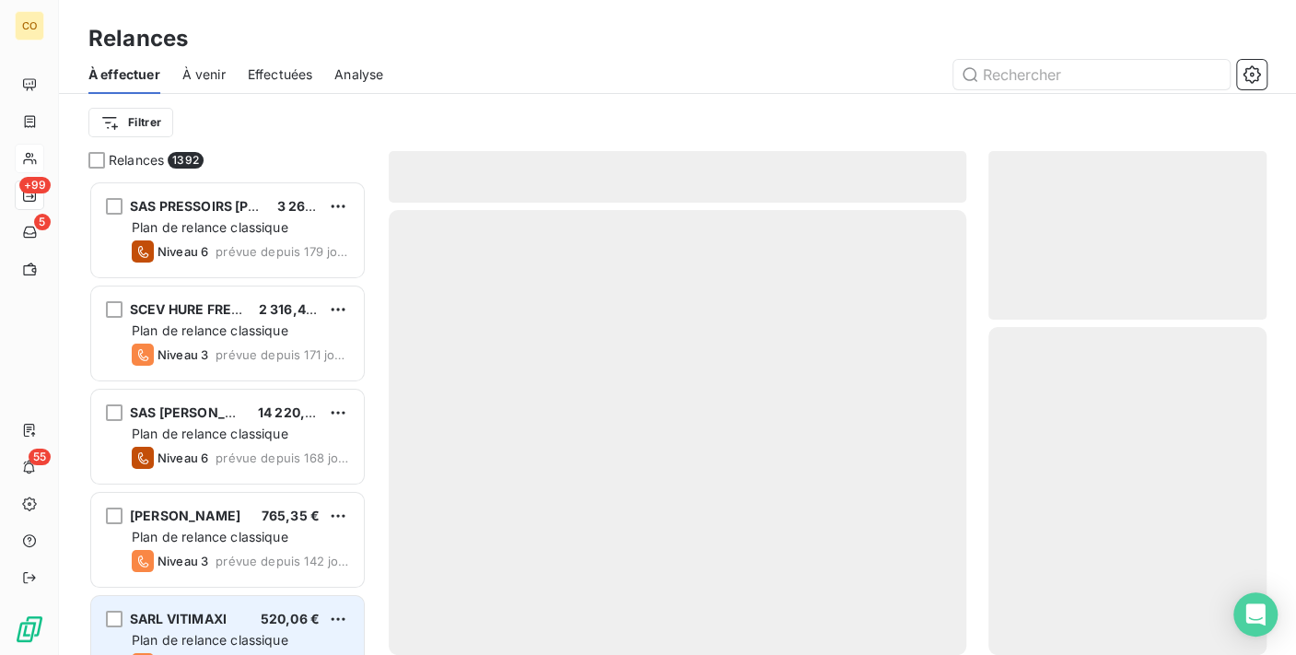
scroll to position [459, 263]
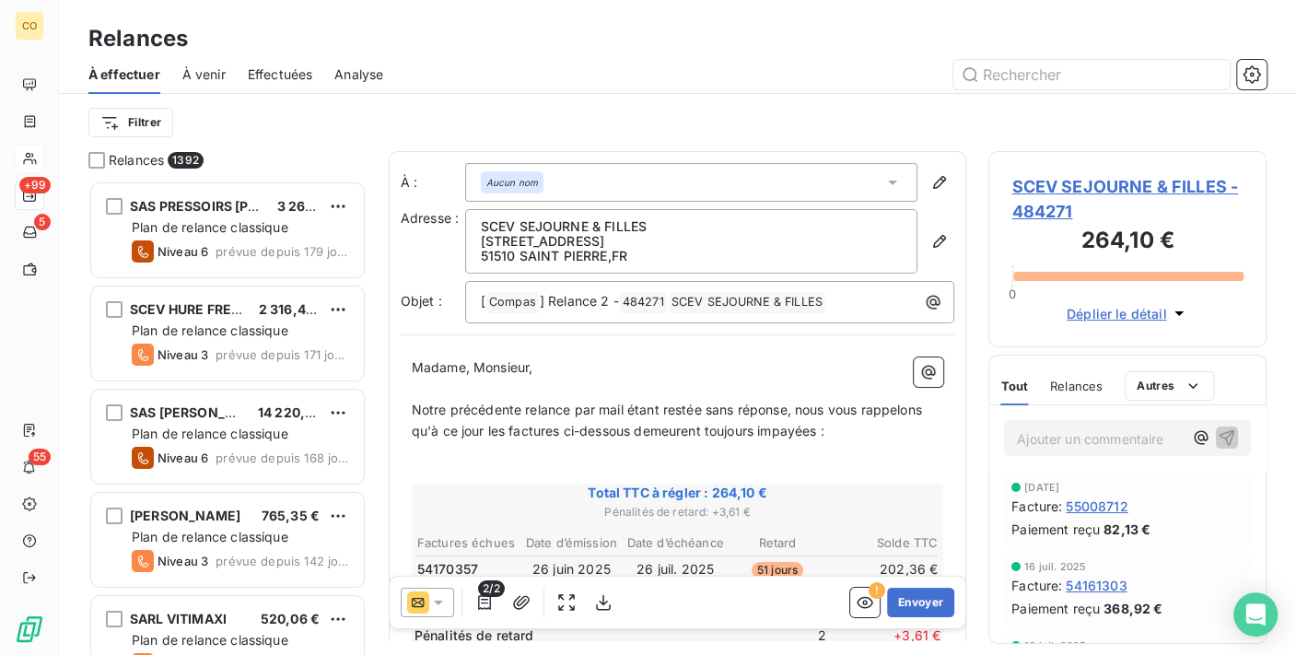
click at [450, 594] on div at bounding box center [427, 602] width 53 height 29
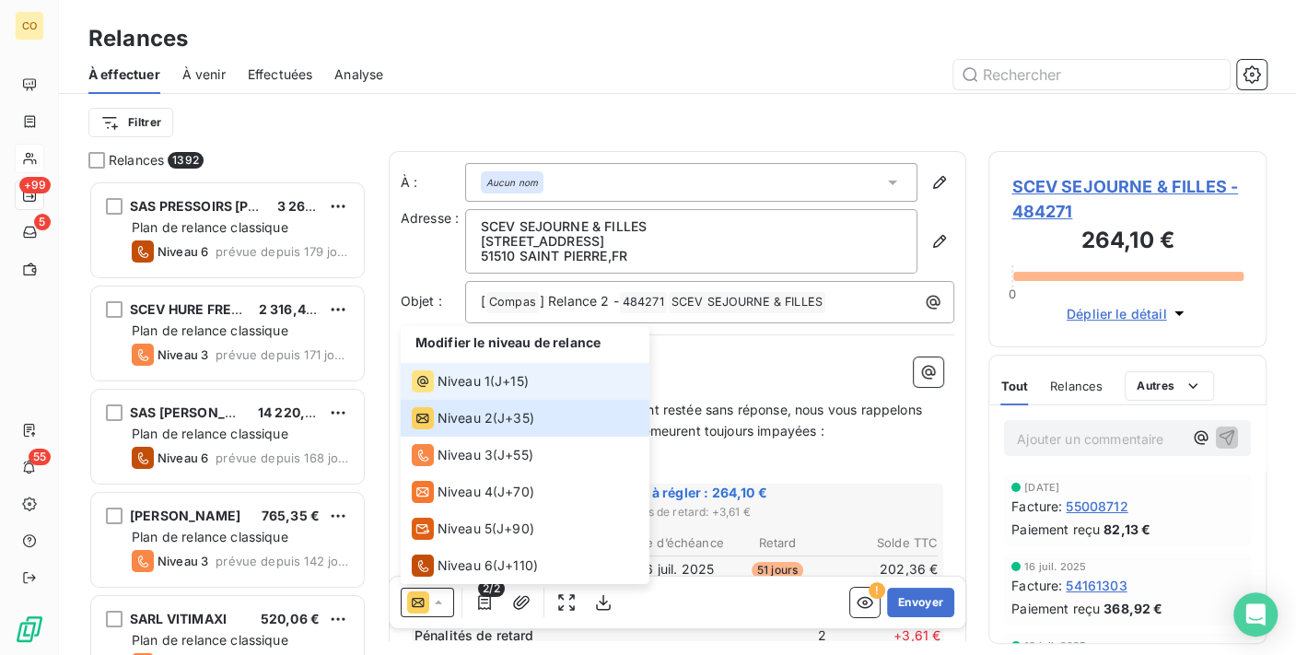
click at [452, 373] on span "Niveau 1" at bounding box center [464, 381] width 53 height 18
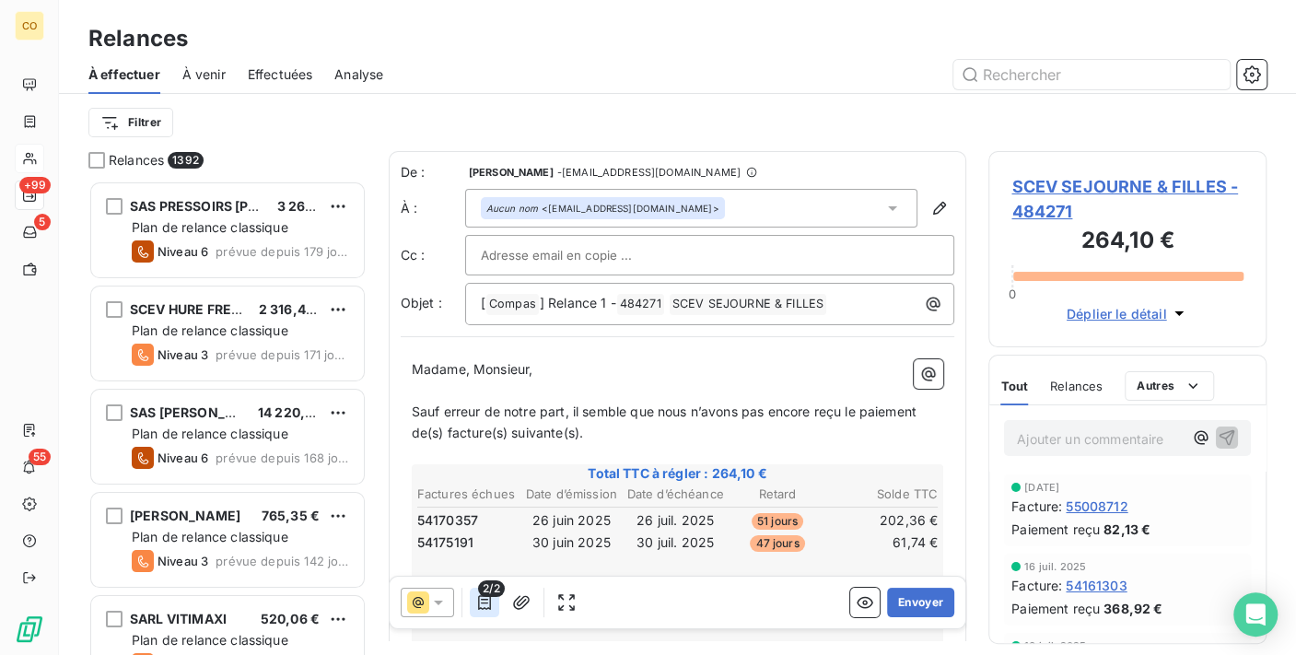
click at [487, 603] on icon "button" at bounding box center [484, 602] width 18 height 18
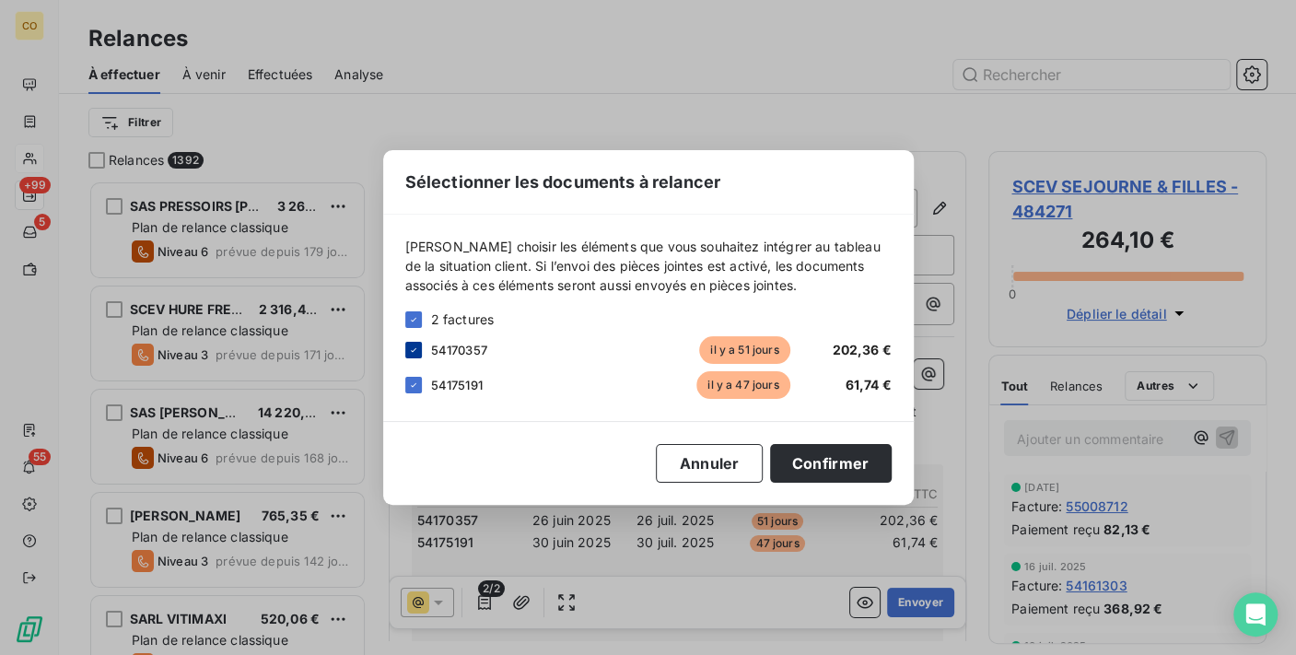
click at [418, 348] on icon at bounding box center [413, 350] width 11 height 11
click at [837, 467] on button "Confirmer" at bounding box center [831, 463] width 122 height 39
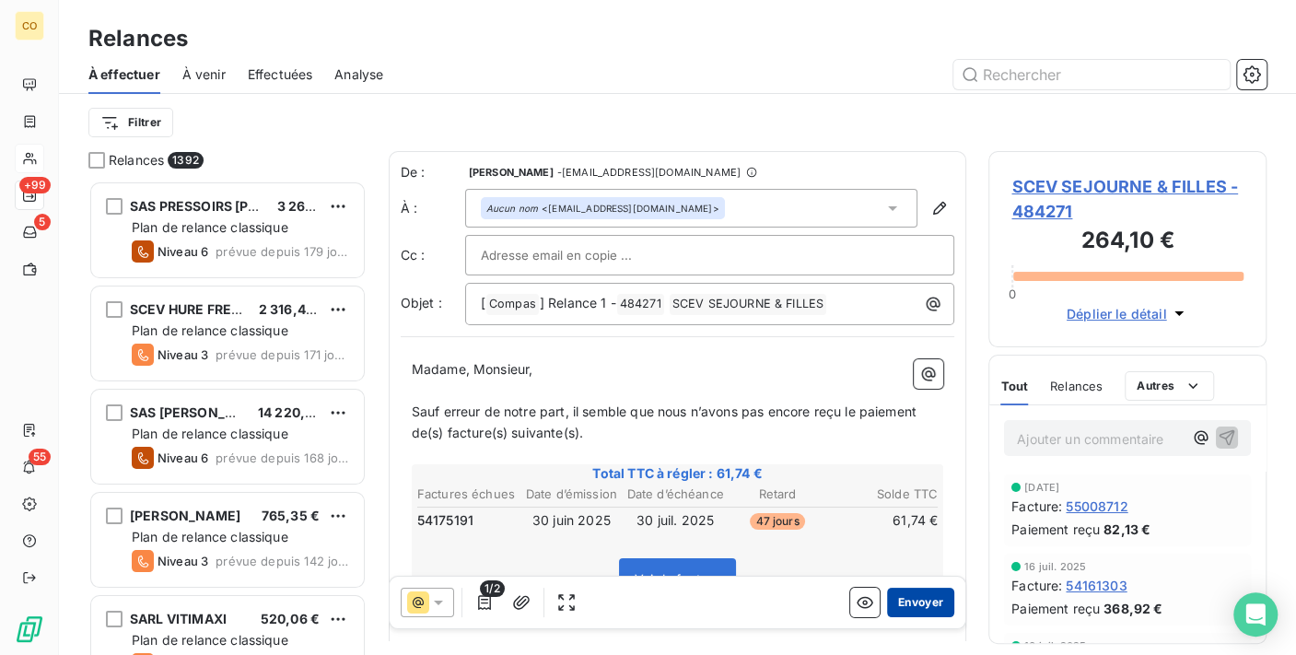
click at [929, 591] on button "Envoyer" at bounding box center [920, 602] width 67 height 29
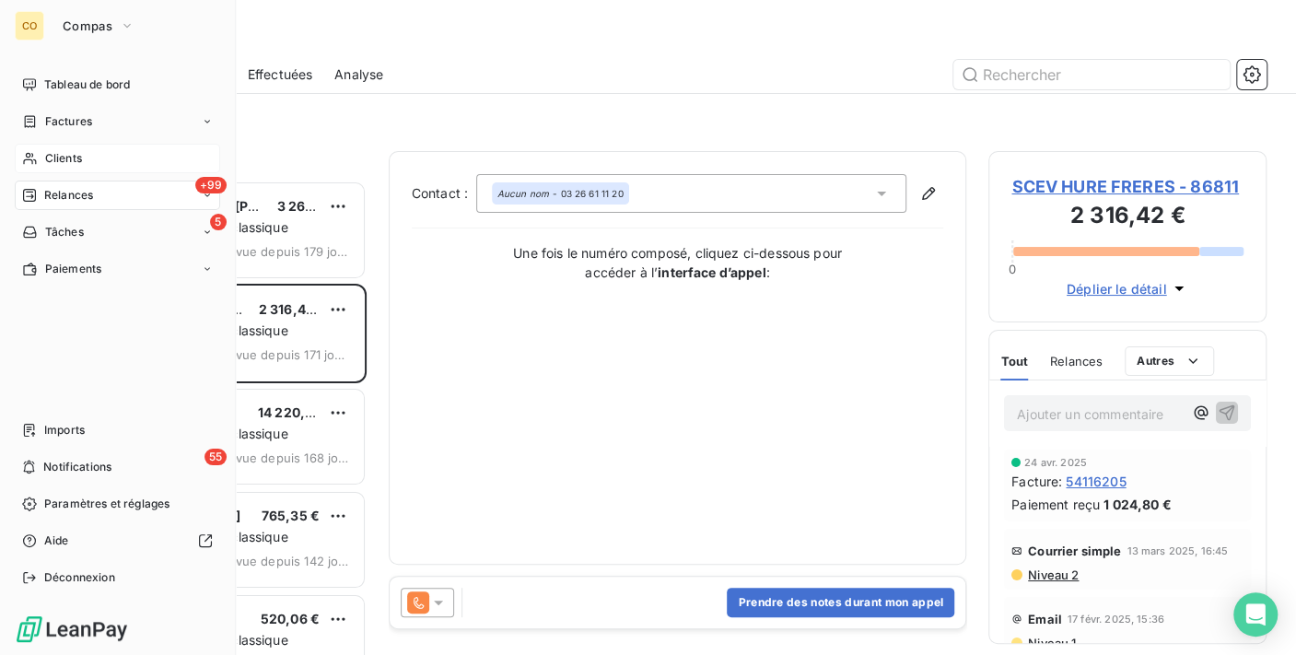
click at [32, 148] on div "Clients" at bounding box center [117, 158] width 205 height 29
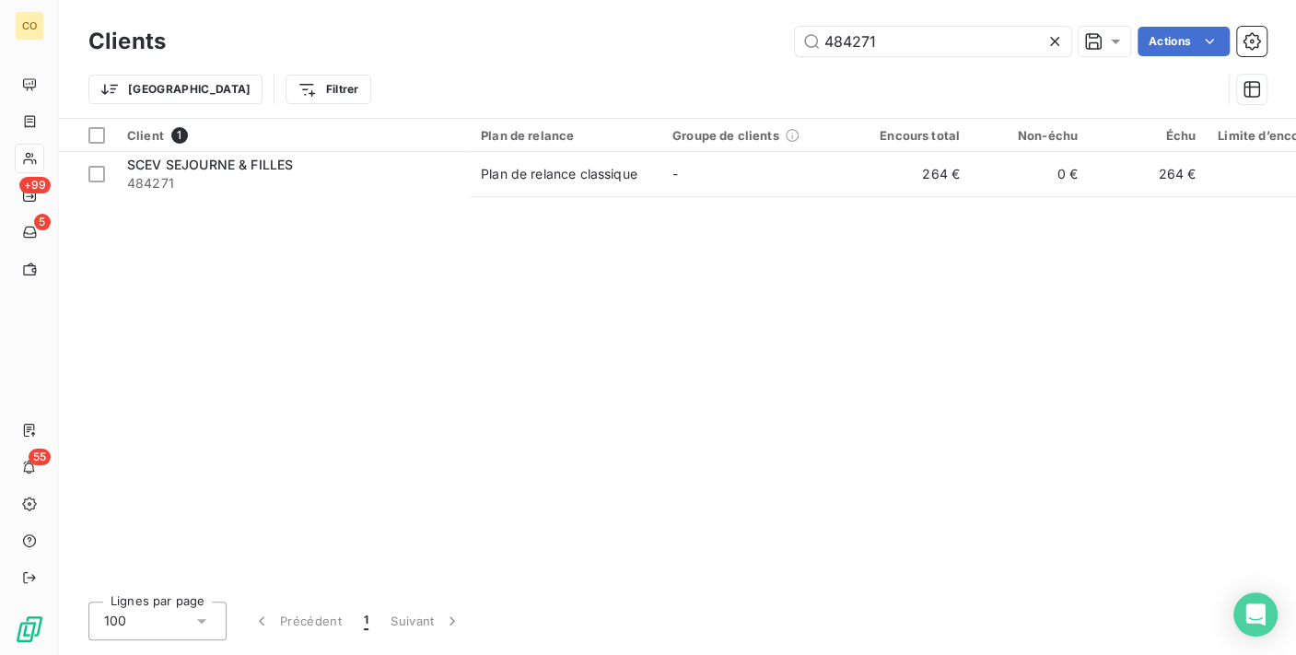
drag, startPoint x: 903, startPoint y: 48, endPoint x: 592, endPoint y: 30, distance: 310.9
click at [592, 30] on div "484271 Actions" at bounding box center [727, 41] width 1079 height 29
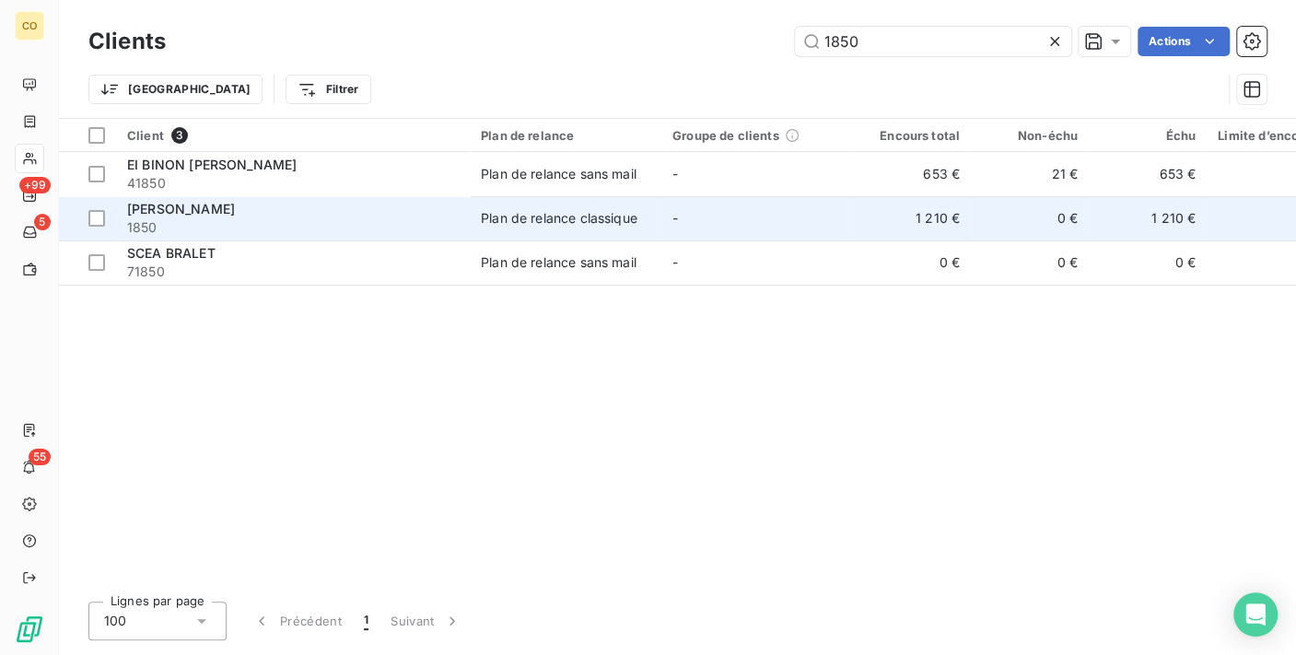
type input "1850"
click at [537, 225] on div "Plan de relance classique" at bounding box center [559, 218] width 157 height 18
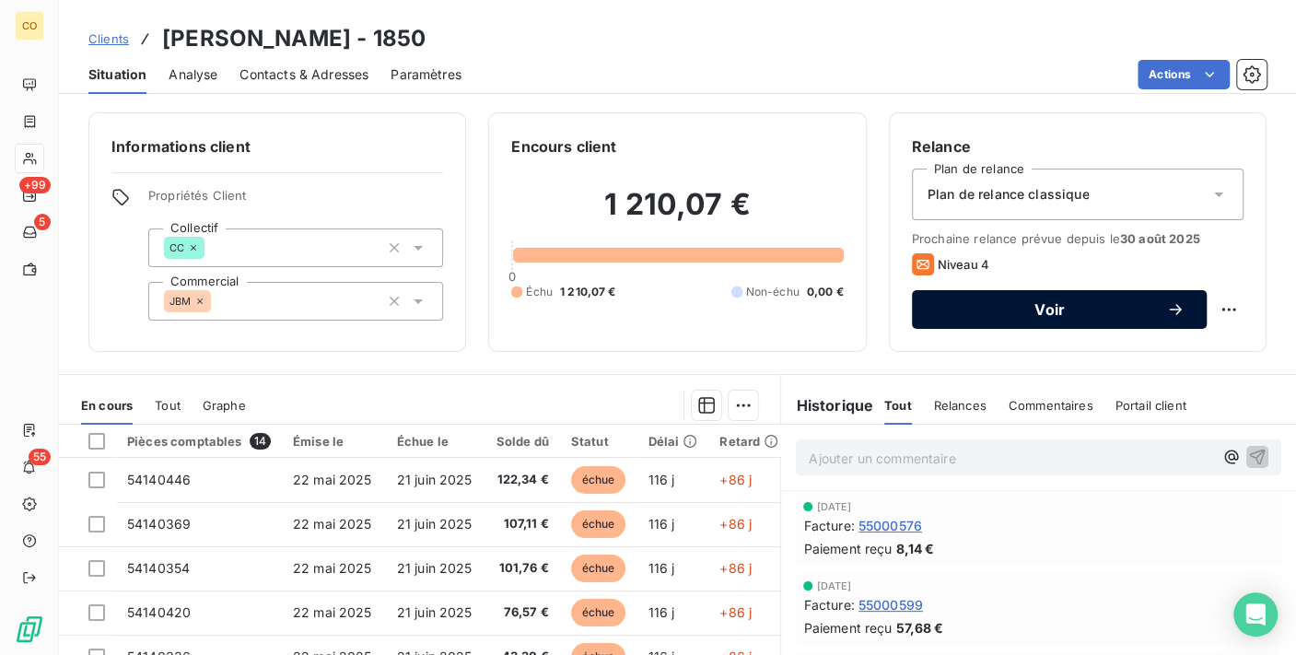
click at [1070, 298] on button "Voir" at bounding box center [1059, 309] width 295 height 39
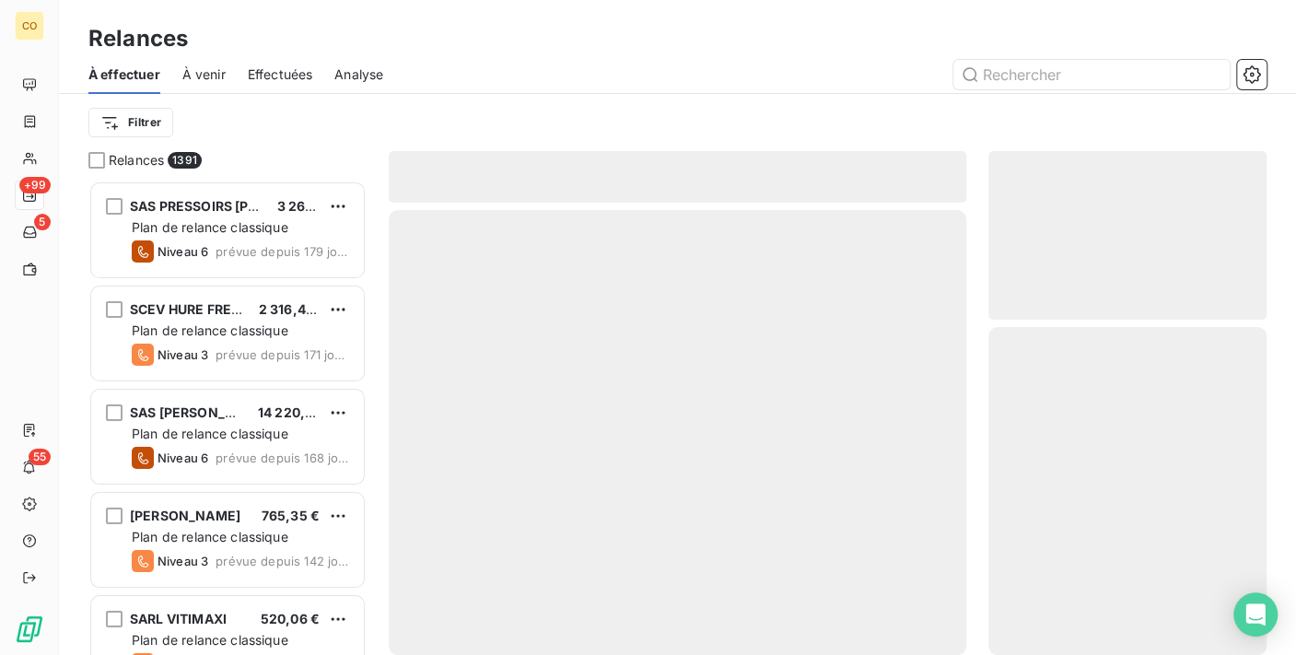
scroll to position [459, 263]
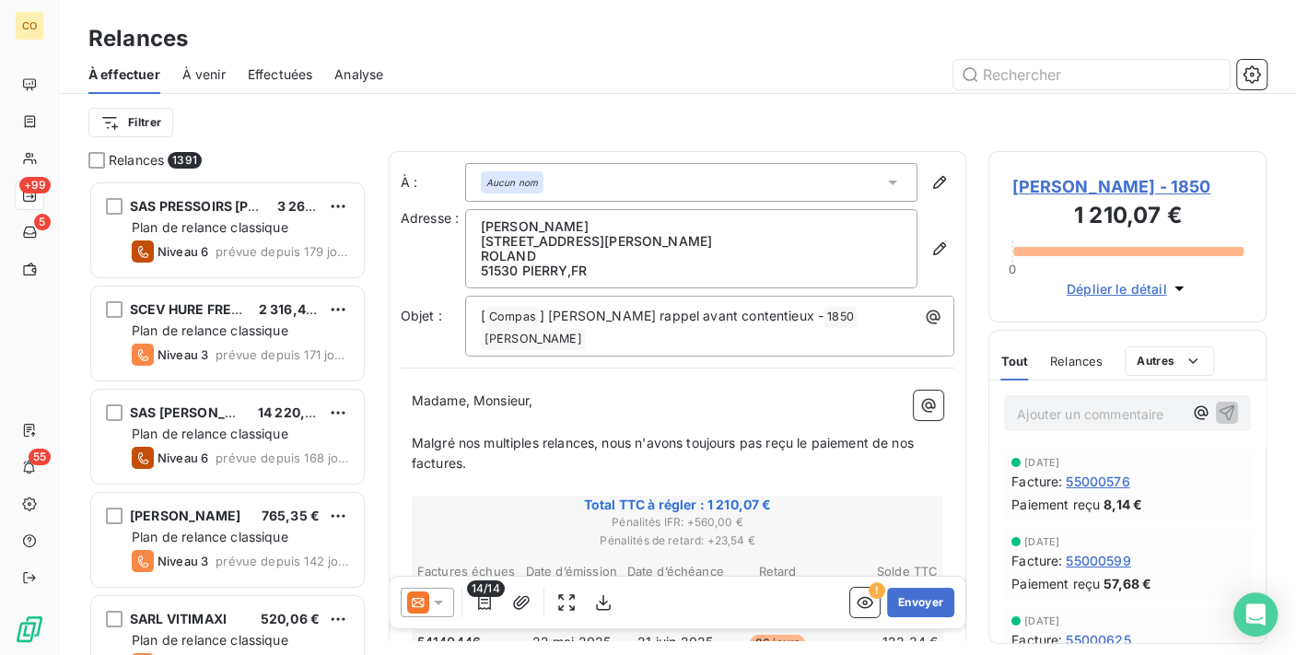
click at [433, 603] on icon at bounding box center [438, 602] width 18 height 18
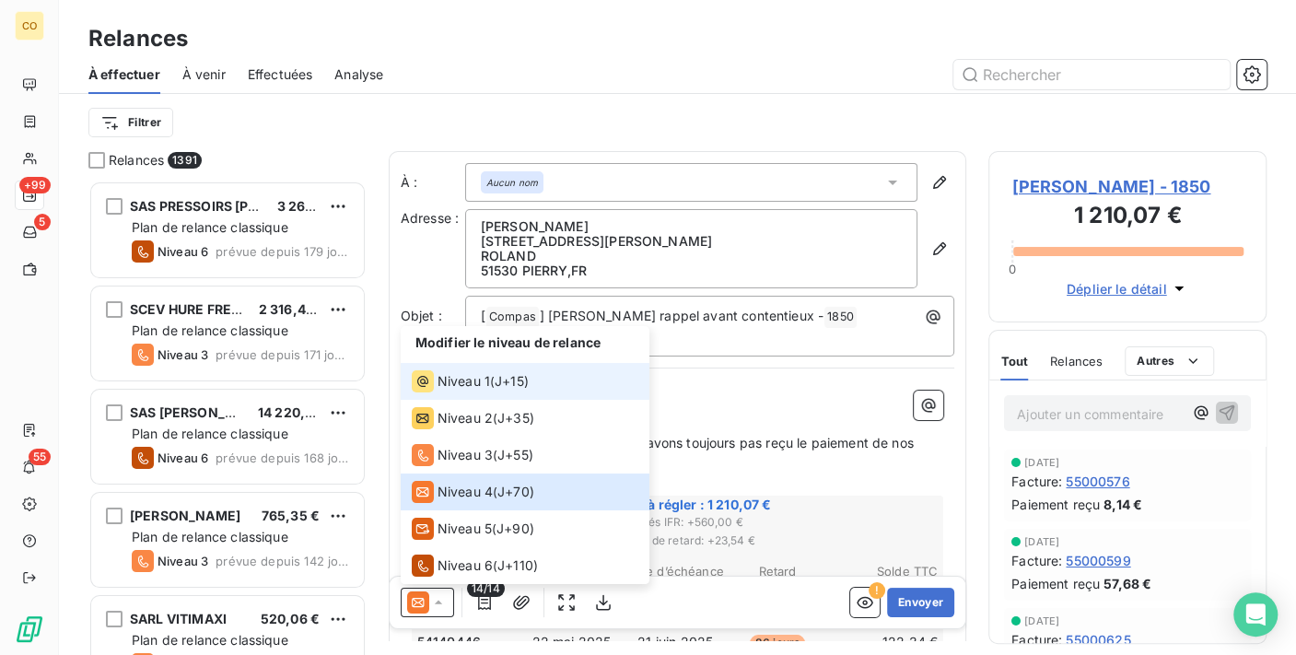
click at [450, 391] on span "Niveau 1" at bounding box center [464, 381] width 53 height 18
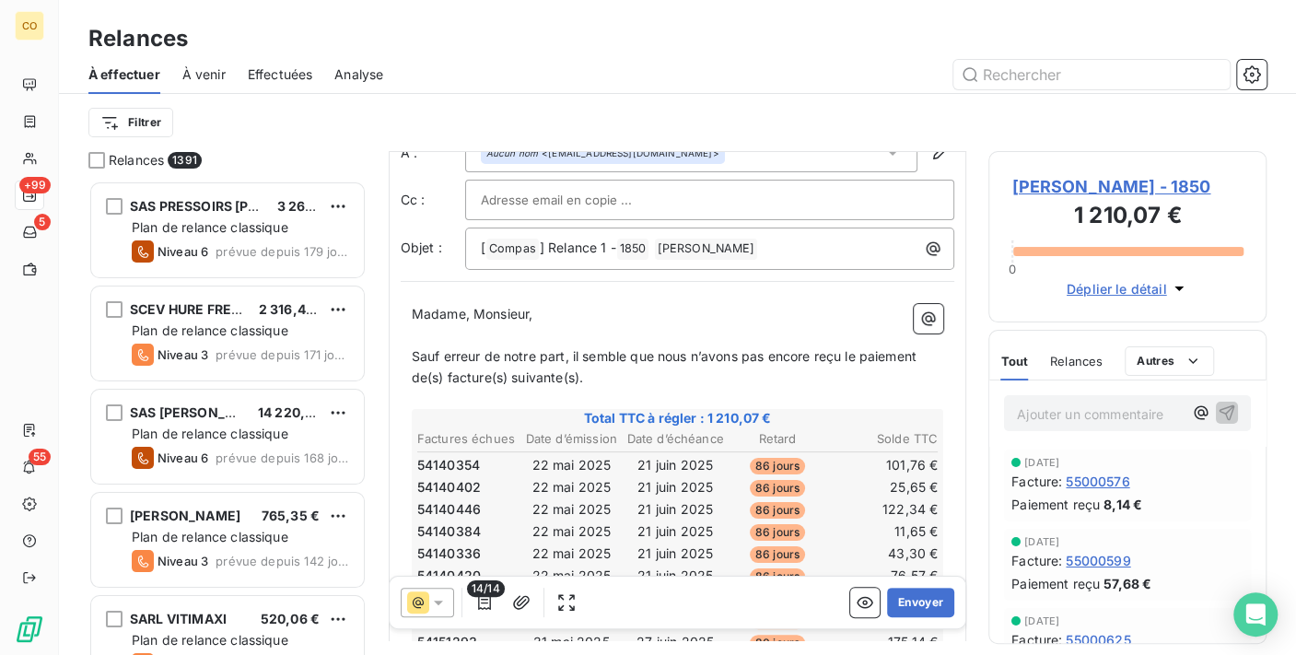
scroll to position [102, 0]
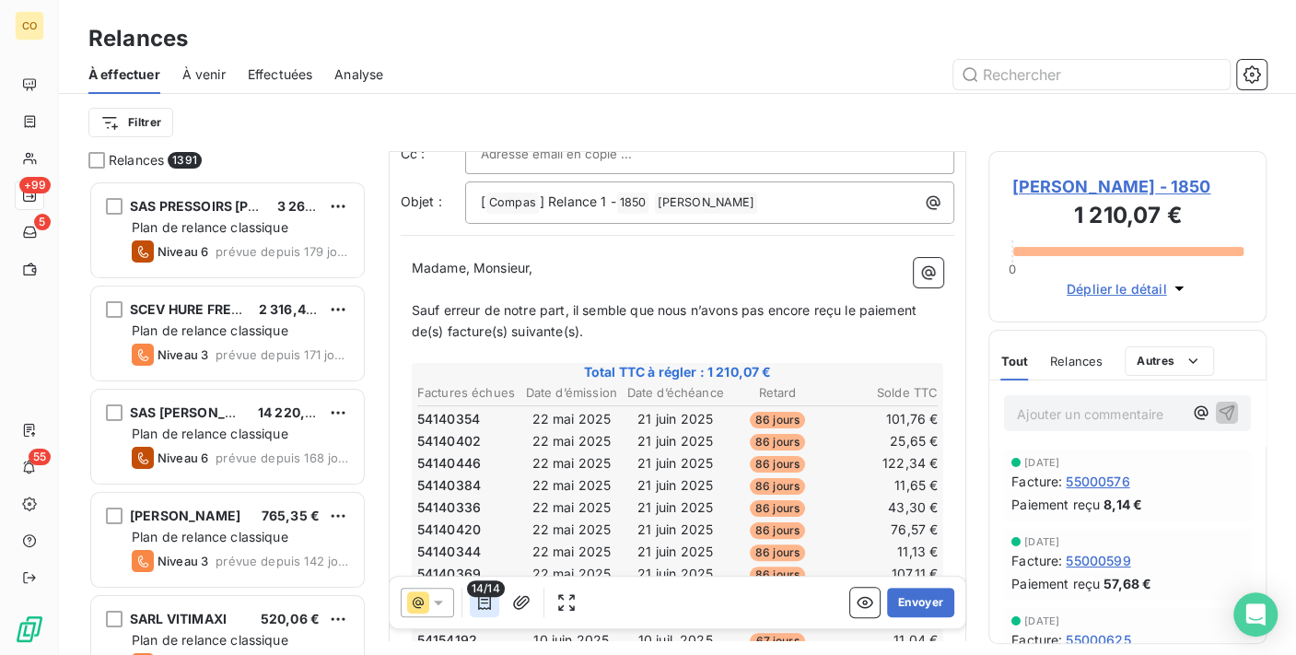
click at [493, 603] on button "button" at bounding box center [484, 602] width 29 height 29
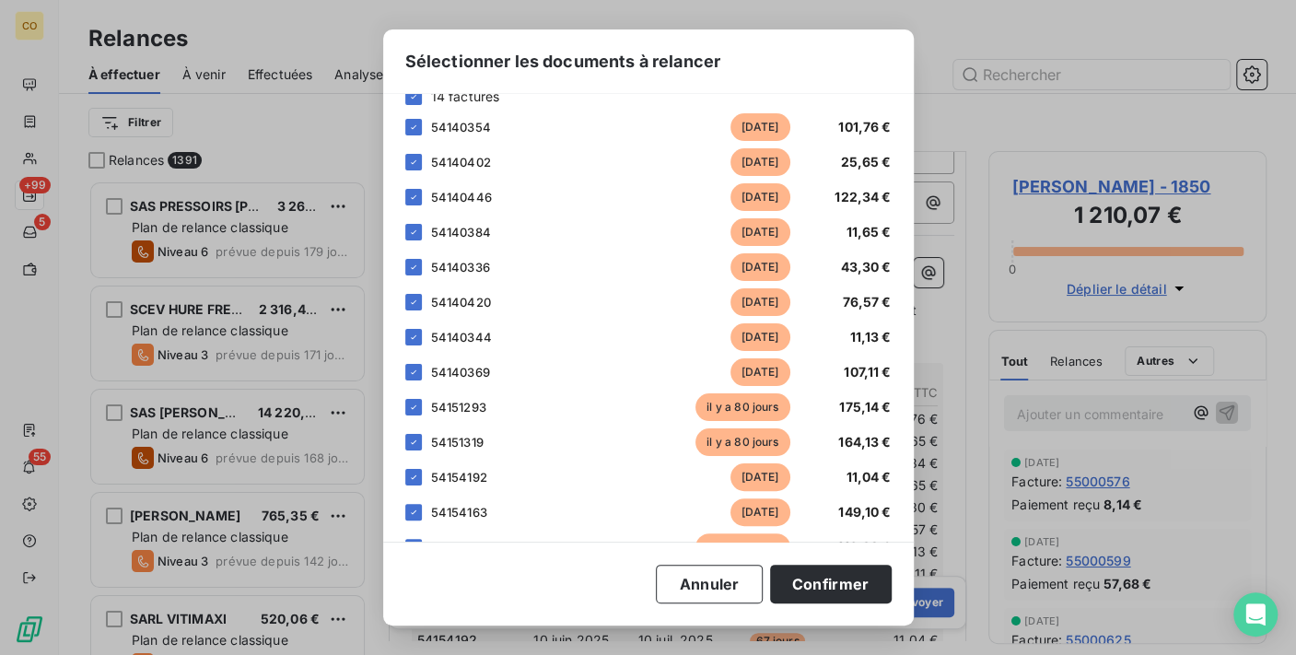
scroll to position [178, 0]
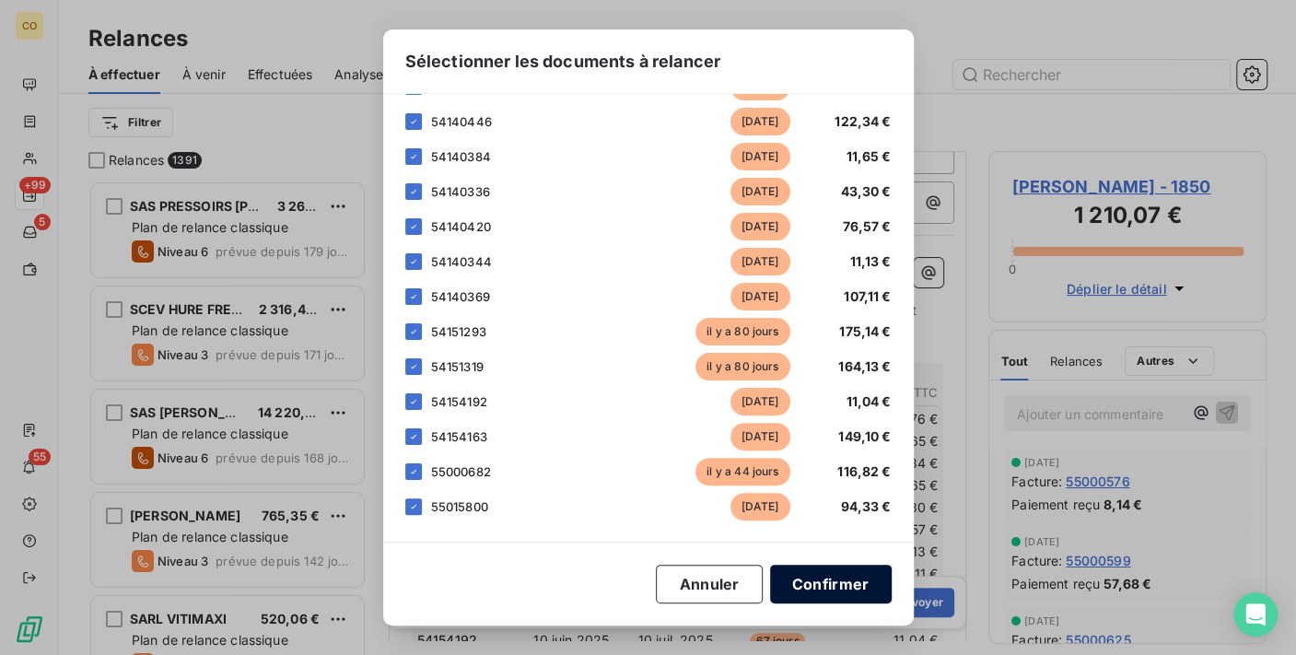
click at [854, 585] on button "Confirmer" at bounding box center [831, 584] width 122 height 39
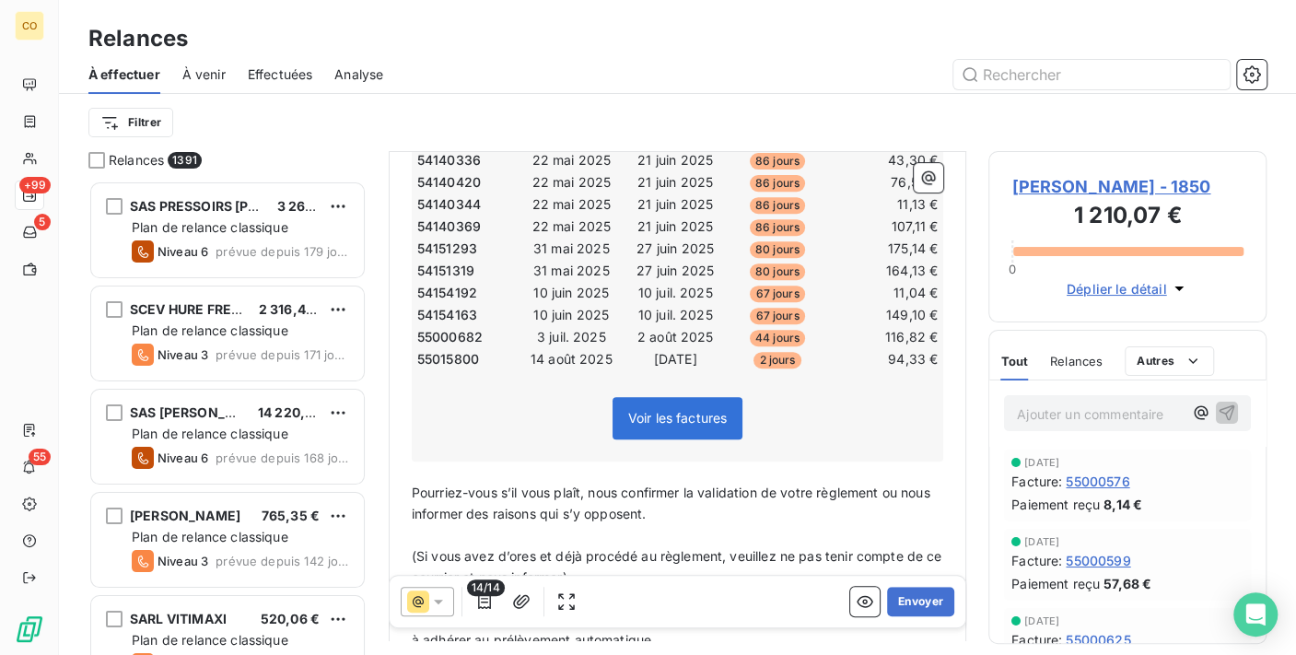
scroll to position [512, 0]
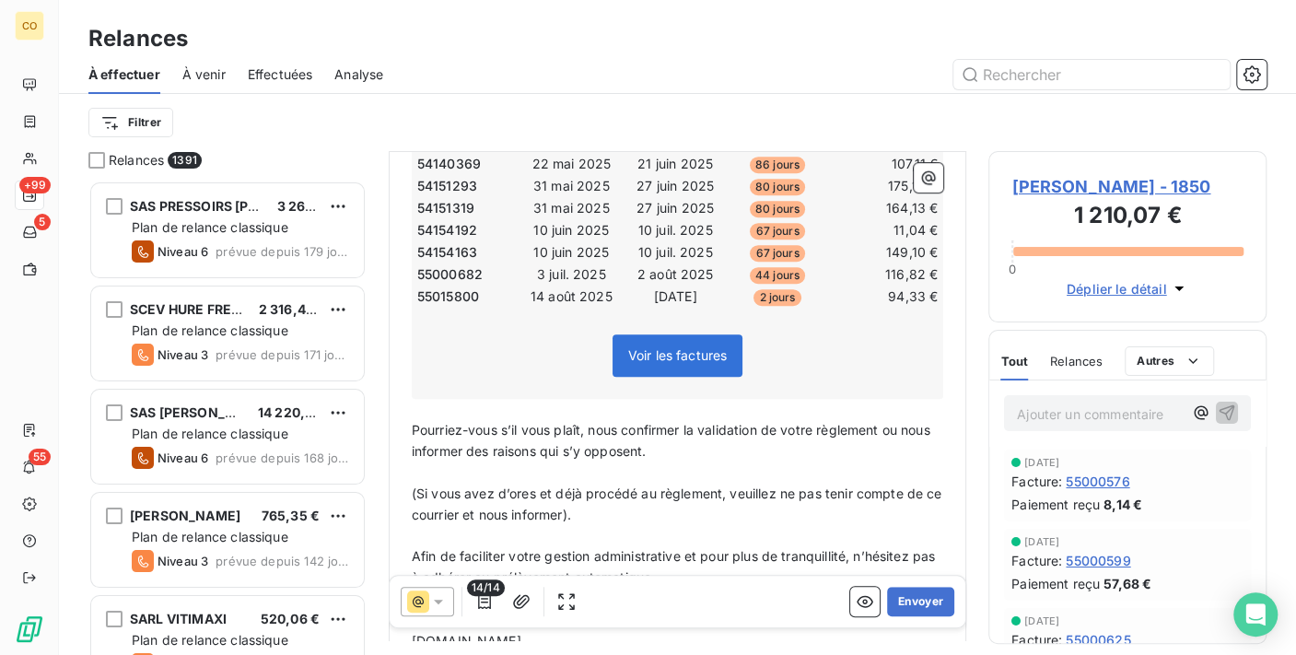
click at [452, 604] on div "14/14" at bounding box center [491, 602] width 181 height 29
click at [435, 598] on icon at bounding box center [438, 602] width 18 height 18
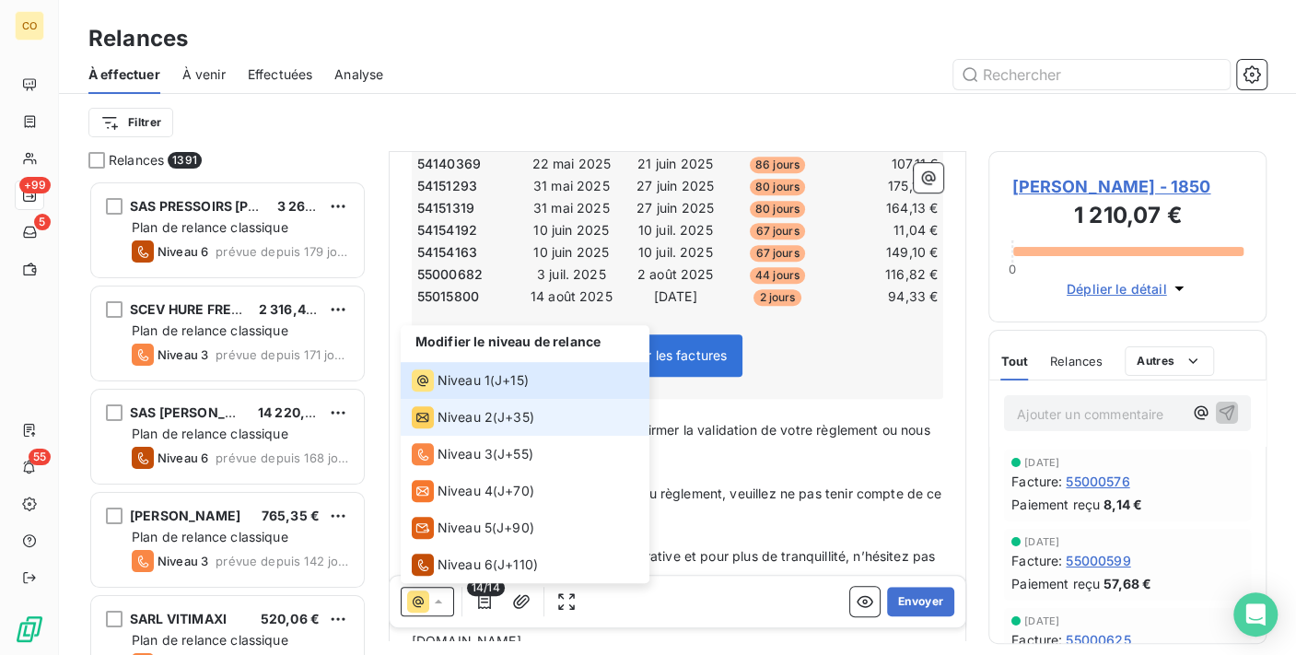
click at [462, 420] on span "Niveau 2" at bounding box center [465, 418] width 55 height 18
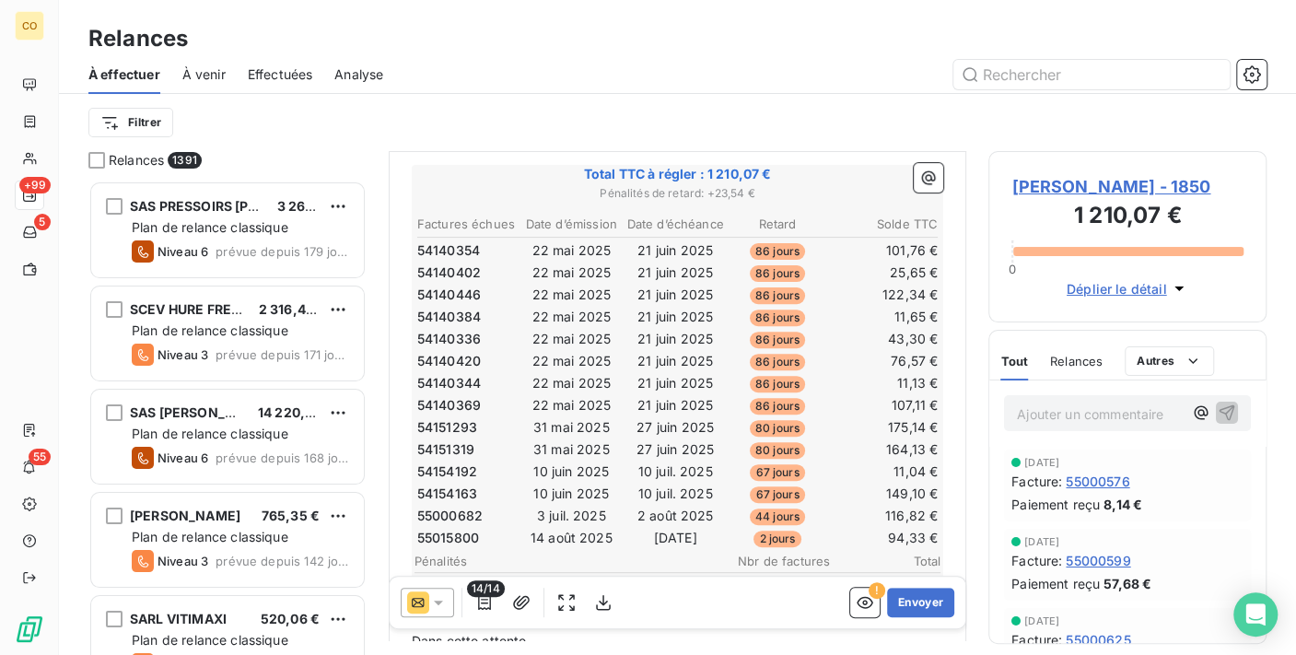
scroll to position [308, 0]
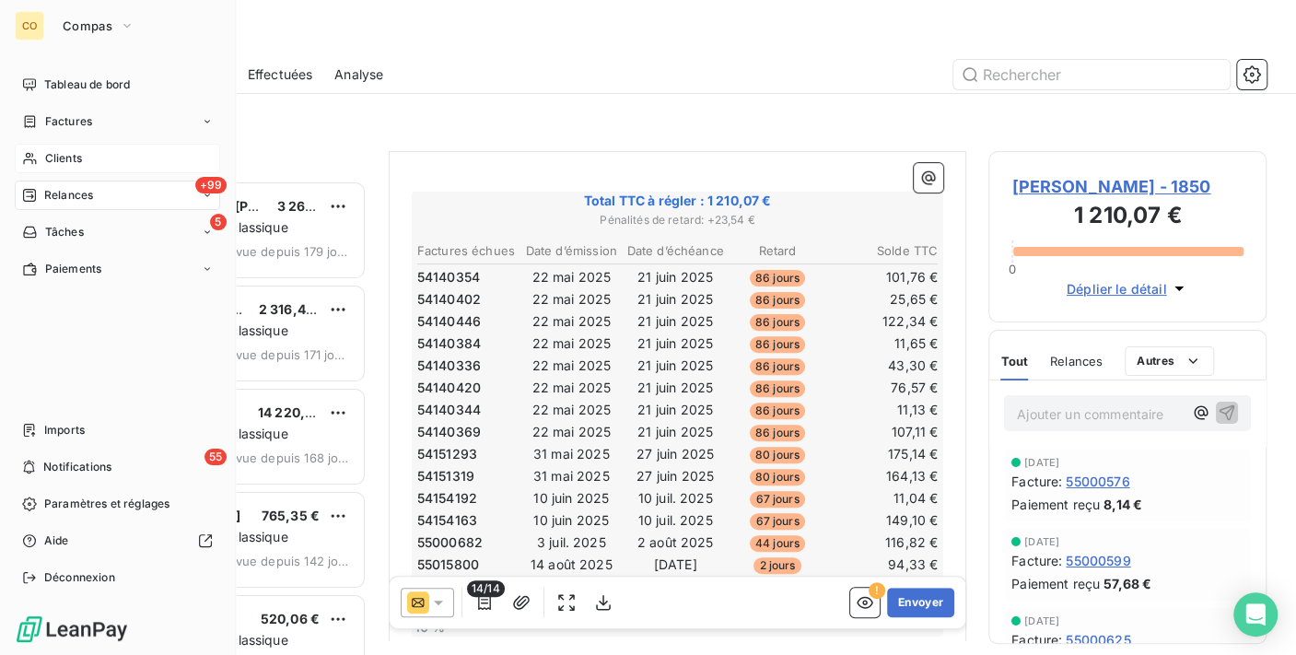
click at [31, 151] on icon at bounding box center [30, 158] width 16 height 15
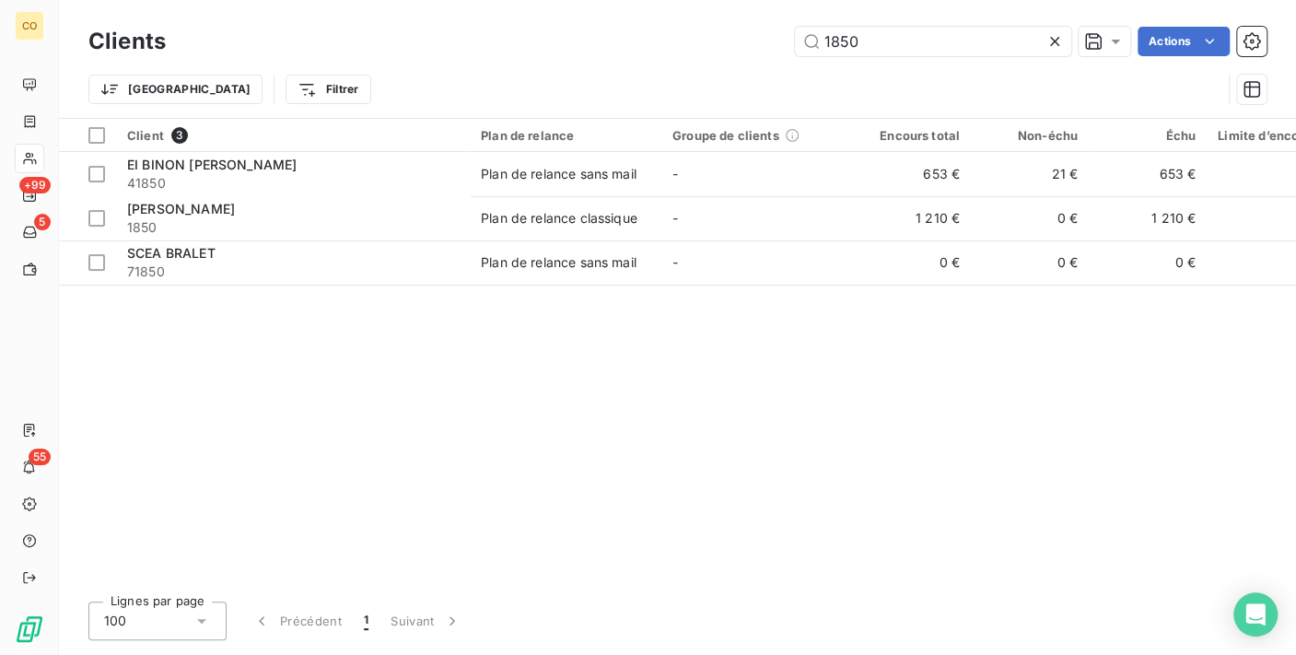
drag, startPoint x: 931, startPoint y: 47, endPoint x: 413, endPoint y: 29, distance: 518.9
click at [413, 29] on div "1850 Actions" at bounding box center [727, 41] width 1079 height 29
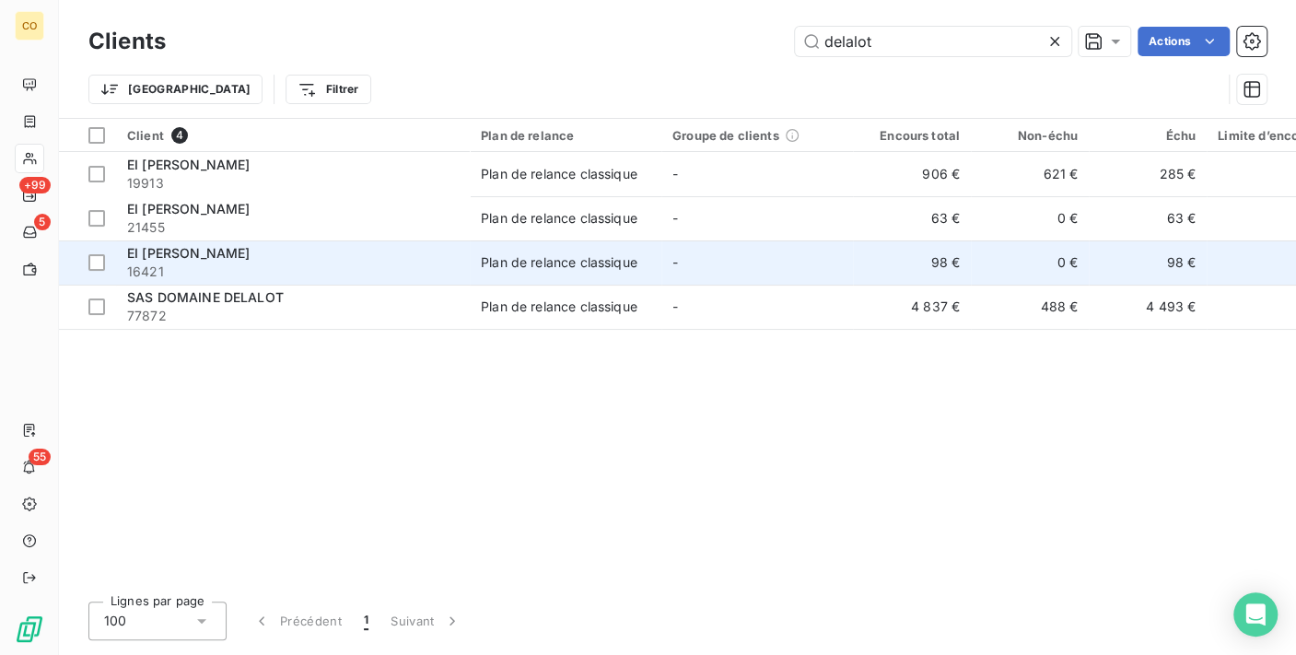
type input "delalot"
click at [519, 247] on td "Plan de relance classique" at bounding box center [566, 262] width 192 height 44
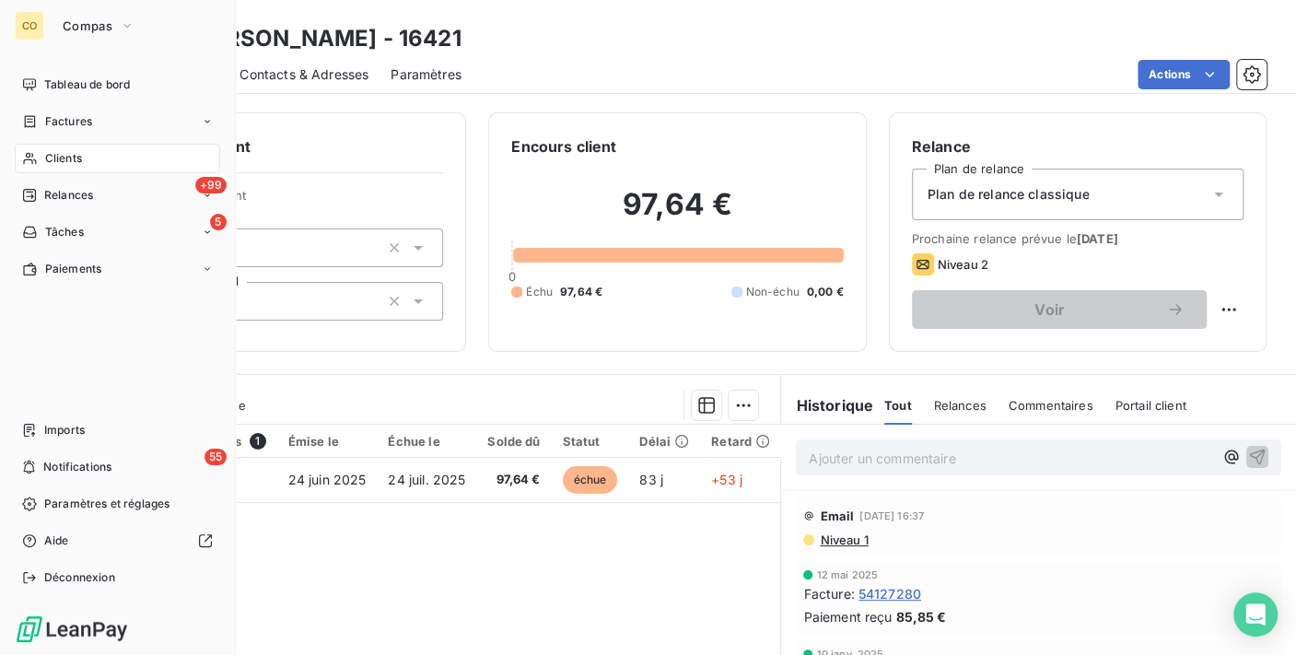
click at [66, 146] on div "Clients" at bounding box center [117, 158] width 205 height 29
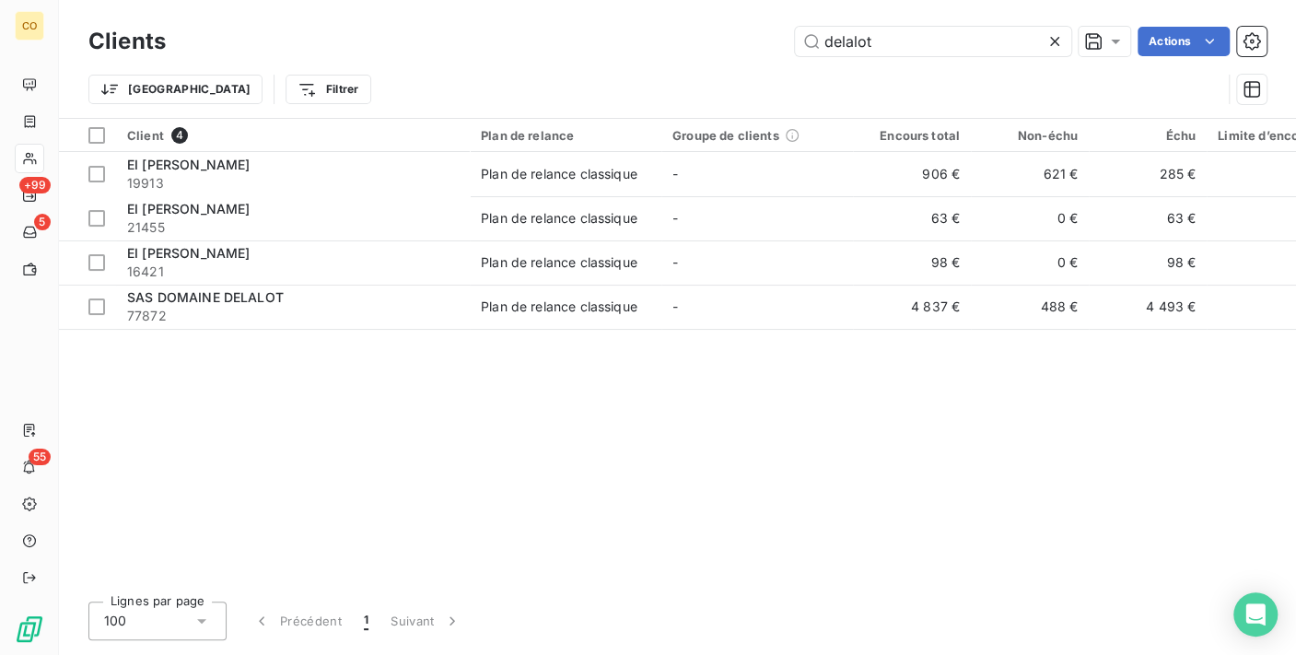
drag, startPoint x: 923, startPoint y: 41, endPoint x: 379, endPoint y: 31, distance: 544.5
click at [379, 31] on div "delalot Actions" at bounding box center [727, 41] width 1079 height 29
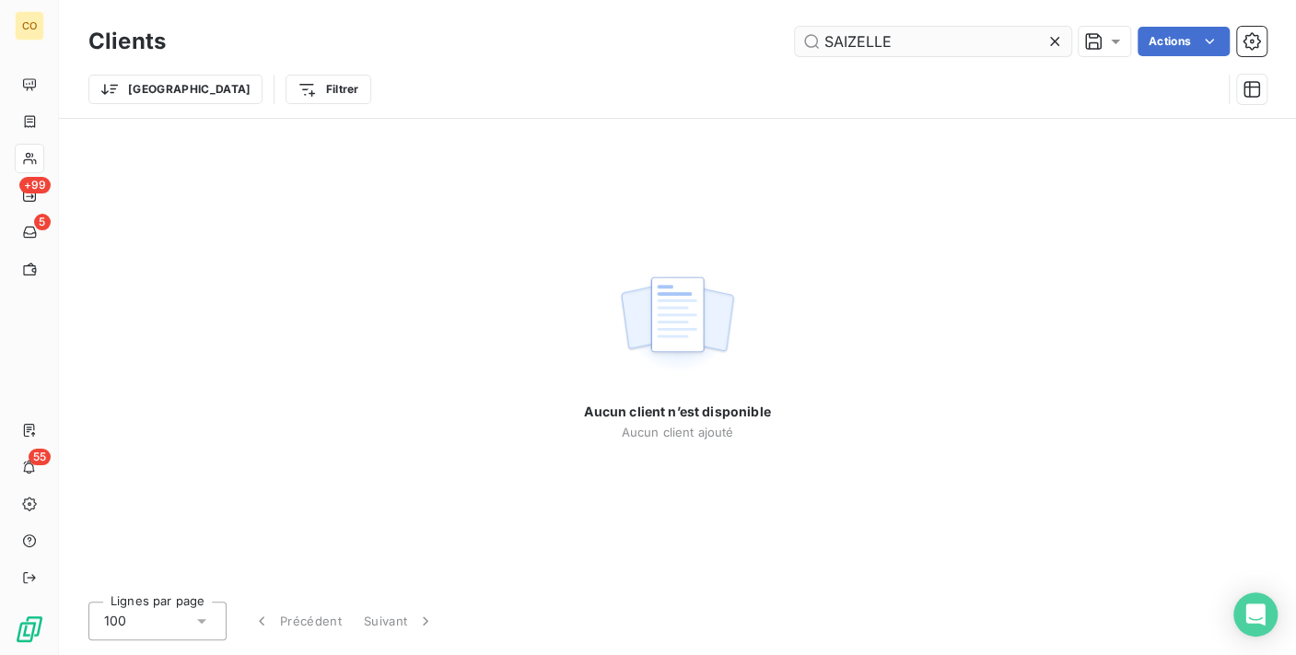
click at [851, 42] on input "SAIZELLE" at bounding box center [933, 41] width 276 height 29
click at [849, 41] on input "SAIZELLE" at bounding box center [933, 41] width 276 height 29
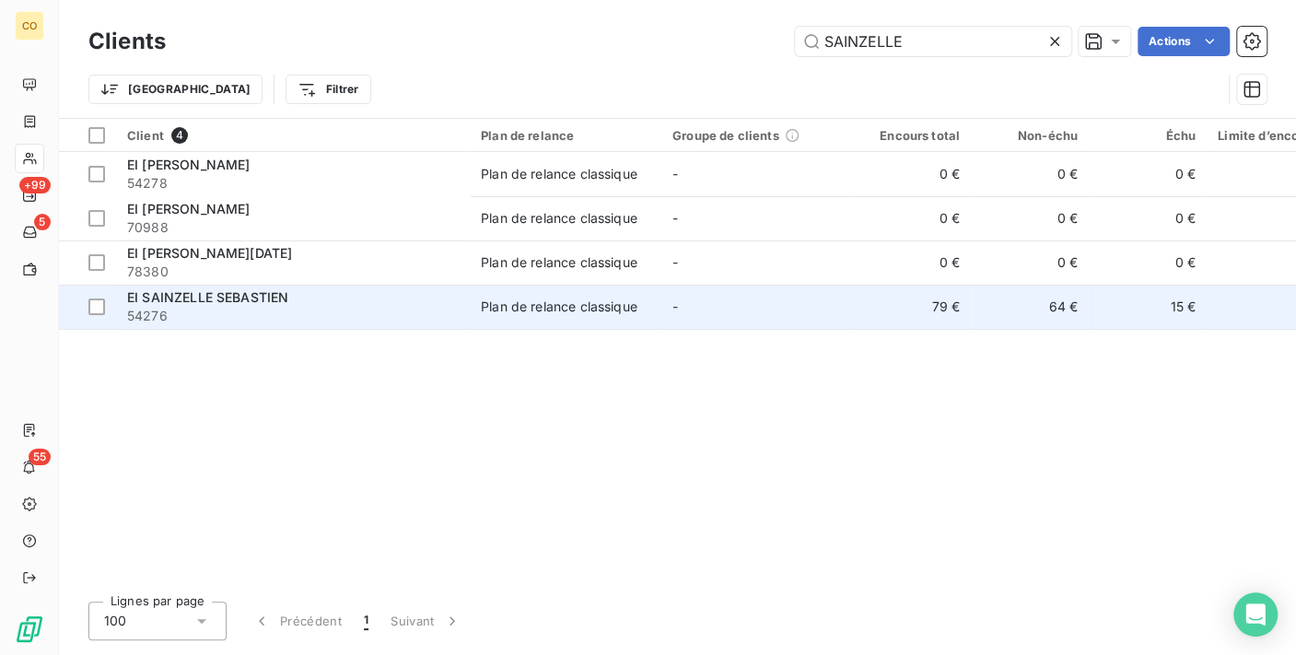
type input "SAINZELLE"
click at [527, 312] on div "Plan de relance classique" at bounding box center [559, 307] width 157 height 18
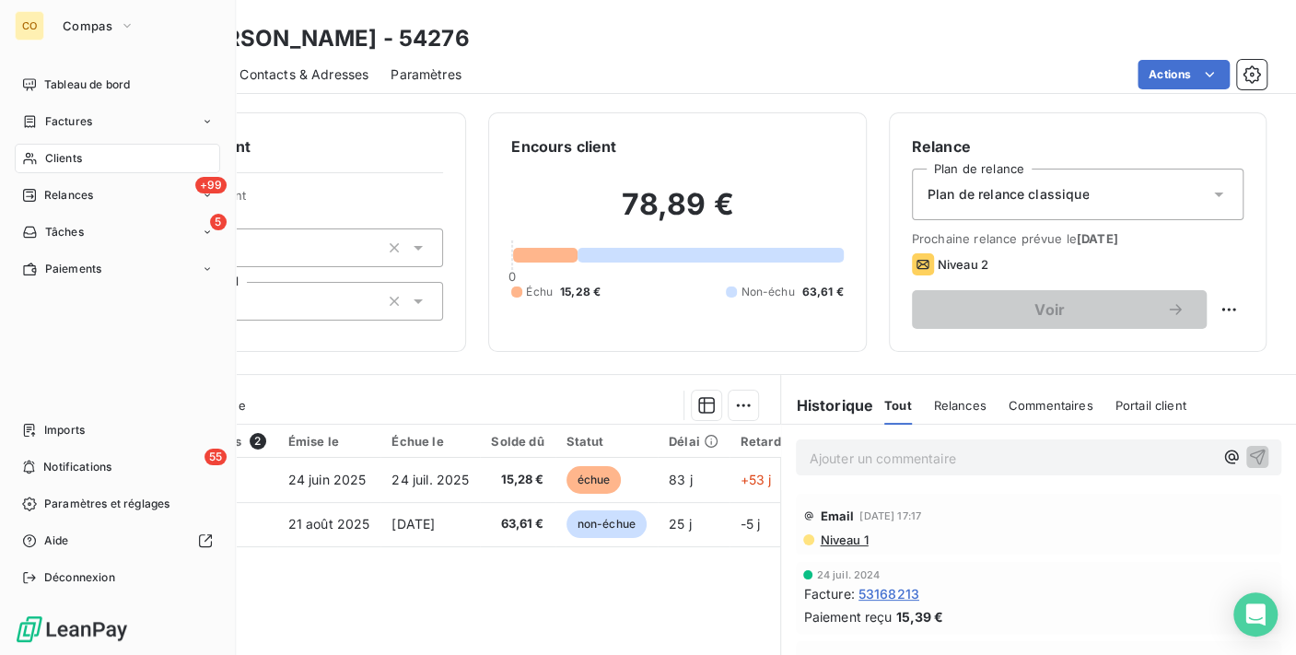
click at [41, 160] on div "Clients" at bounding box center [117, 158] width 205 height 29
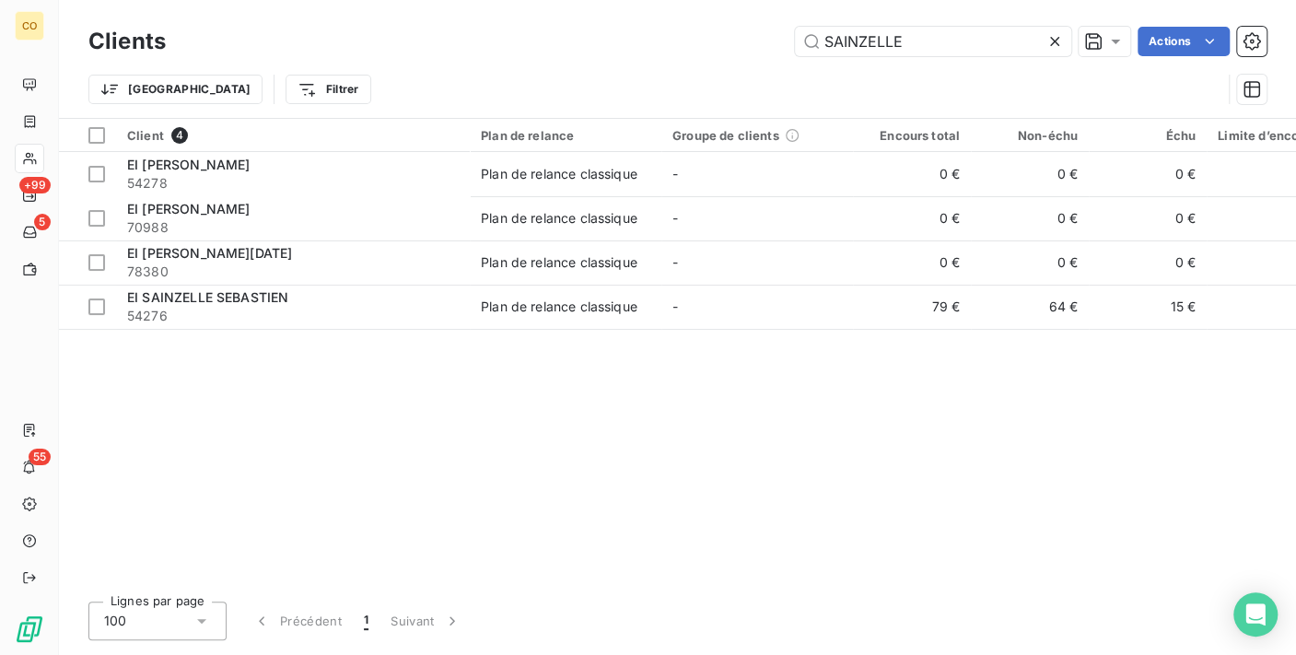
drag, startPoint x: 1011, startPoint y: 37, endPoint x: 303, endPoint y: -30, distance: 710.7
click at [303, 0] on html "CO +99 5 55 Clients SAINZELLE Actions Trier Filtrer Client 4 Plan de relance Gr…" at bounding box center [648, 327] width 1296 height 655
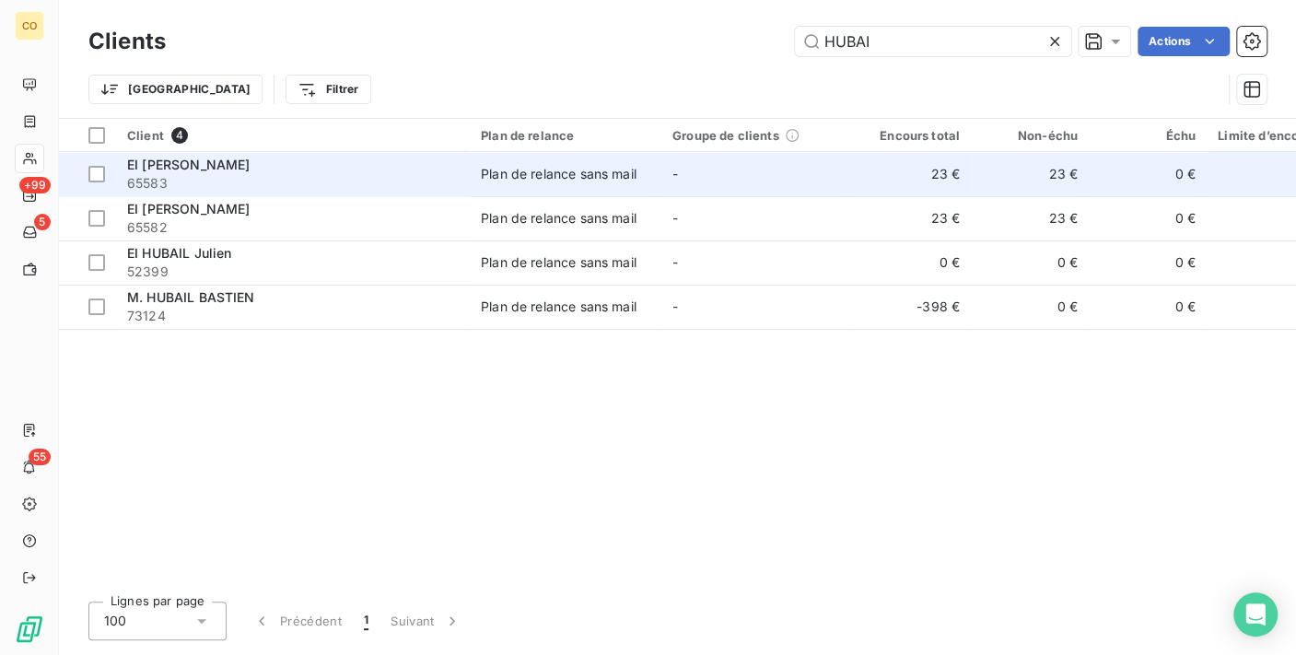
type input "HUBAI"
click at [260, 182] on span "65583" at bounding box center [293, 183] width 332 height 18
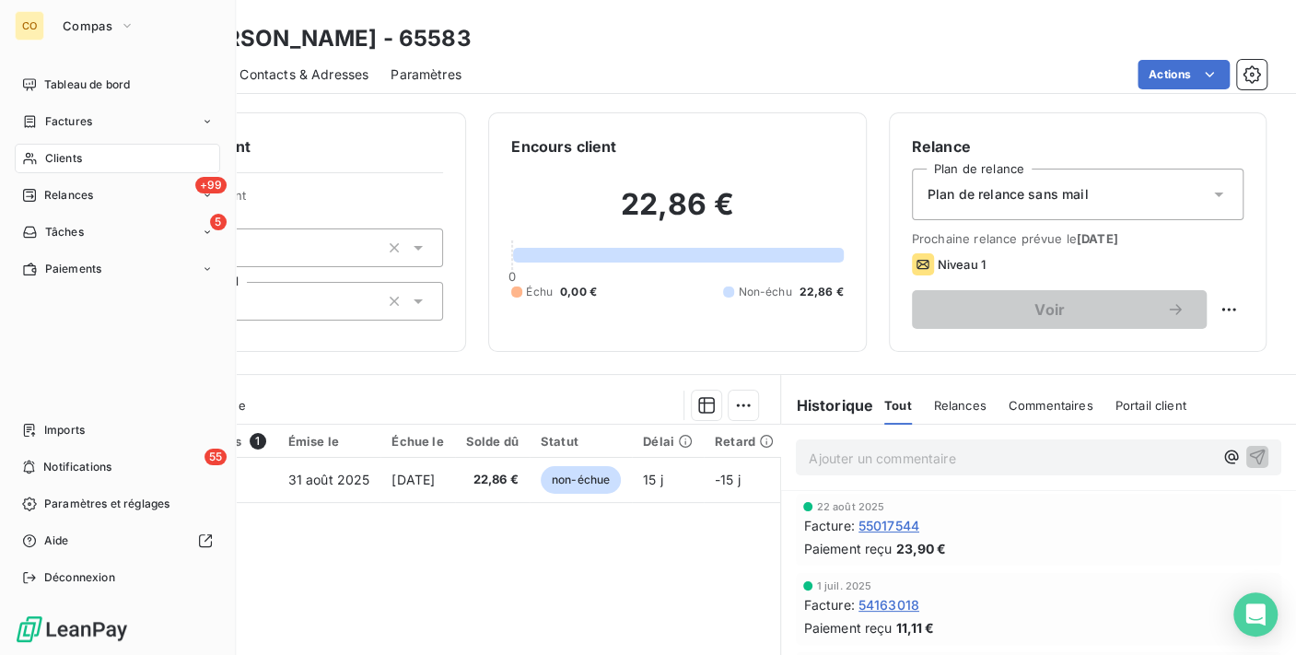
click at [61, 158] on span "Clients" at bounding box center [63, 158] width 37 height 17
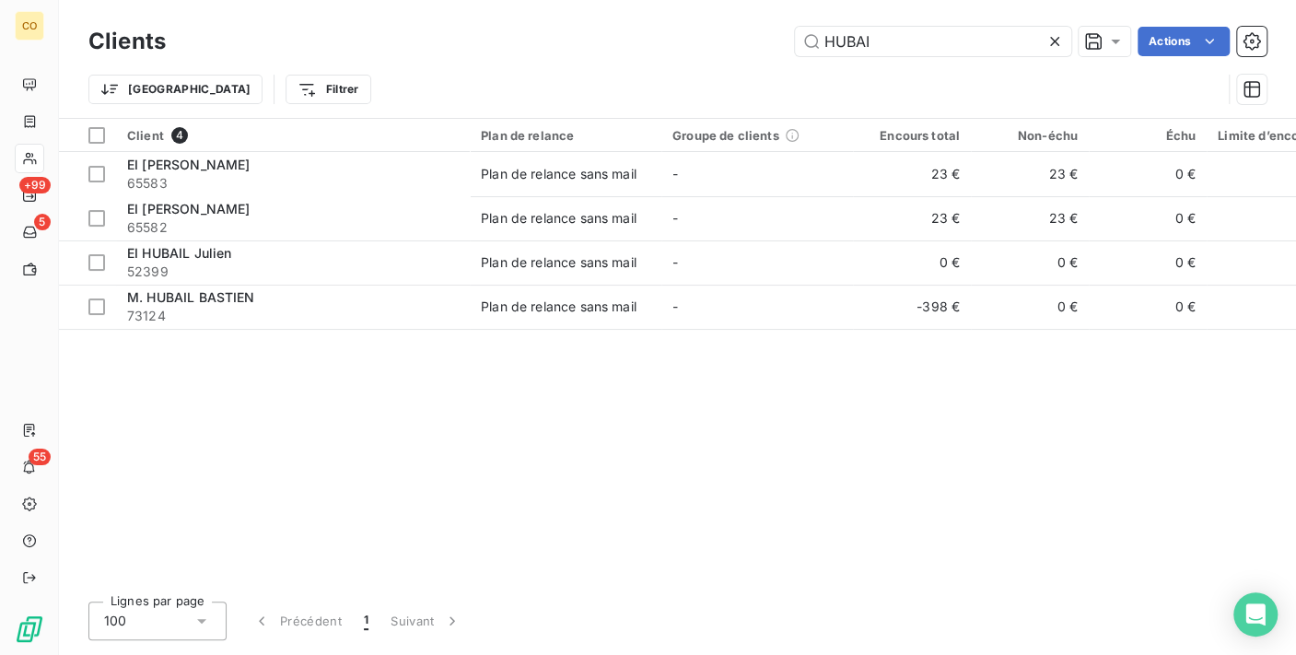
drag, startPoint x: 972, startPoint y: 53, endPoint x: 485, endPoint y: 11, distance: 489.1
click at [485, 11] on div "Clients HUBAI Actions Trier Filtrer" at bounding box center [677, 59] width 1237 height 118
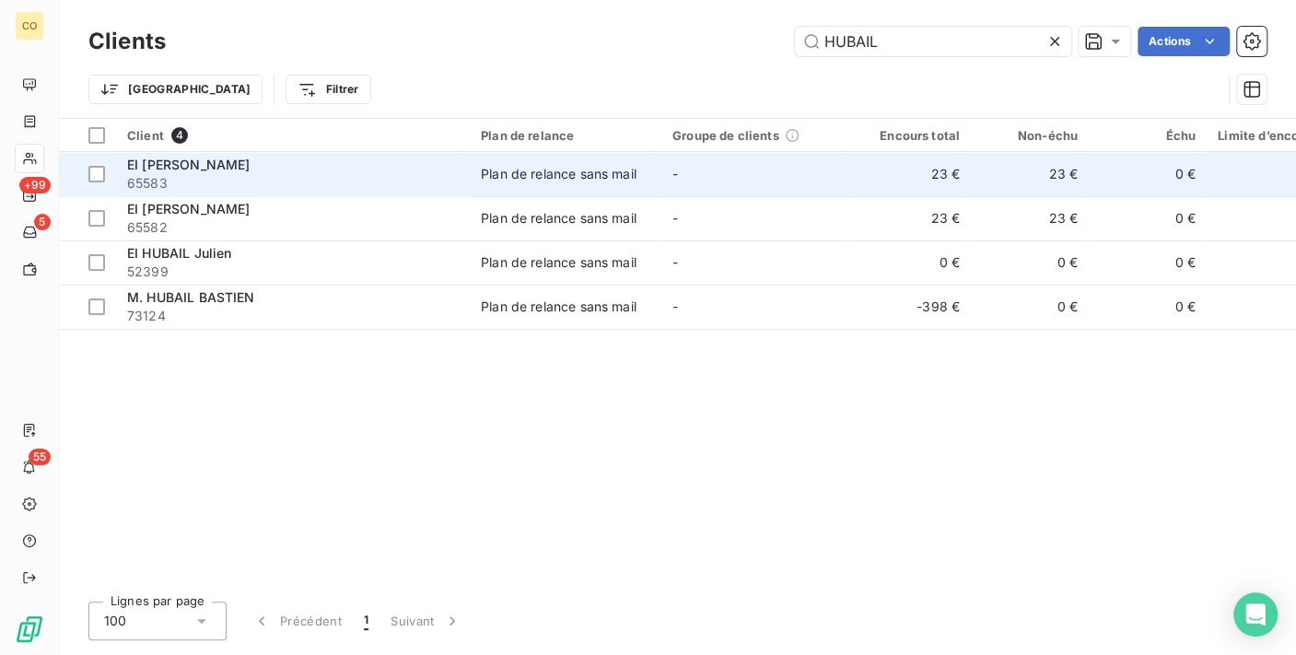
type input "HUBAIL"
click at [232, 175] on span "65583" at bounding box center [293, 183] width 332 height 18
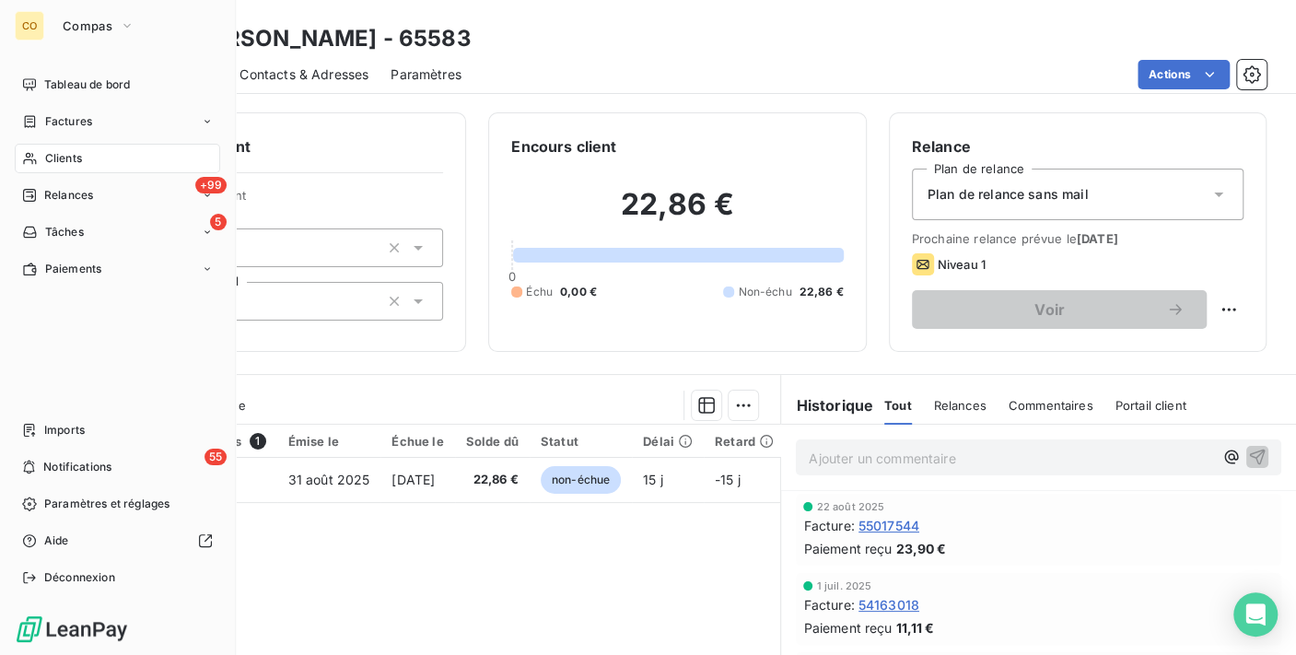
click at [47, 146] on div "Clients" at bounding box center [117, 158] width 205 height 29
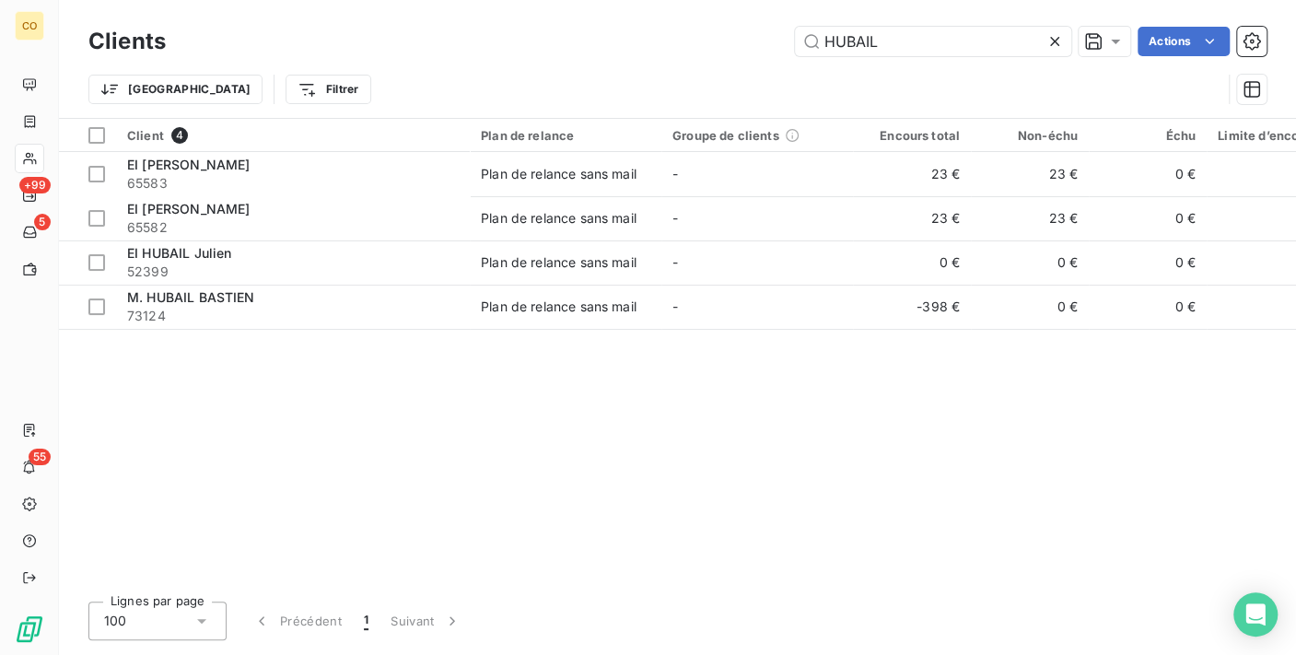
drag, startPoint x: 943, startPoint y: 51, endPoint x: 493, endPoint y: 1, distance: 453.2
click at [493, 1] on div "Clients HUBAIL Actions Trier Filtrer" at bounding box center [677, 59] width 1237 height 118
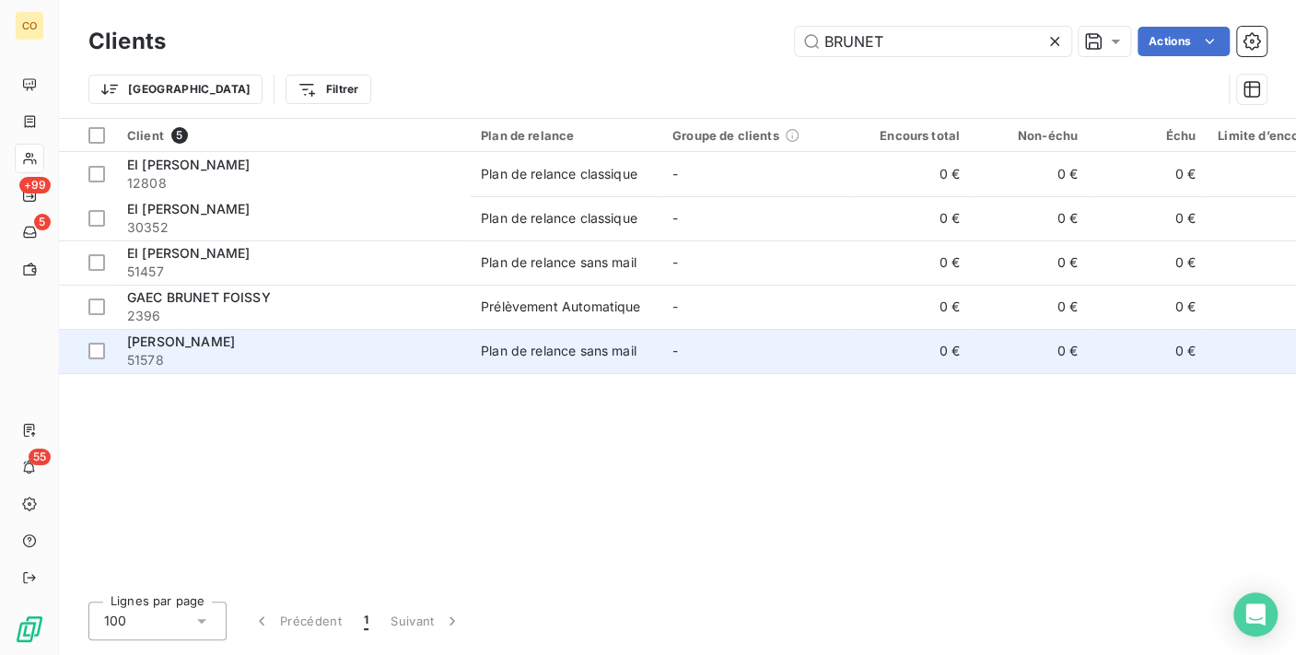
type input "BRUNET"
click at [492, 337] on td "Plan de relance sans mail" at bounding box center [566, 351] width 192 height 44
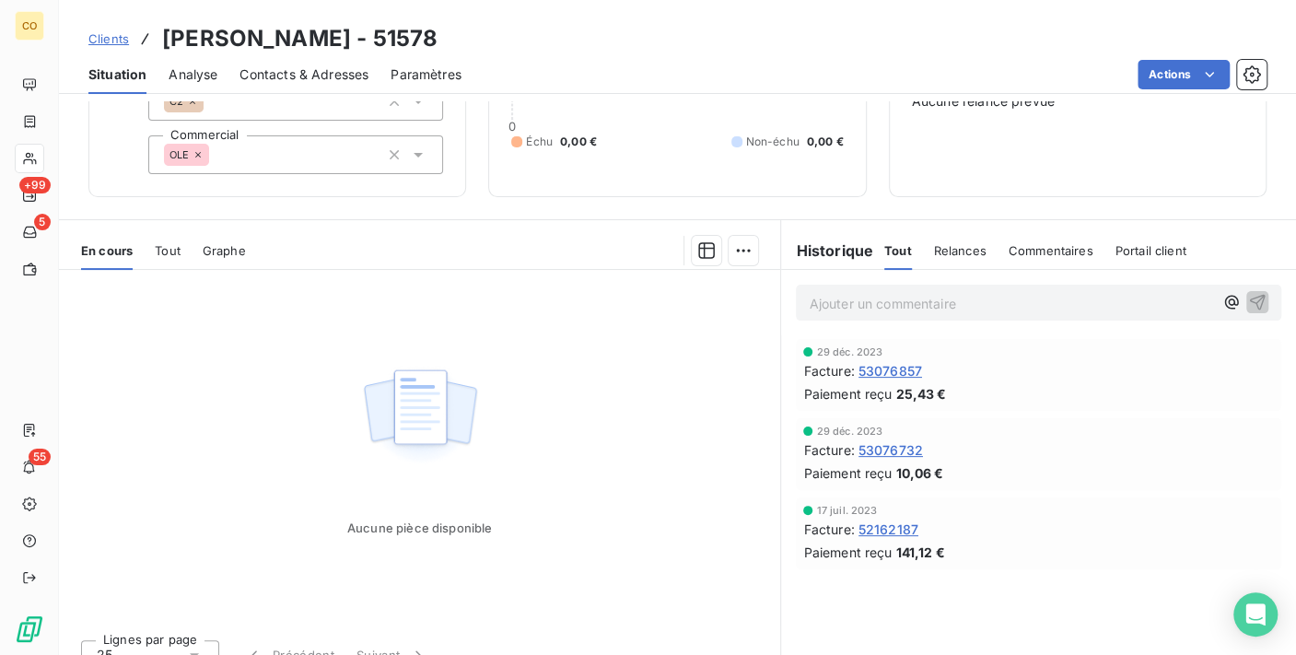
scroll to position [170, 0]
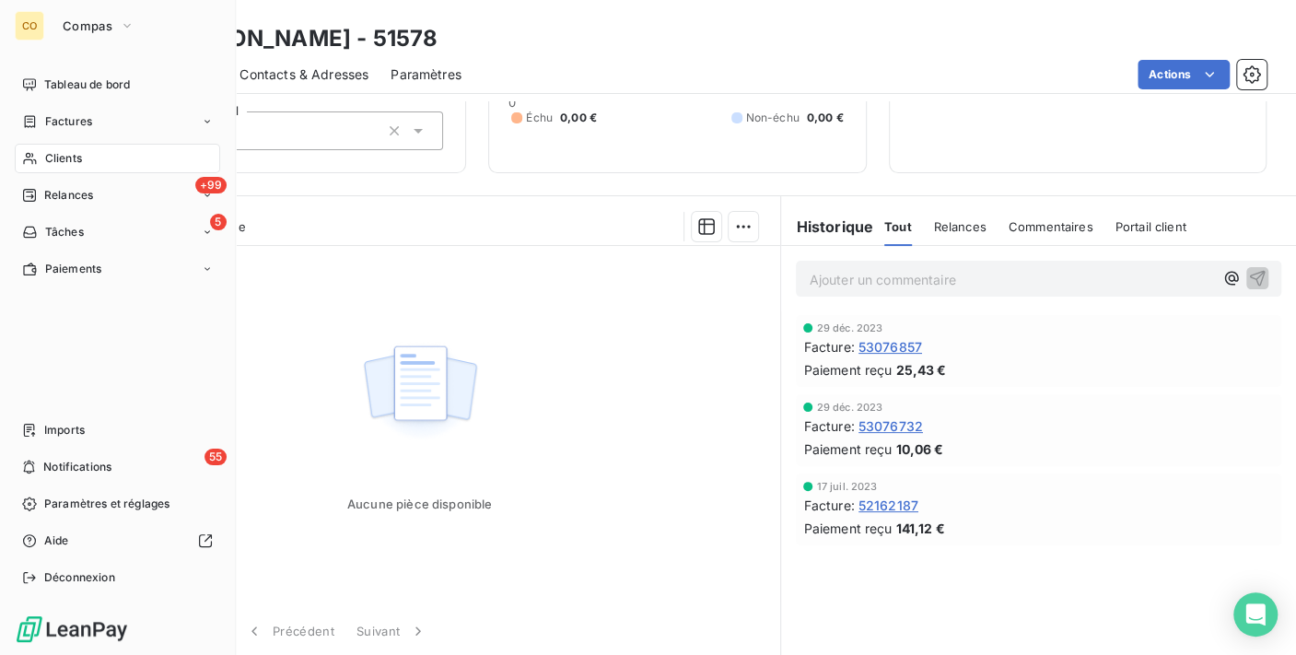
click at [75, 153] on span "Clients" at bounding box center [63, 158] width 37 height 17
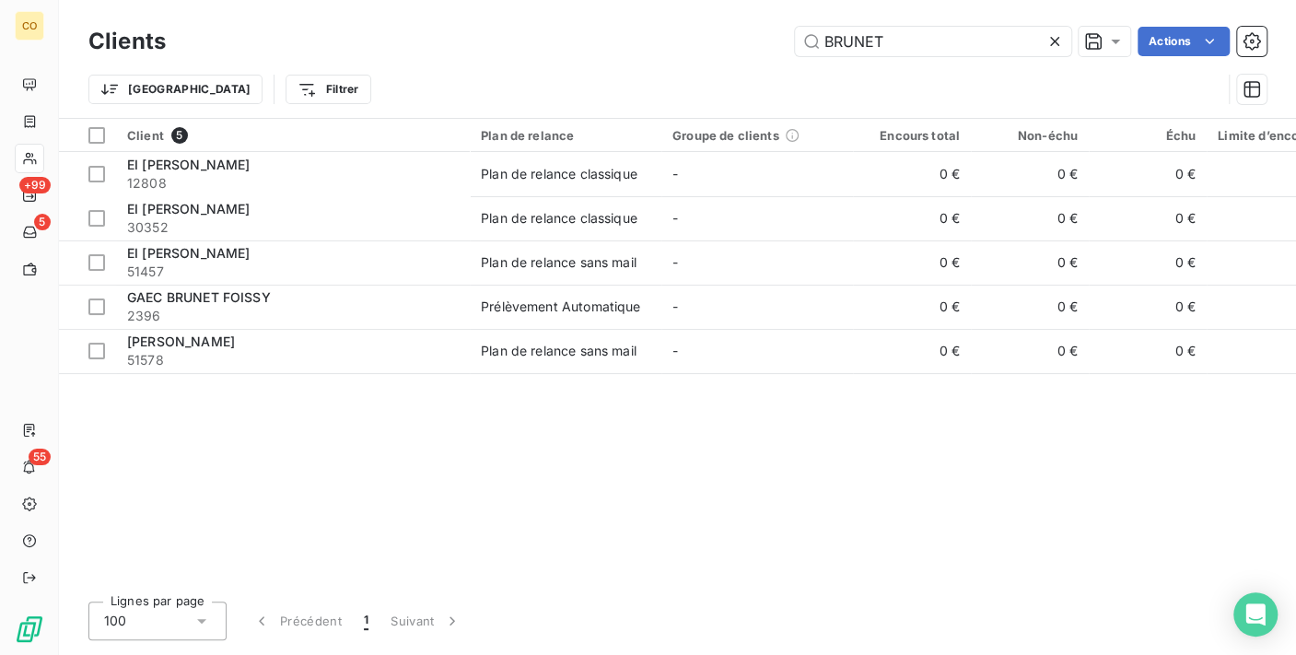
drag, startPoint x: 906, startPoint y: 47, endPoint x: 455, endPoint y: 38, distance: 451.5
click at [455, 38] on div "BRUNET Actions" at bounding box center [727, 41] width 1079 height 29
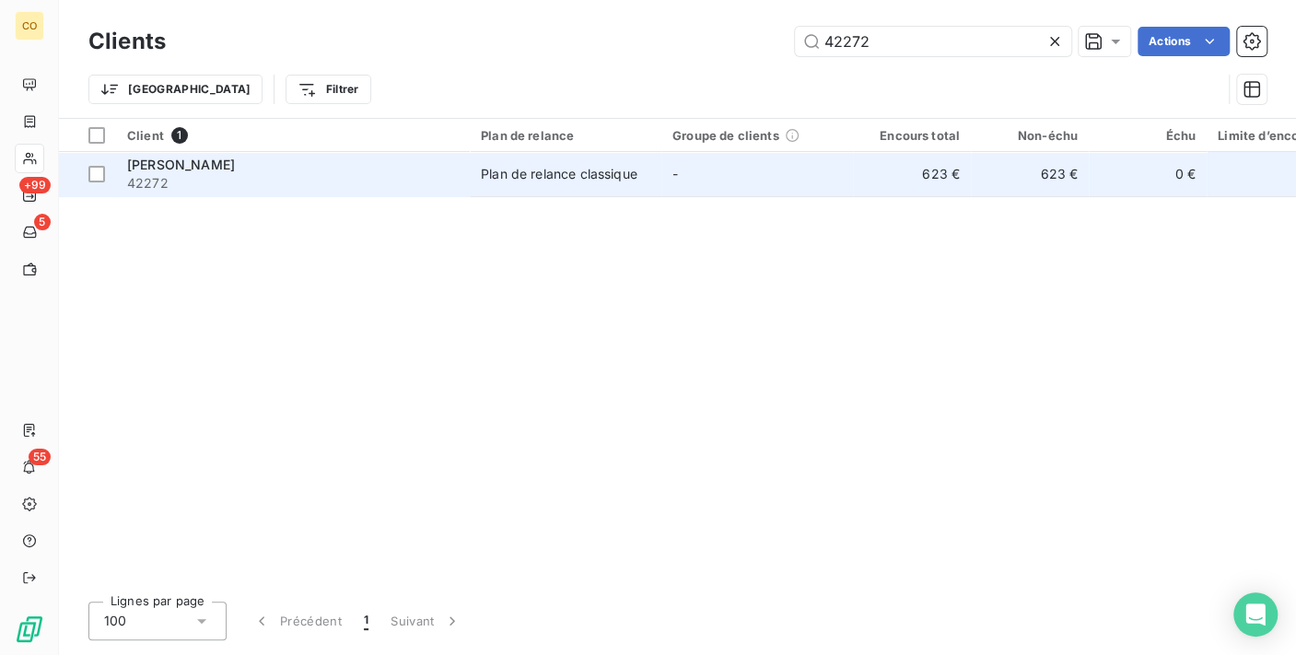
type input "42272"
click at [459, 170] on td "[PERSON_NAME] 42272" at bounding box center [293, 174] width 354 height 44
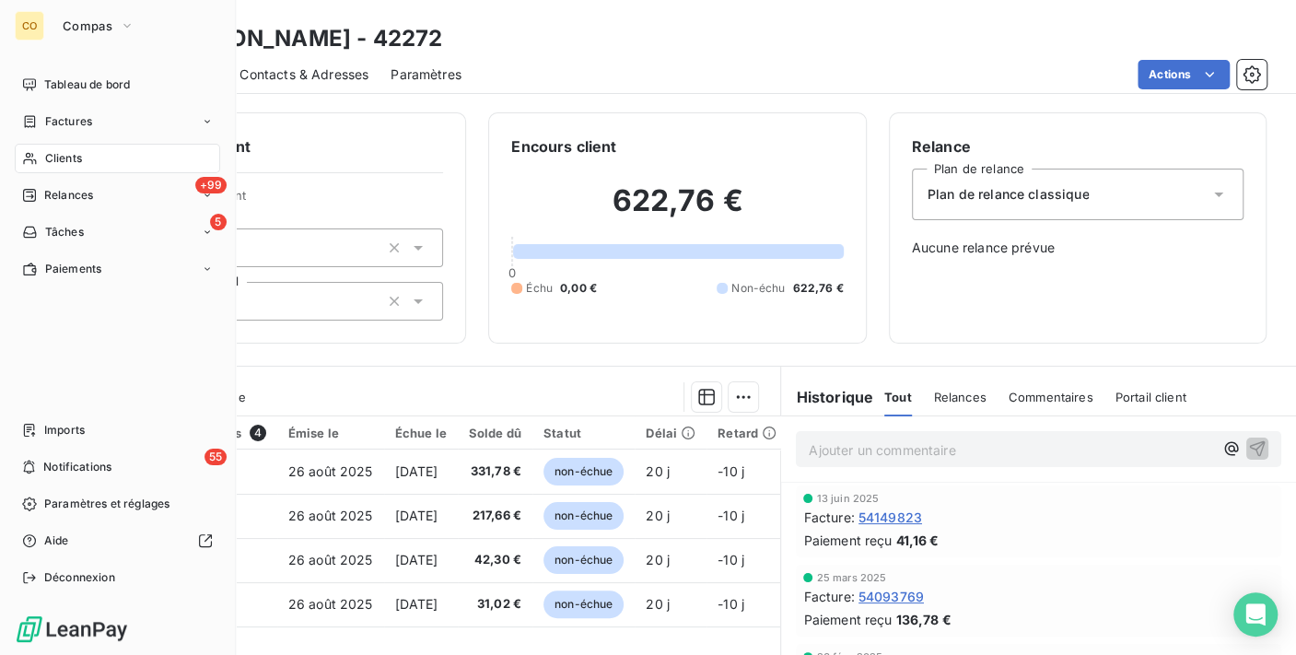
click at [56, 151] on span "Clients" at bounding box center [63, 158] width 37 height 17
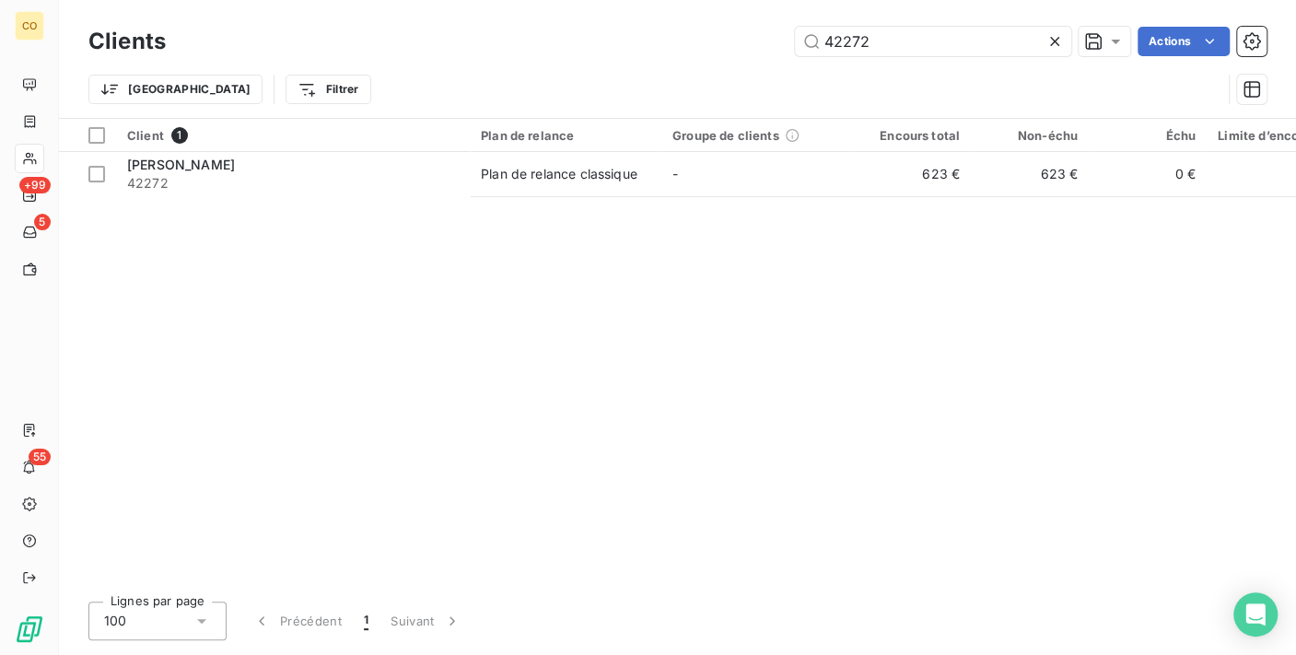
drag, startPoint x: 900, startPoint y: 37, endPoint x: 448, endPoint y: -34, distance: 457.8
click at [448, 0] on html "CO +99 5 55 Clients 42272 Actions Trier Filtrer Client 1 Plan de relance Groupe…" at bounding box center [648, 327] width 1296 height 655
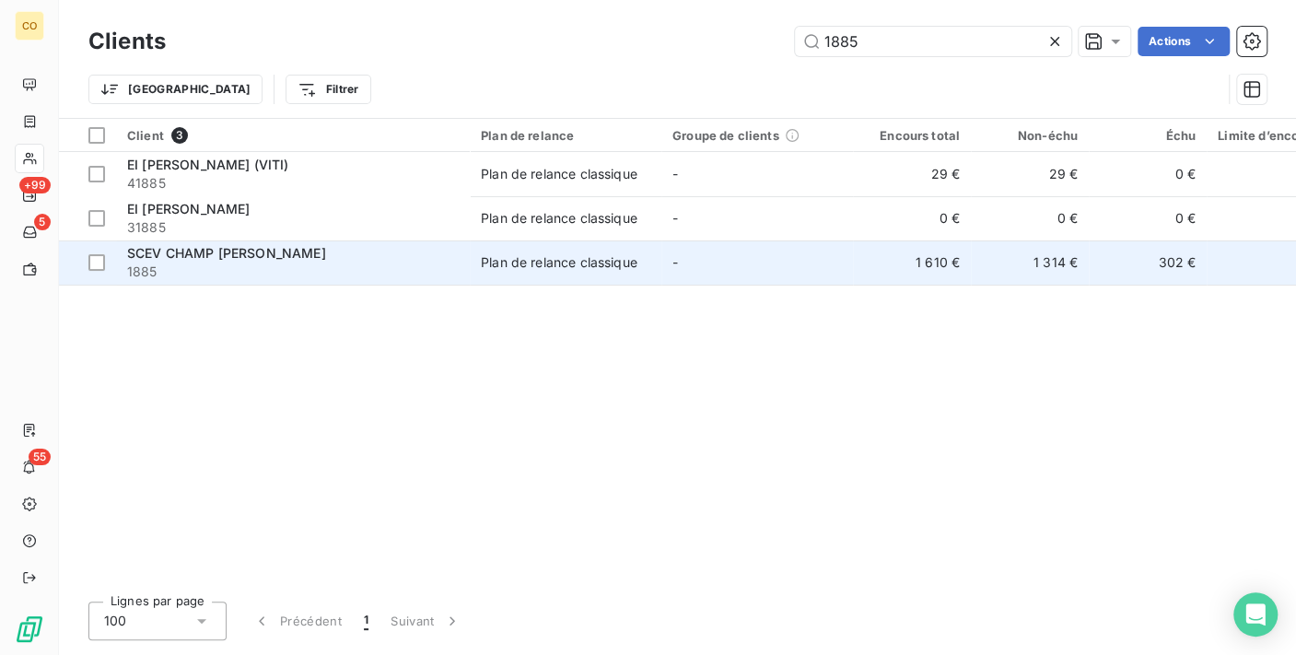
type input "1885"
click at [497, 274] on td "Plan de relance classique" at bounding box center [566, 262] width 192 height 44
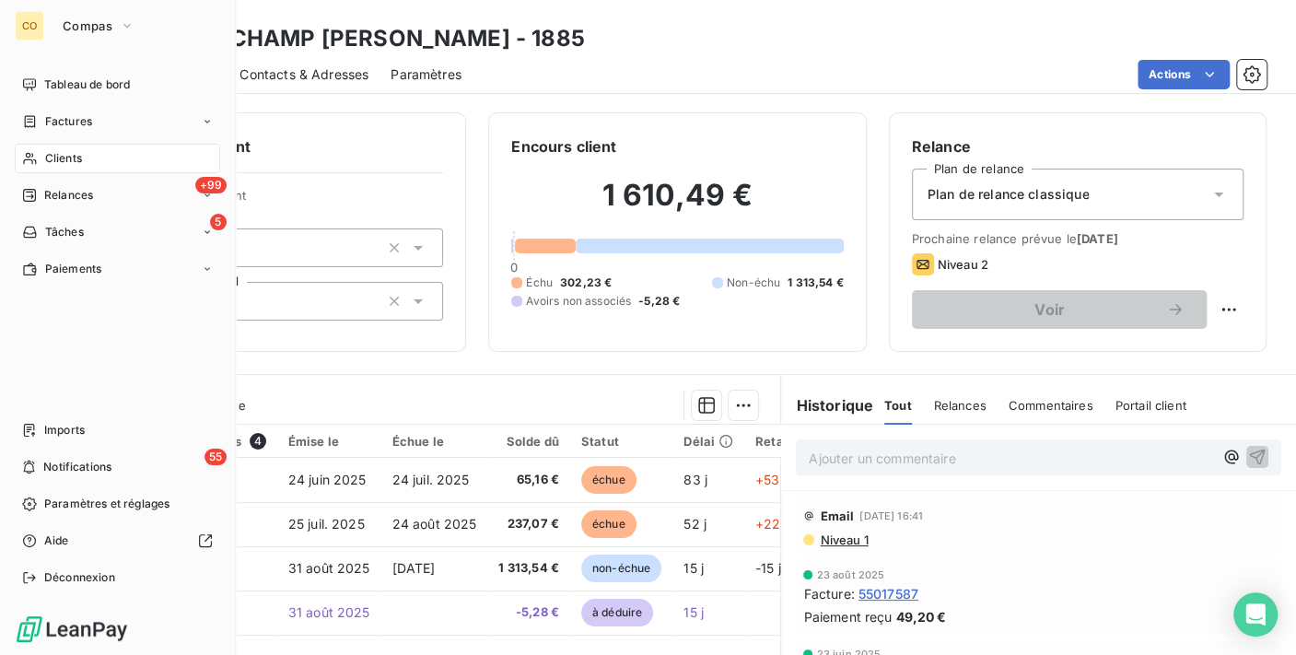
click at [41, 167] on div "Clients" at bounding box center [117, 158] width 205 height 29
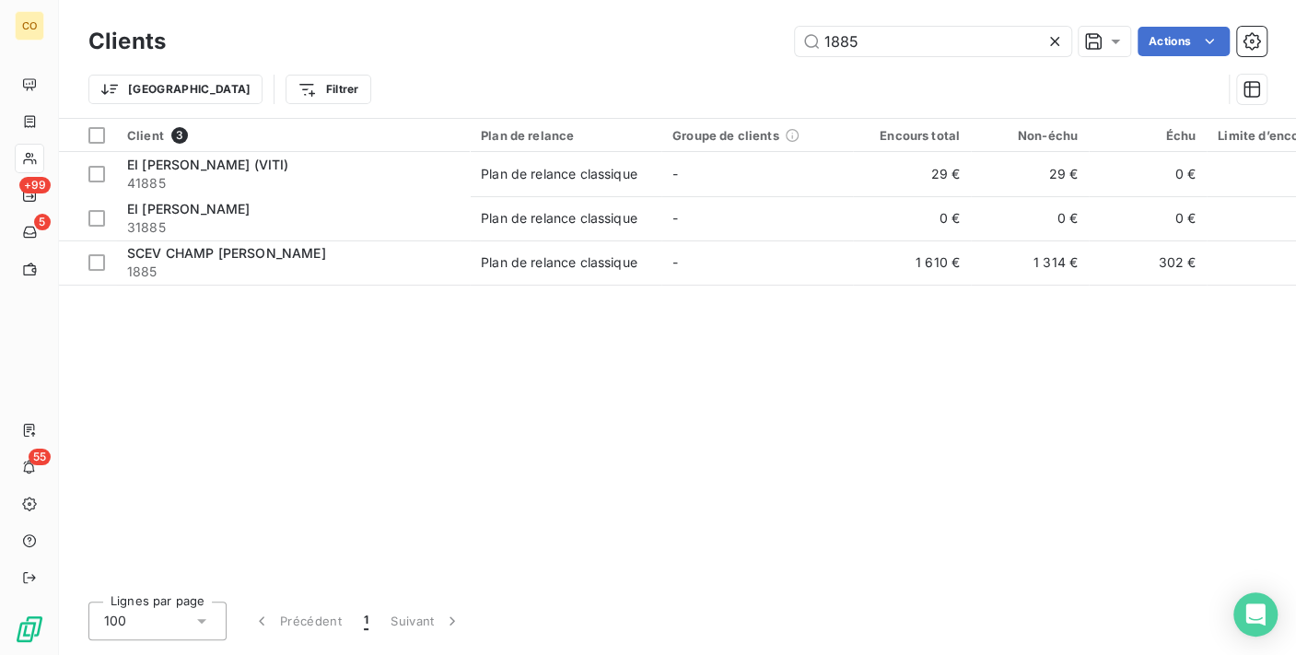
drag, startPoint x: 895, startPoint y: 47, endPoint x: 568, endPoint y: -18, distance: 332.4
click at [568, 0] on html "CO +99 5 55 Clients 1885 Actions Trier Filtrer Client 3 Plan de relance Groupe …" at bounding box center [648, 327] width 1296 height 655
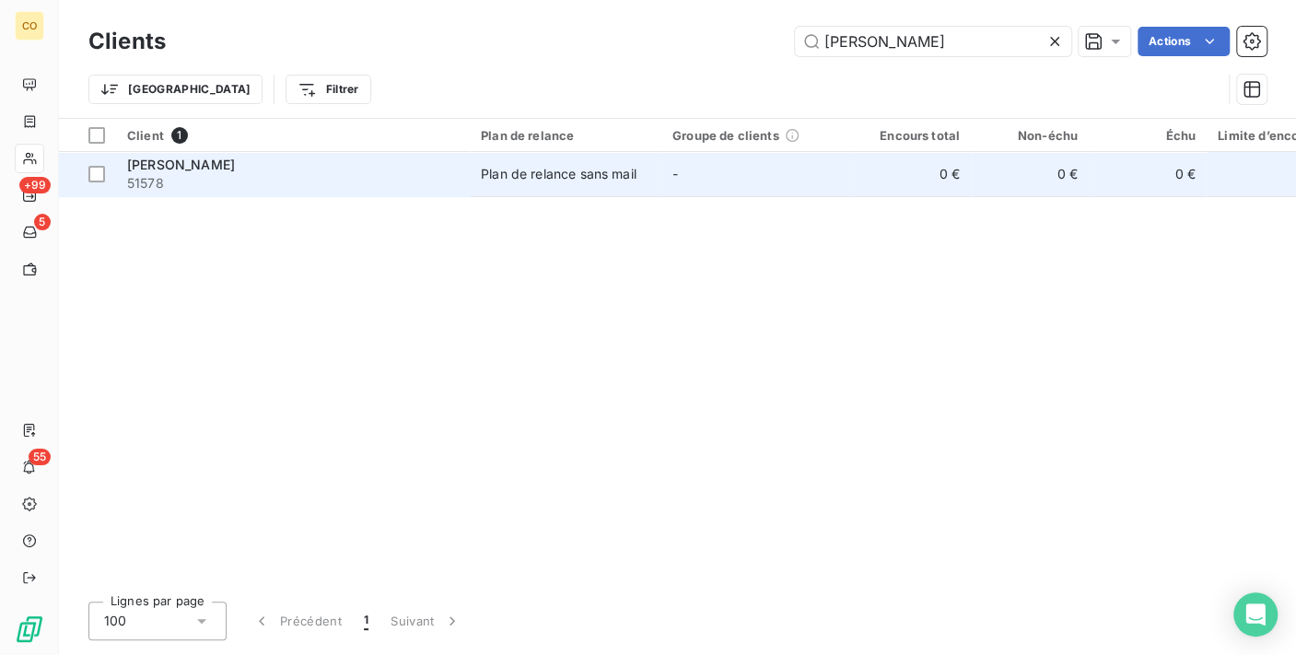
type input "[PERSON_NAME]"
click at [613, 182] on td "Plan de relance sans mail" at bounding box center [566, 174] width 192 height 44
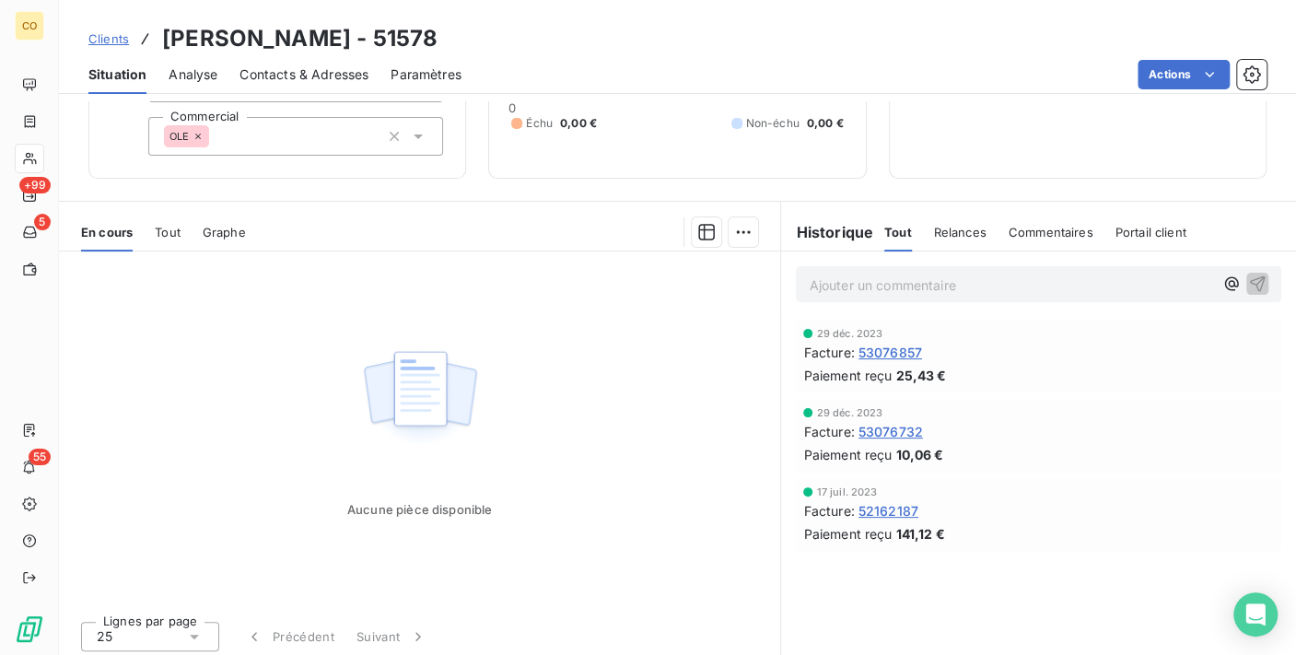
scroll to position [170, 0]
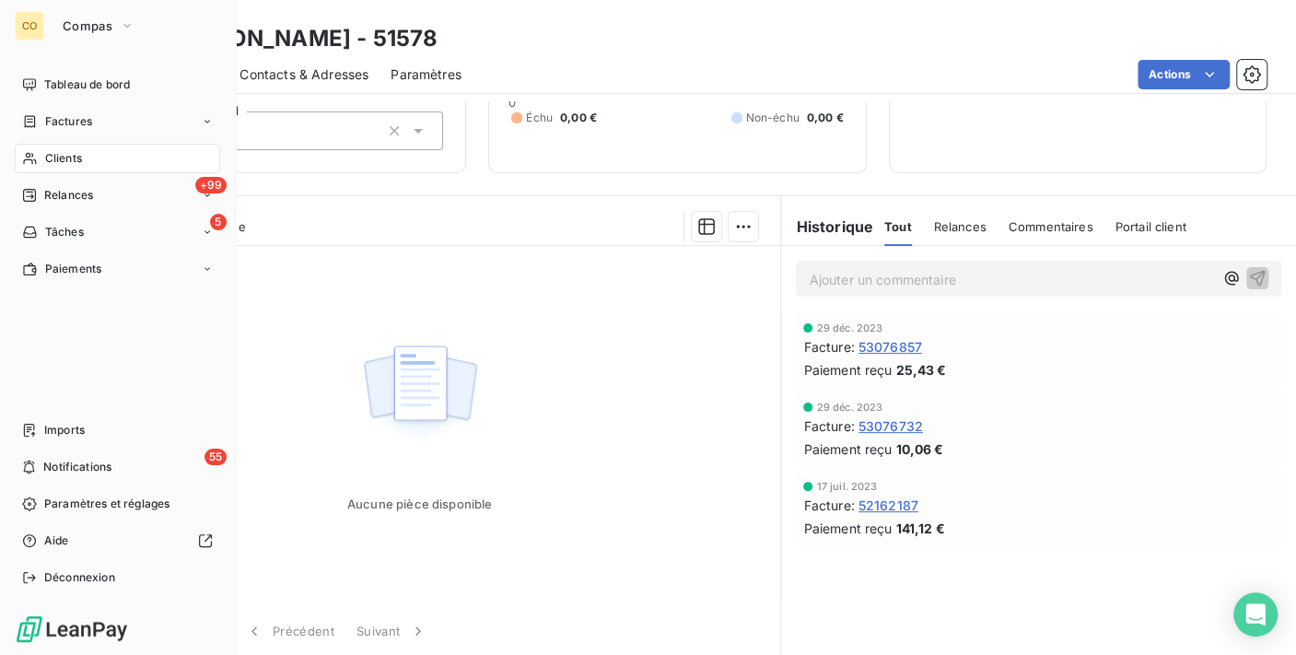
click at [51, 148] on div "Clients" at bounding box center [117, 158] width 205 height 29
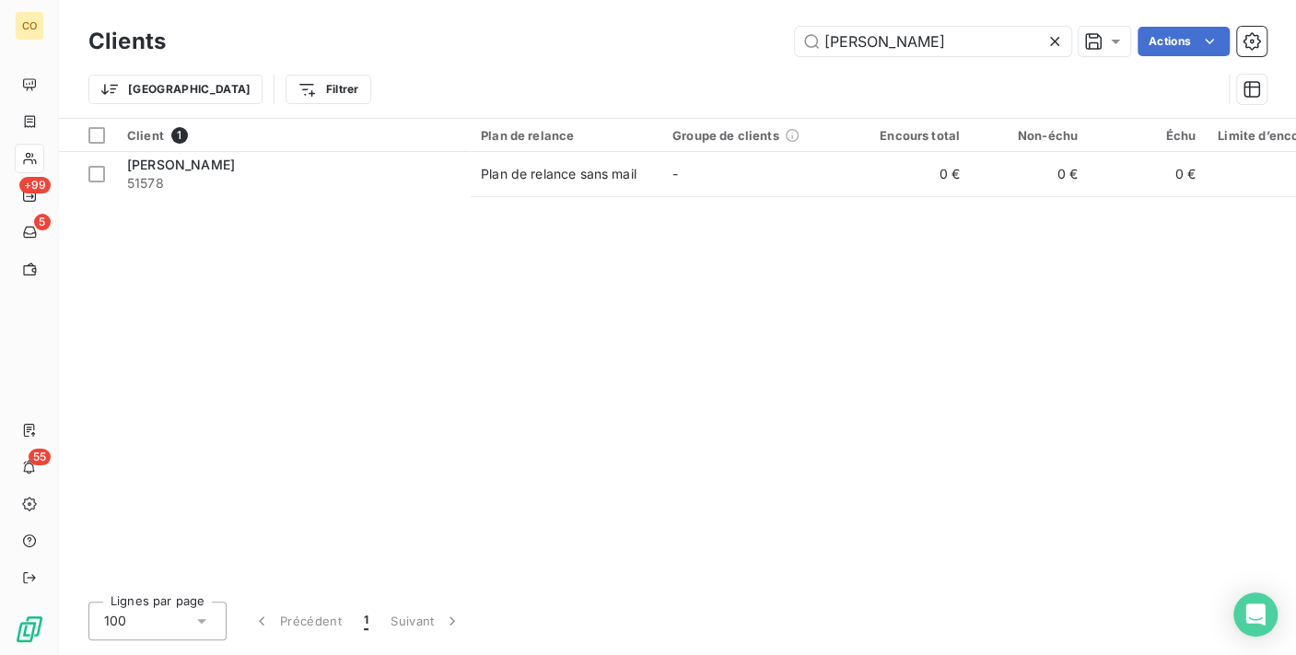
drag, startPoint x: 1006, startPoint y: 38, endPoint x: 189, endPoint y: -34, distance: 820.3
click at [189, 0] on html "CO +99 5 55 Clients [PERSON_NAME] Actions Trier Filtrer Client 1 Plan de relanc…" at bounding box center [648, 327] width 1296 height 655
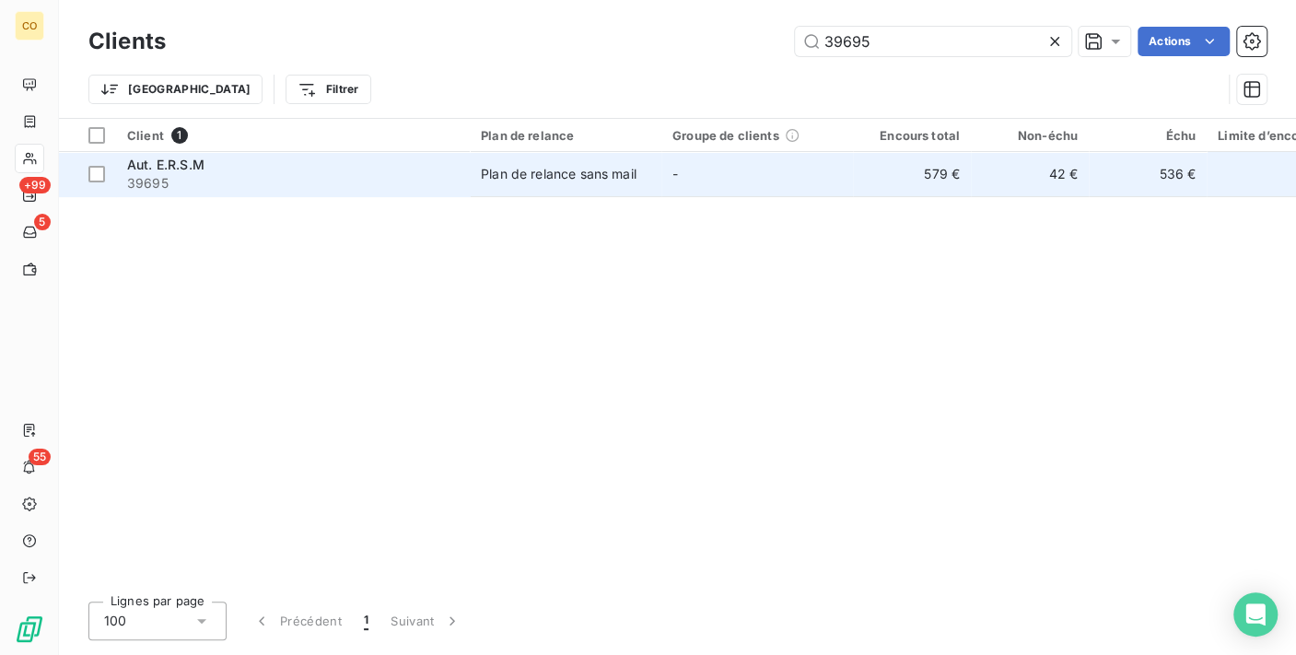
type input "39695"
click at [584, 182] on td "Plan de relance sans mail" at bounding box center [566, 174] width 192 height 44
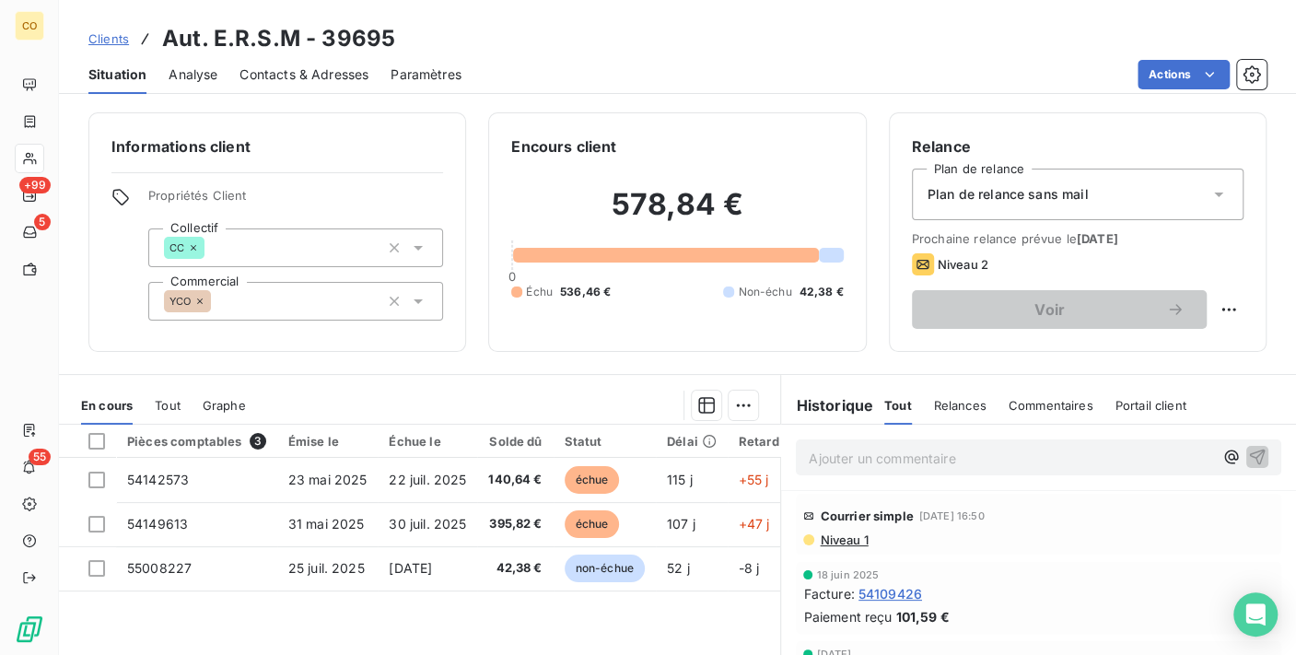
click at [735, 88] on div "Actions" at bounding box center [875, 74] width 783 height 29
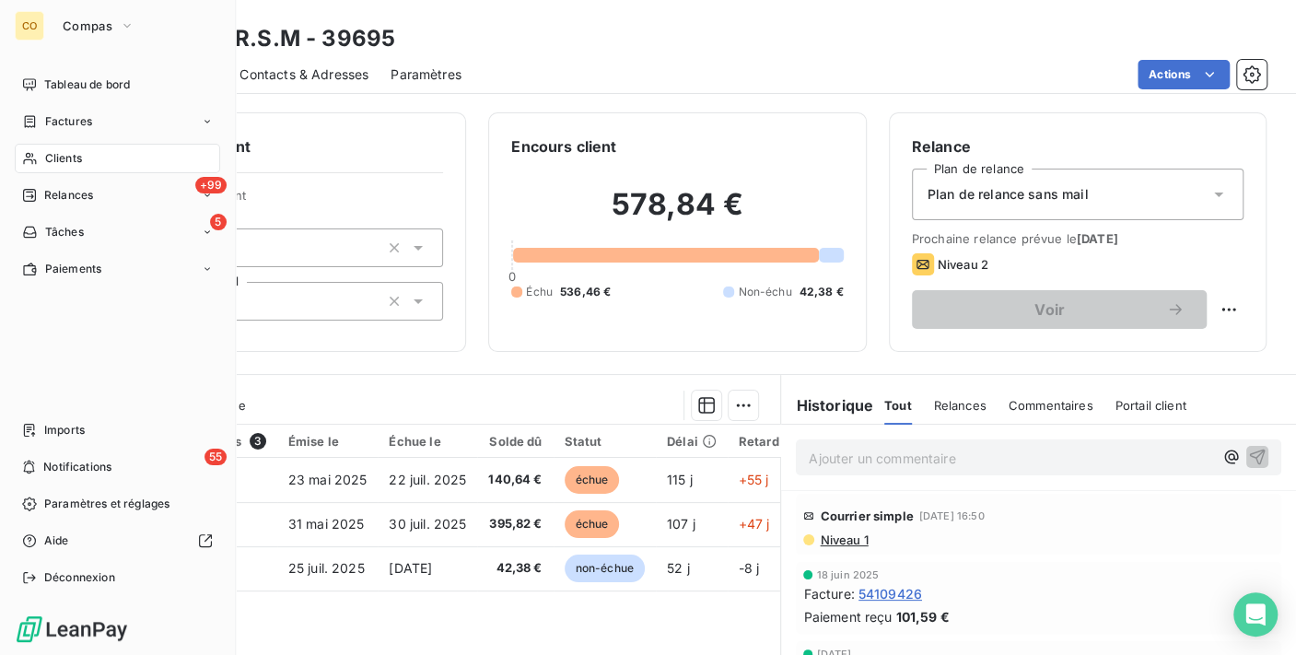
click at [37, 154] on icon at bounding box center [30, 158] width 16 height 15
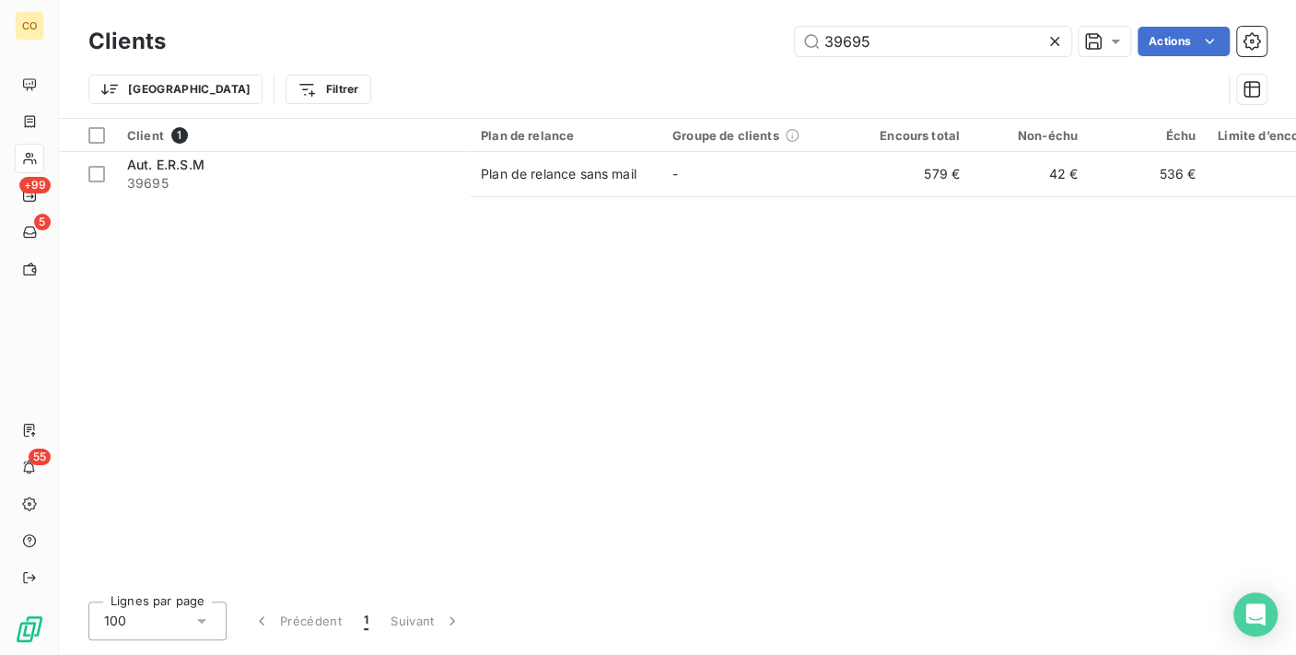
drag, startPoint x: 916, startPoint y: 43, endPoint x: 508, endPoint y: 19, distance: 408.8
click at [508, 19] on div "Clients 39695 Actions Trier Filtrer" at bounding box center [677, 59] width 1237 height 118
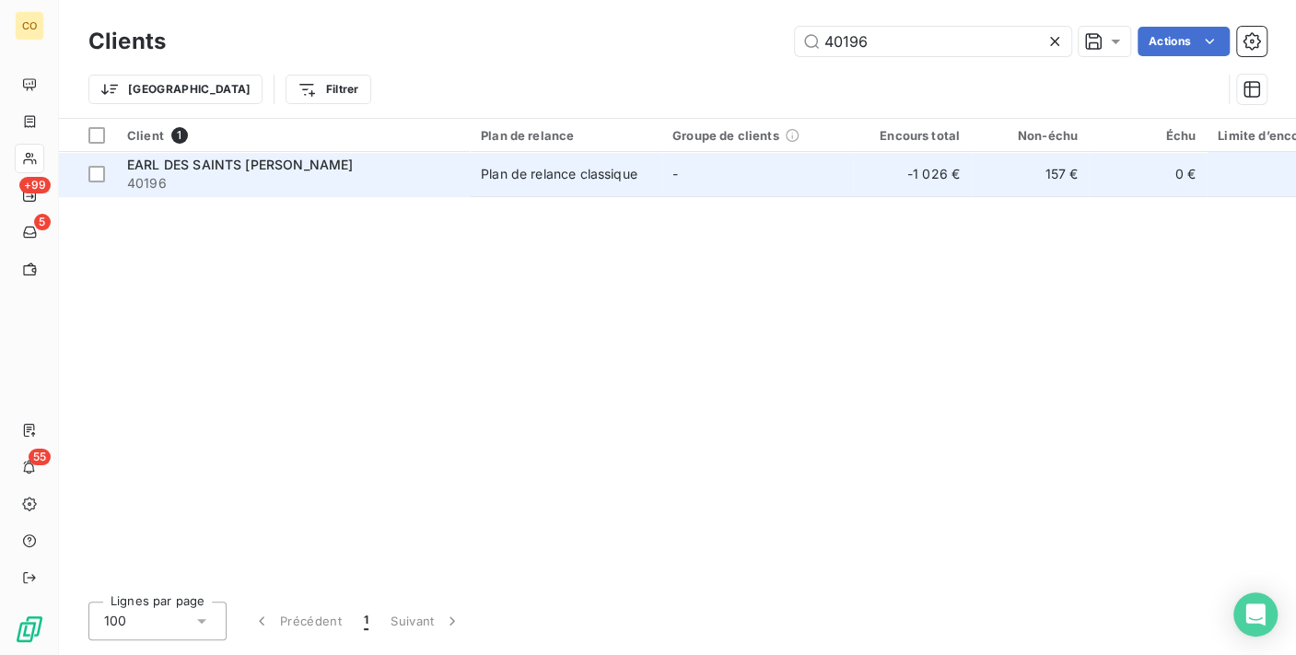
type input "40196"
click at [160, 169] on span "EARL DES SAINTS [PERSON_NAME]" at bounding box center [240, 165] width 226 height 16
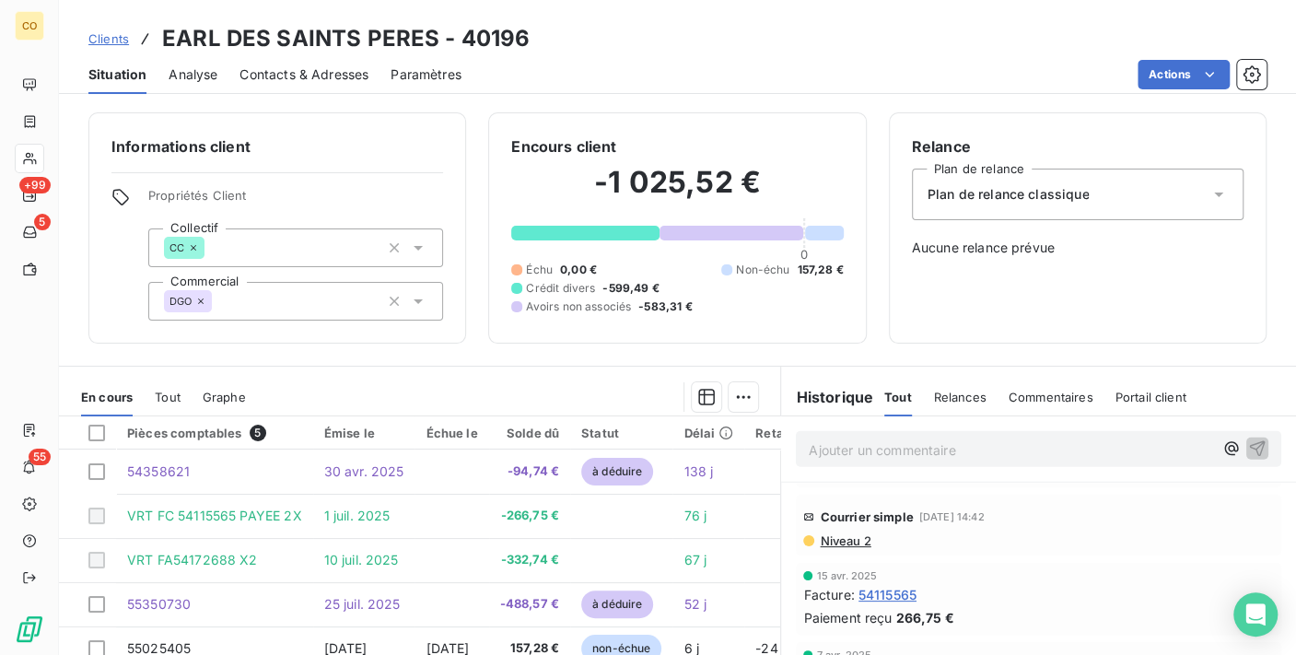
scroll to position [2660, 0]
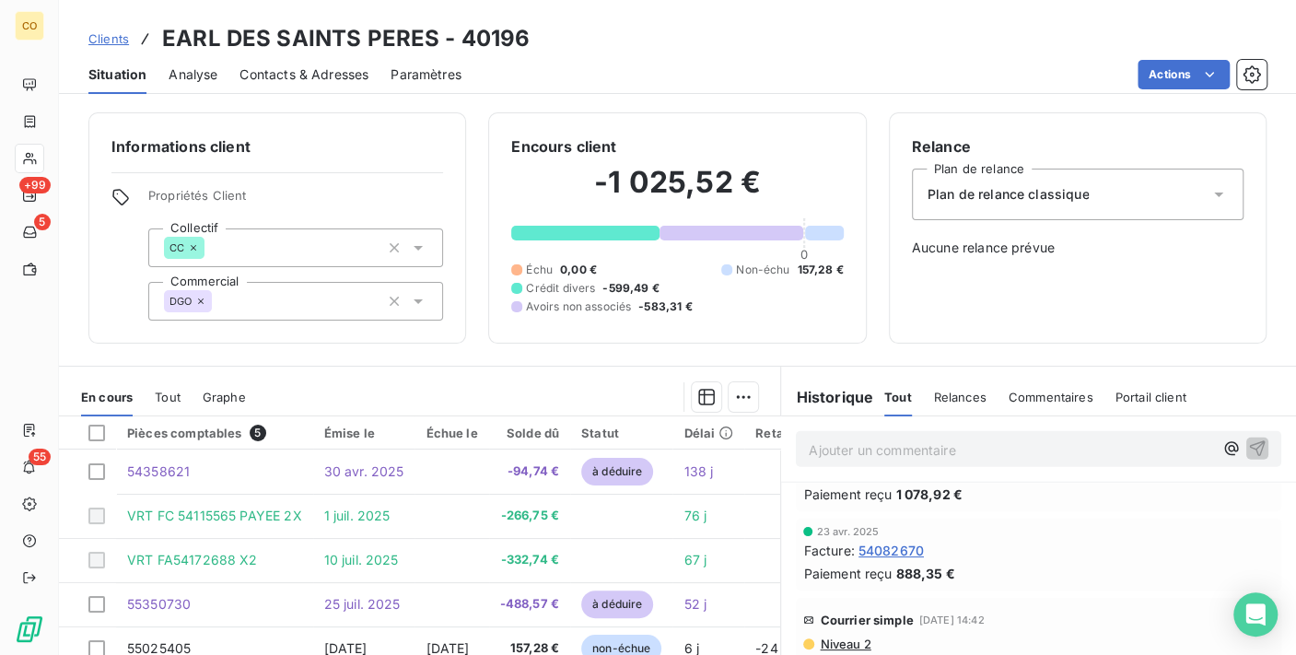
click at [887, 541] on span "54082670" at bounding box center [891, 550] width 65 height 19
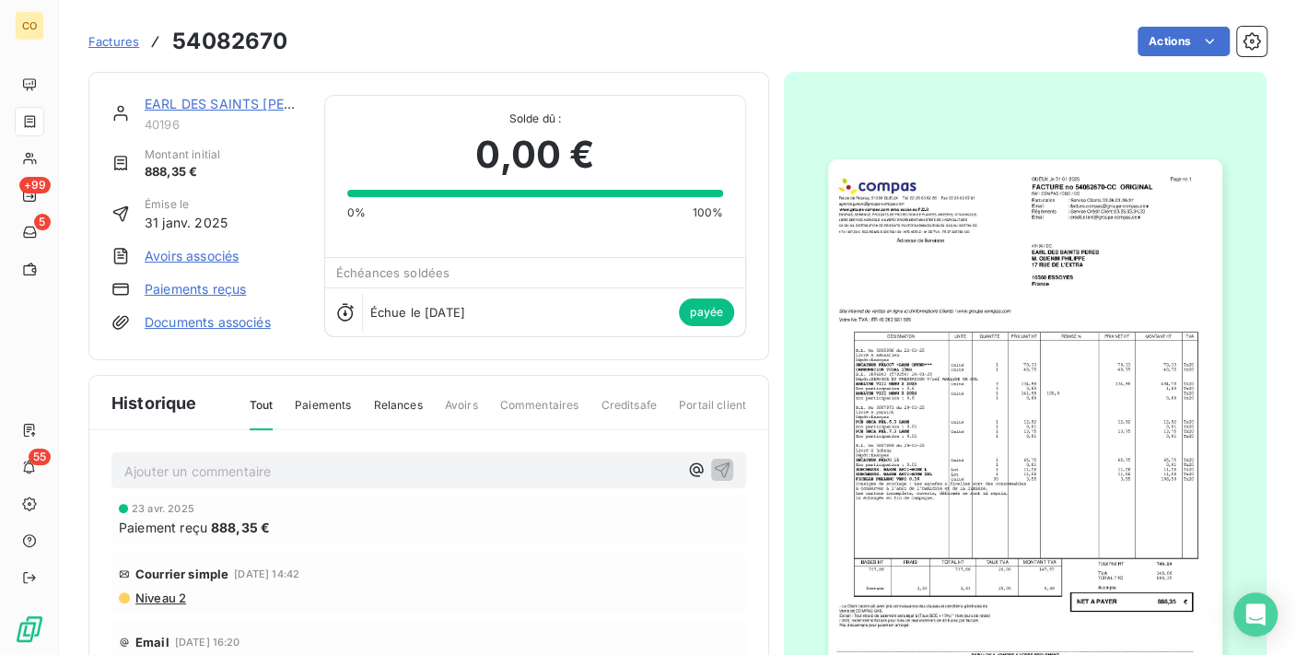
click at [1189, 319] on img "button" at bounding box center [1024, 437] width 393 height 556
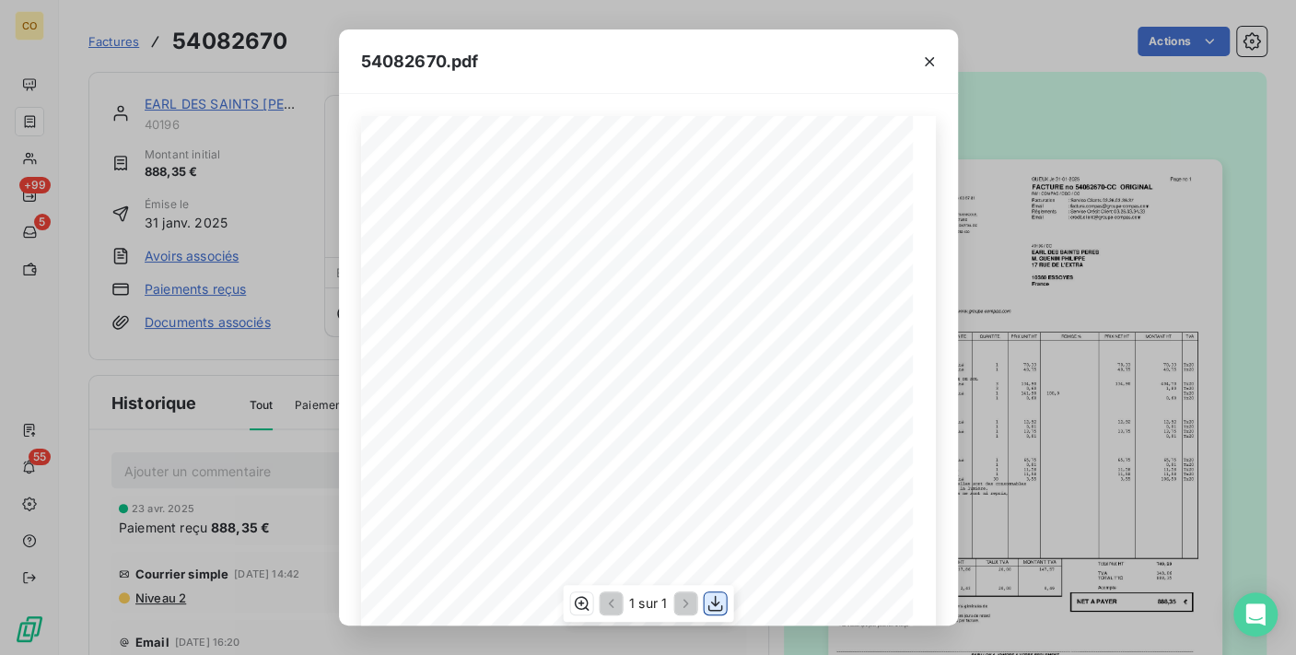
click at [716, 606] on icon "button" at bounding box center [715, 603] width 18 height 18
click at [560, 53] on div "54082670.pdf" at bounding box center [648, 61] width 619 height 64
click at [925, 62] on icon "button" at bounding box center [929, 62] width 18 height 18
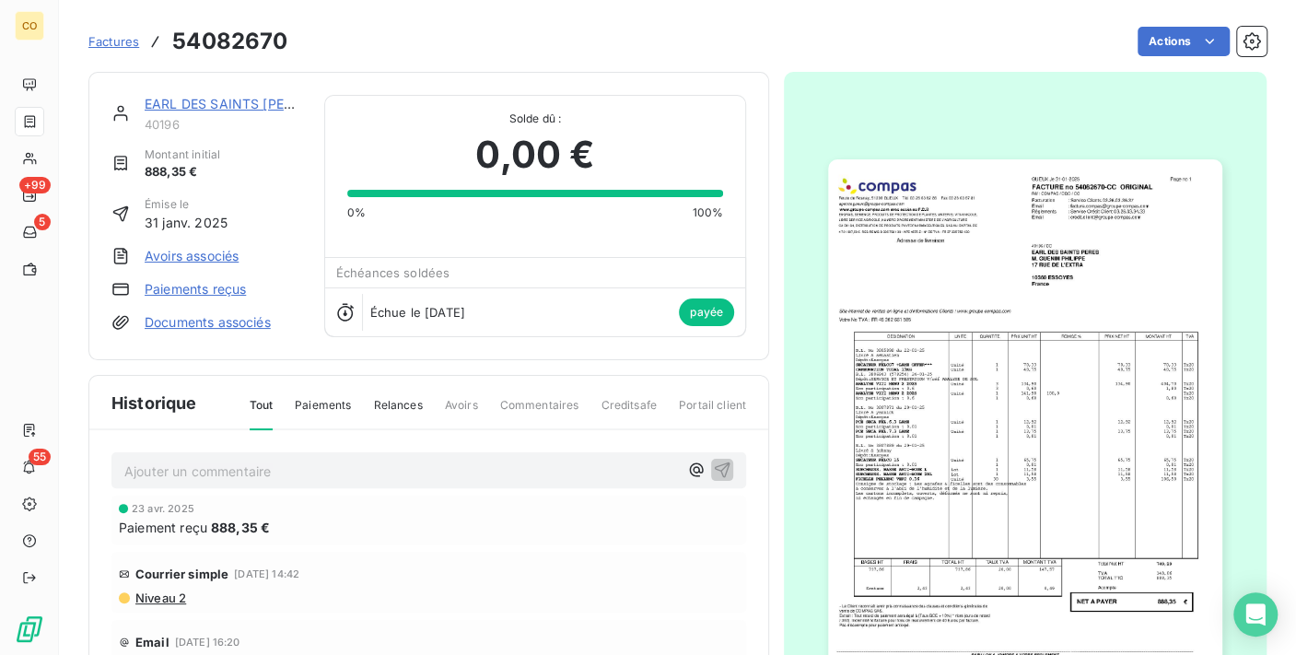
click at [236, 100] on link "EARL DES SAINTS [PERSON_NAME]" at bounding box center [258, 104] width 226 height 16
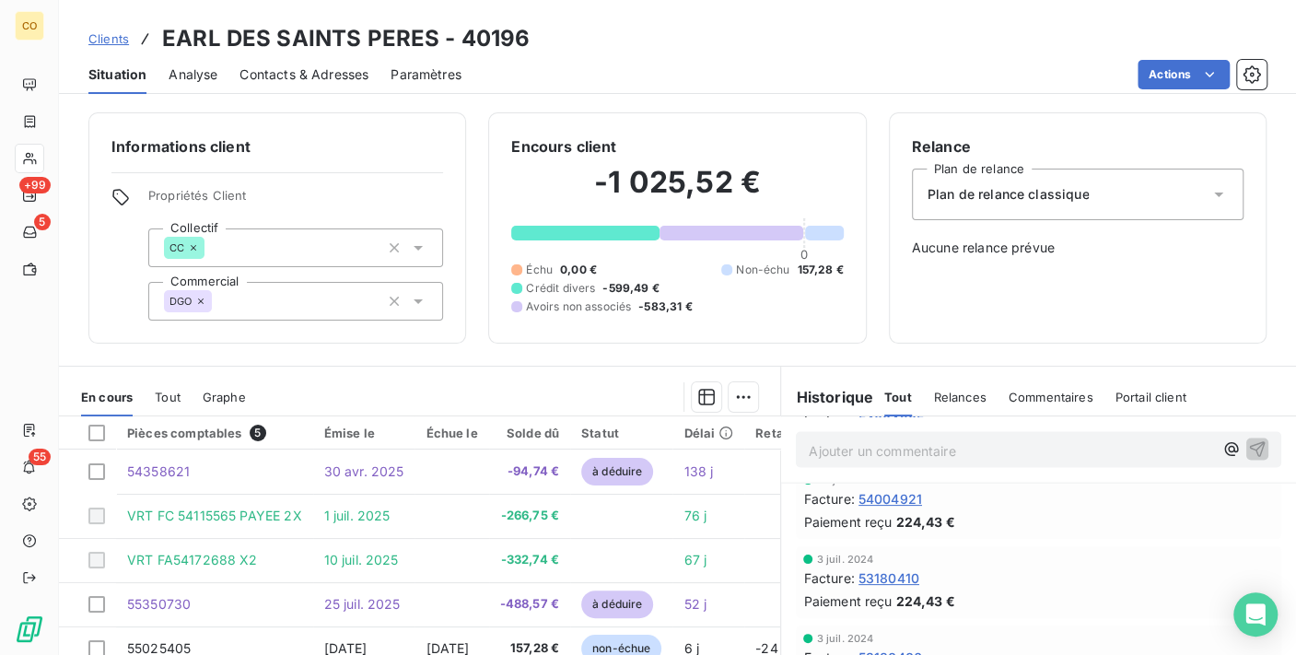
scroll to position [5934, 0]
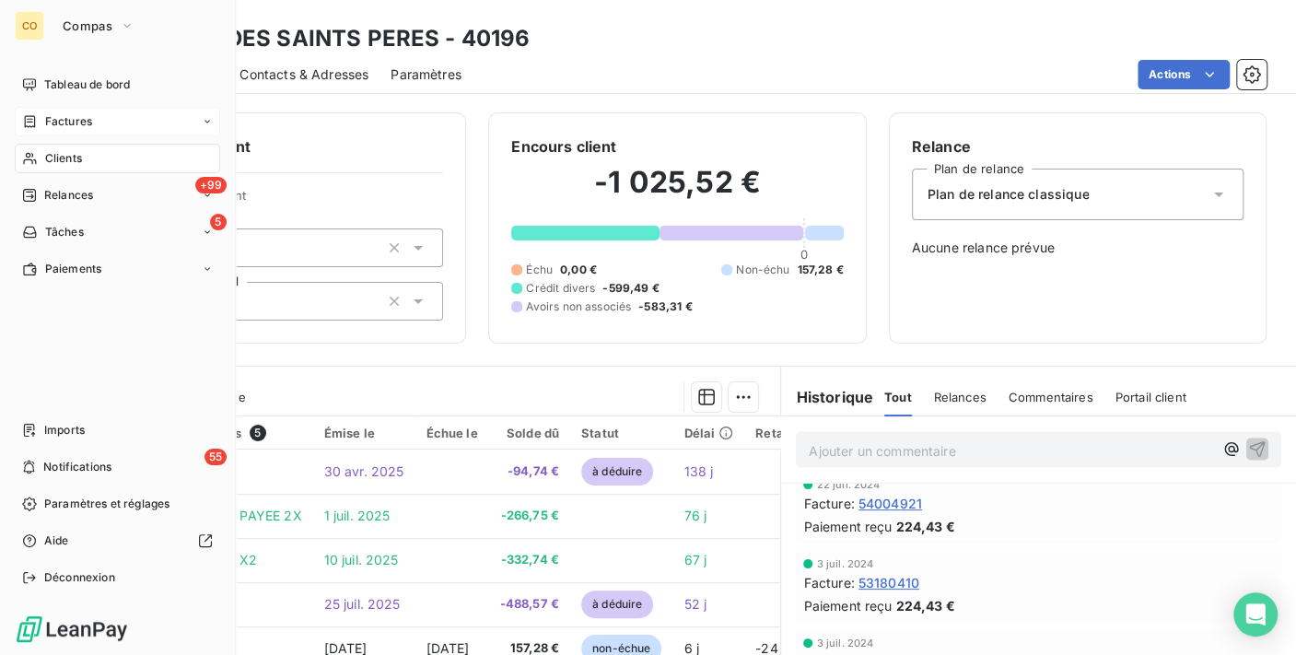
click at [73, 124] on span "Factures" at bounding box center [68, 121] width 47 height 17
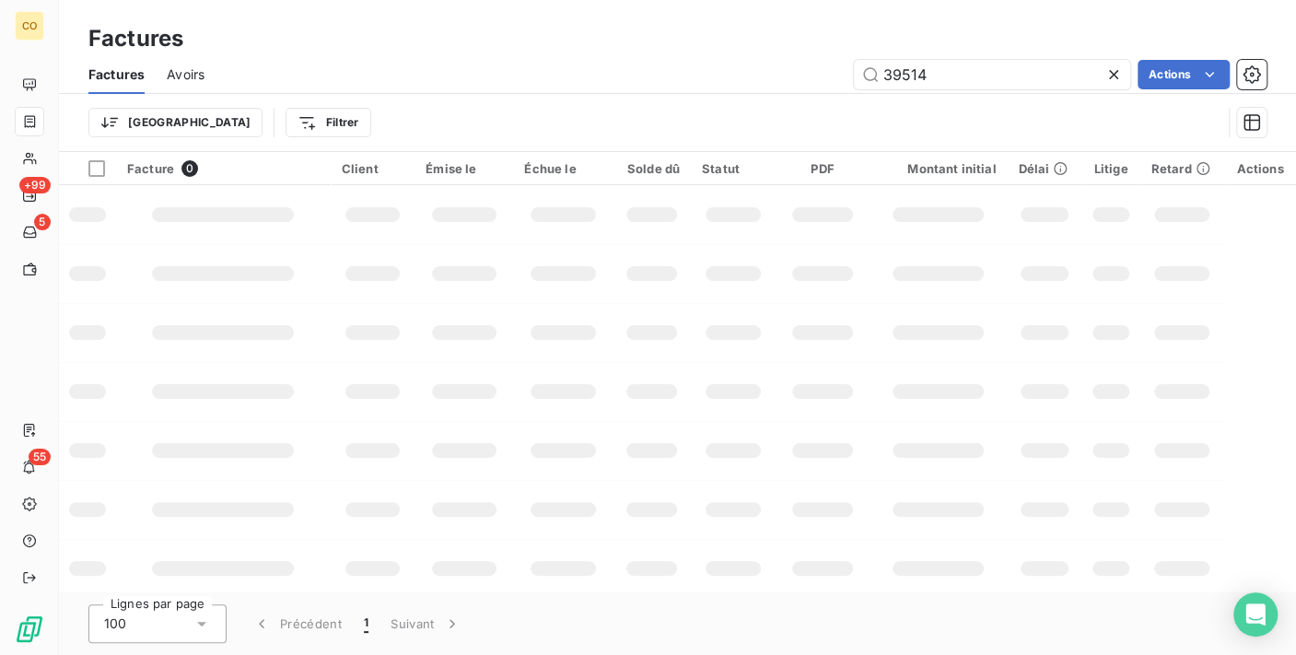
drag, startPoint x: 1014, startPoint y: 78, endPoint x: 565, endPoint y: 59, distance: 450.0
click at [565, 60] on div "39514 Actions" at bounding box center [747, 74] width 1040 height 29
type input "54020087"
click at [1183, 81] on html "CO +99 5 55 Factures Factures Avoirs 54020087 Actions Trier Filtrer Facture 0 C…" at bounding box center [648, 327] width 1296 height 655
click at [990, 65] on html "CO +99 5 55 Factures Factures Avoirs 54020087 Actions Trier Filtrer Facture 0 C…" at bounding box center [648, 327] width 1296 height 655
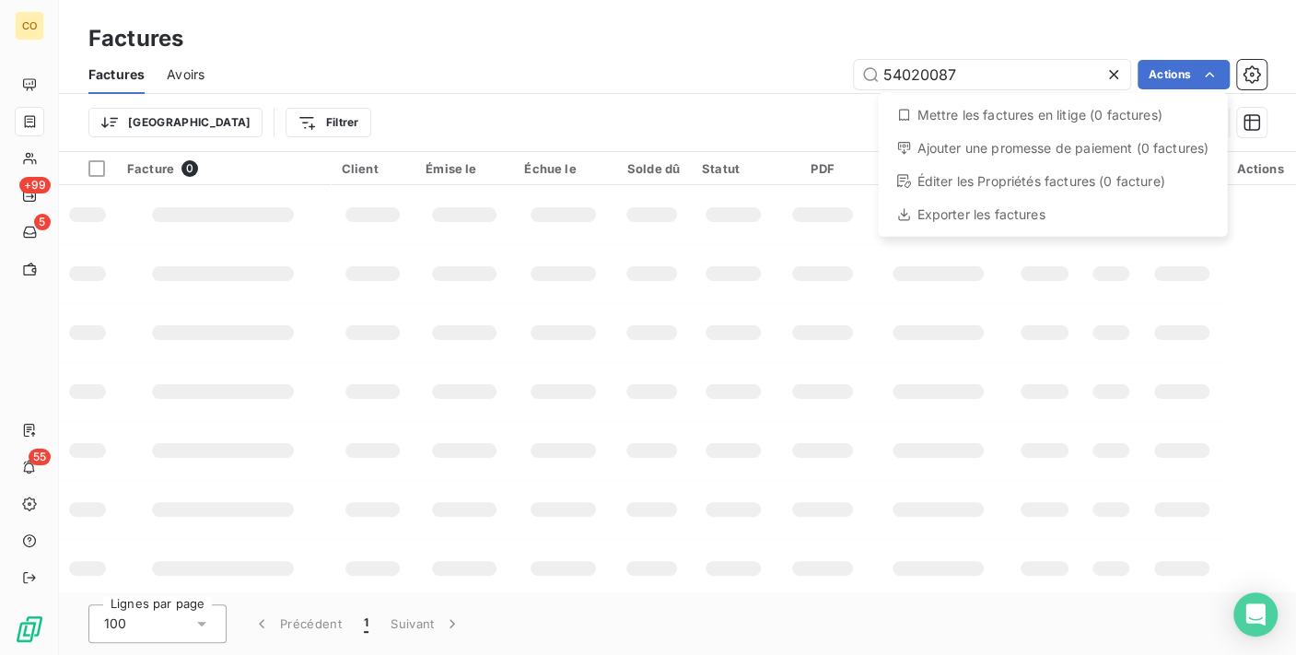
click at [1009, 66] on html "CO +99 5 55 Factures Factures Avoirs 54020087 Actions Mettre les factures en li…" at bounding box center [648, 327] width 1296 height 655
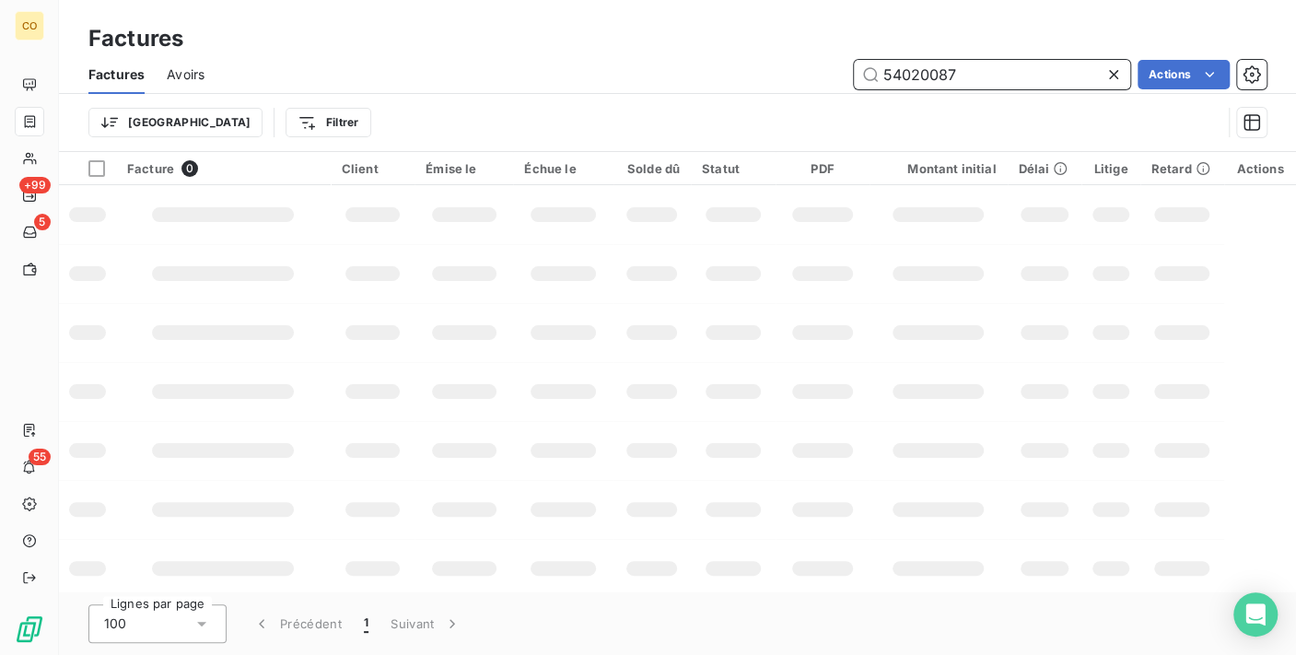
click at [1006, 64] on input "54020087" at bounding box center [992, 74] width 276 height 29
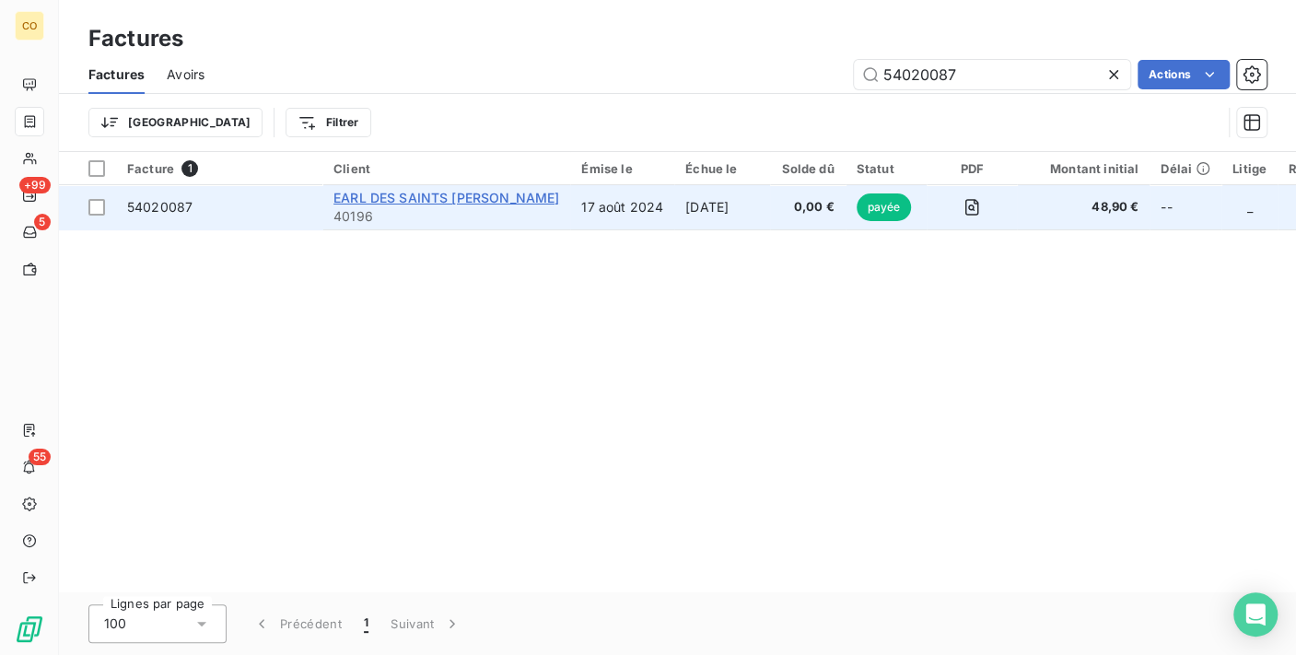
click at [426, 190] on span "EARL DES SAINTS [PERSON_NAME]" at bounding box center [446, 198] width 226 height 16
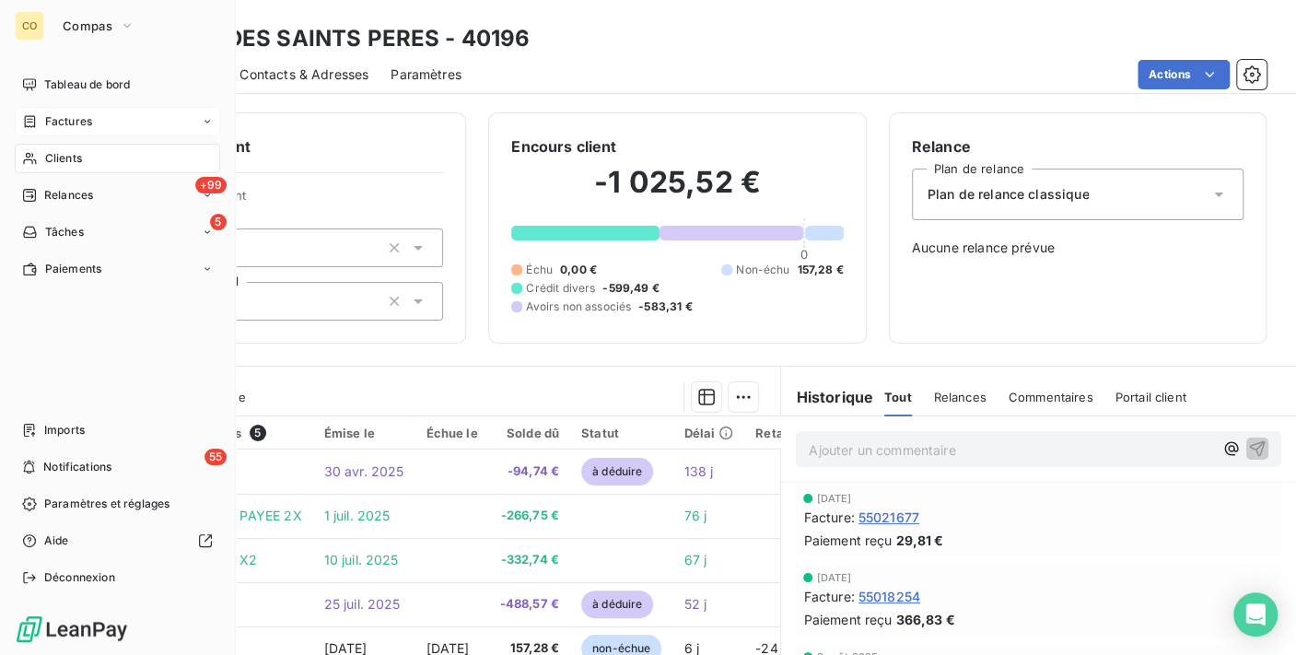
click at [61, 120] on span "Factures" at bounding box center [68, 121] width 47 height 17
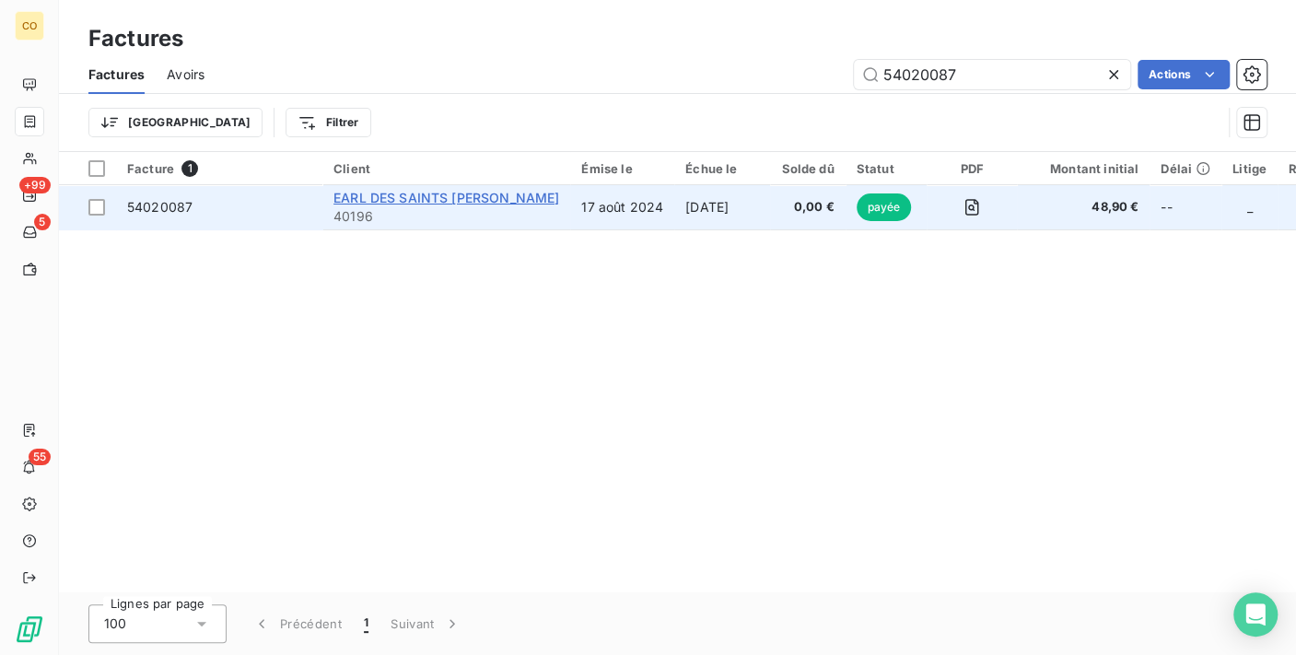
click at [427, 203] on span "EARL DES SAINTS [PERSON_NAME]" at bounding box center [446, 198] width 226 height 16
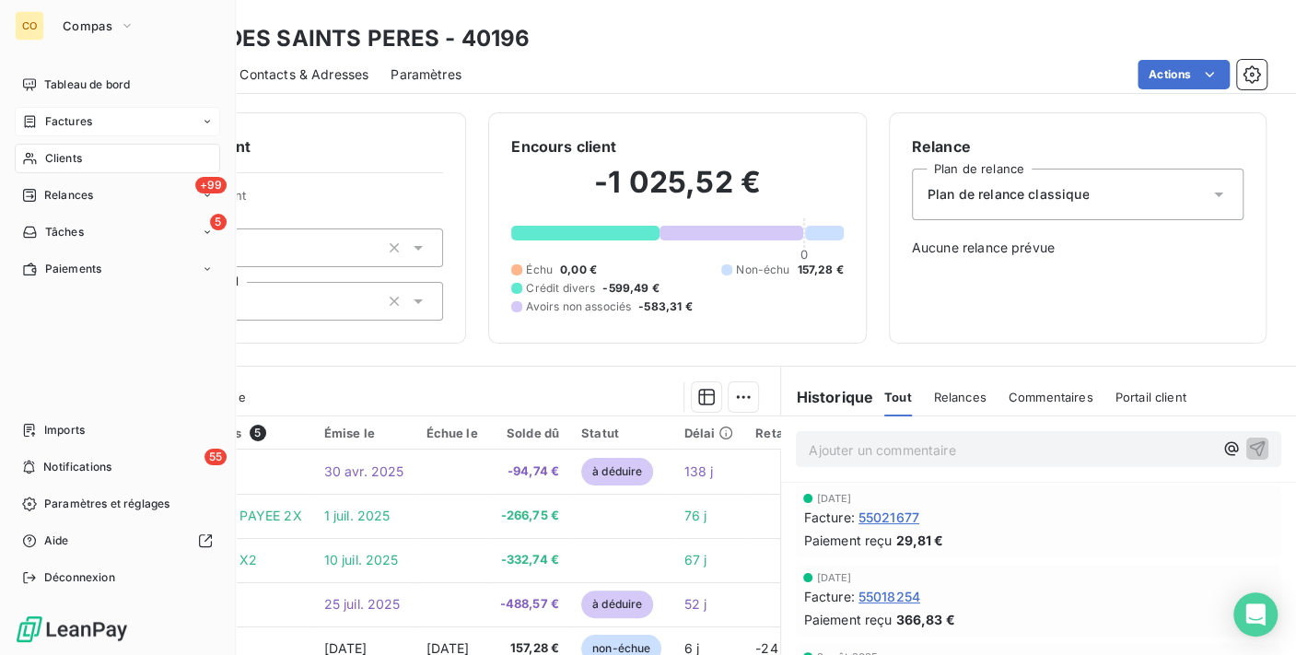
click at [60, 161] on span "Clients" at bounding box center [63, 158] width 37 height 17
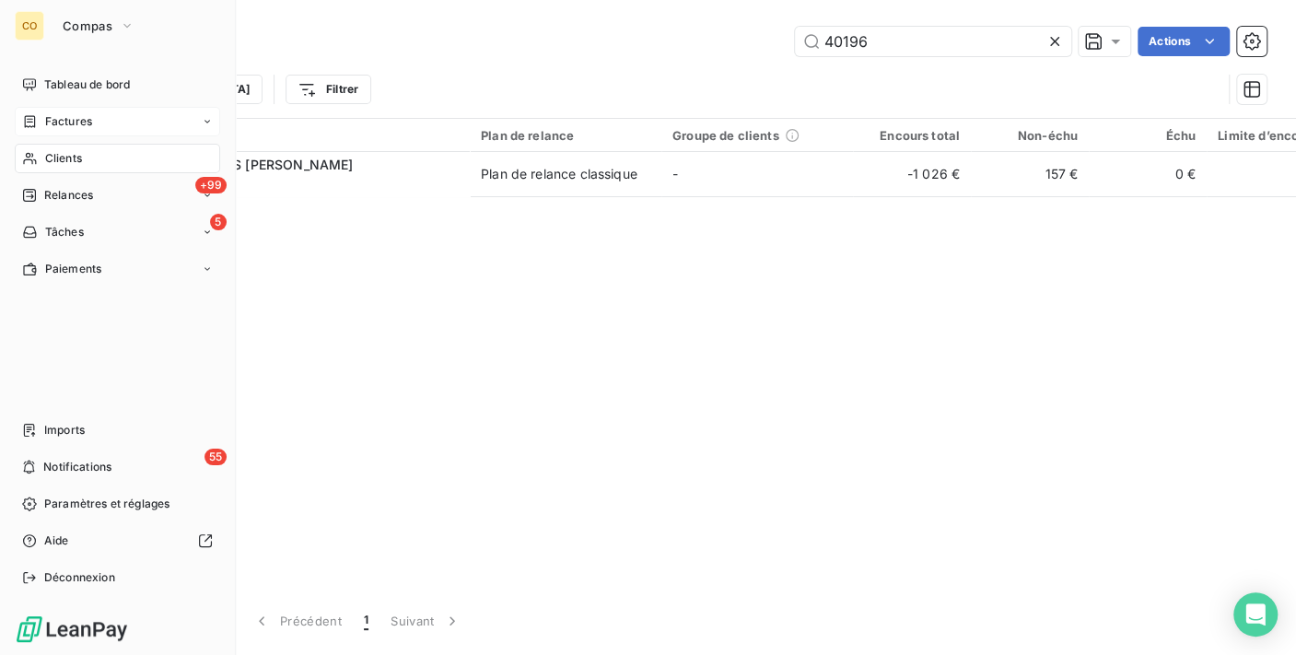
click at [75, 124] on span "Factures" at bounding box center [68, 121] width 47 height 17
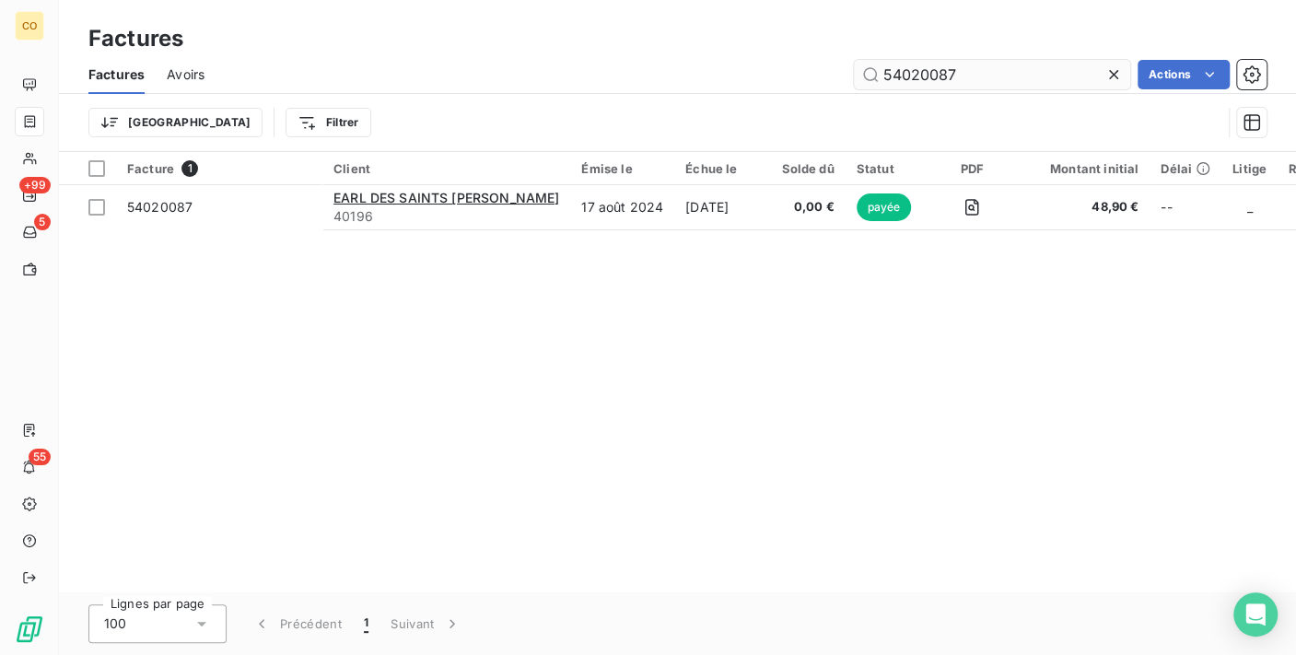
click at [1002, 66] on input "54020087" at bounding box center [992, 74] width 276 height 29
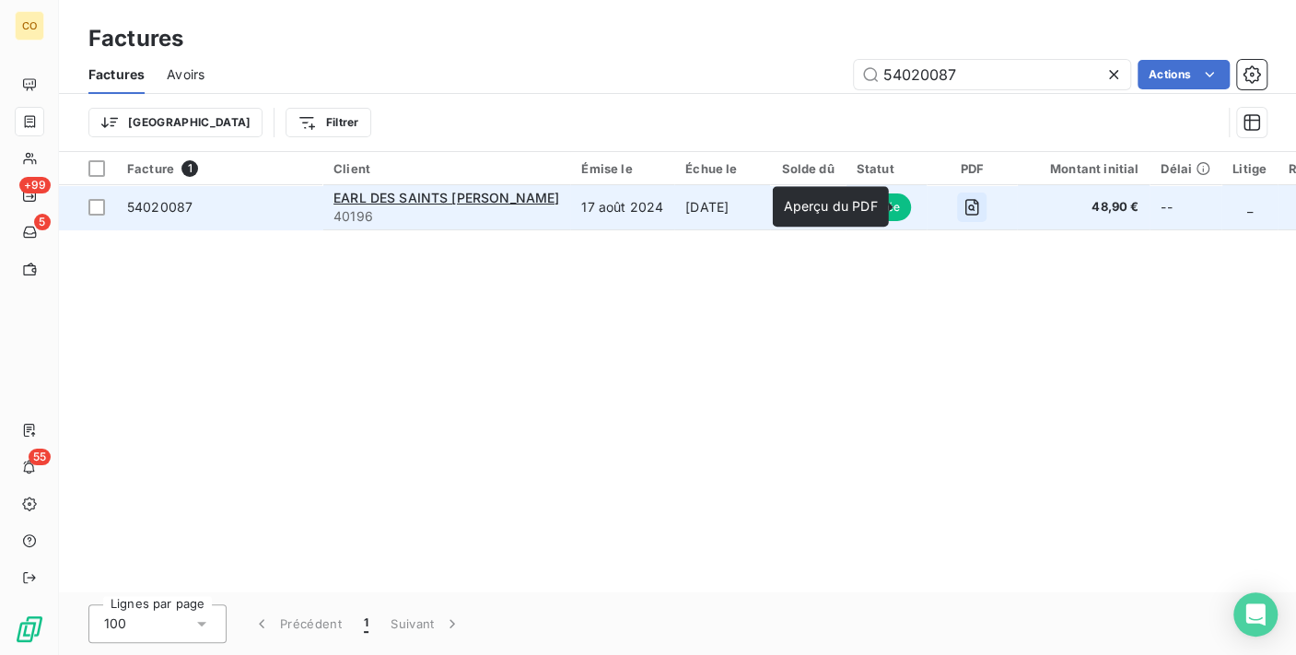
click at [963, 207] on icon "button" at bounding box center [972, 207] width 18 height 18
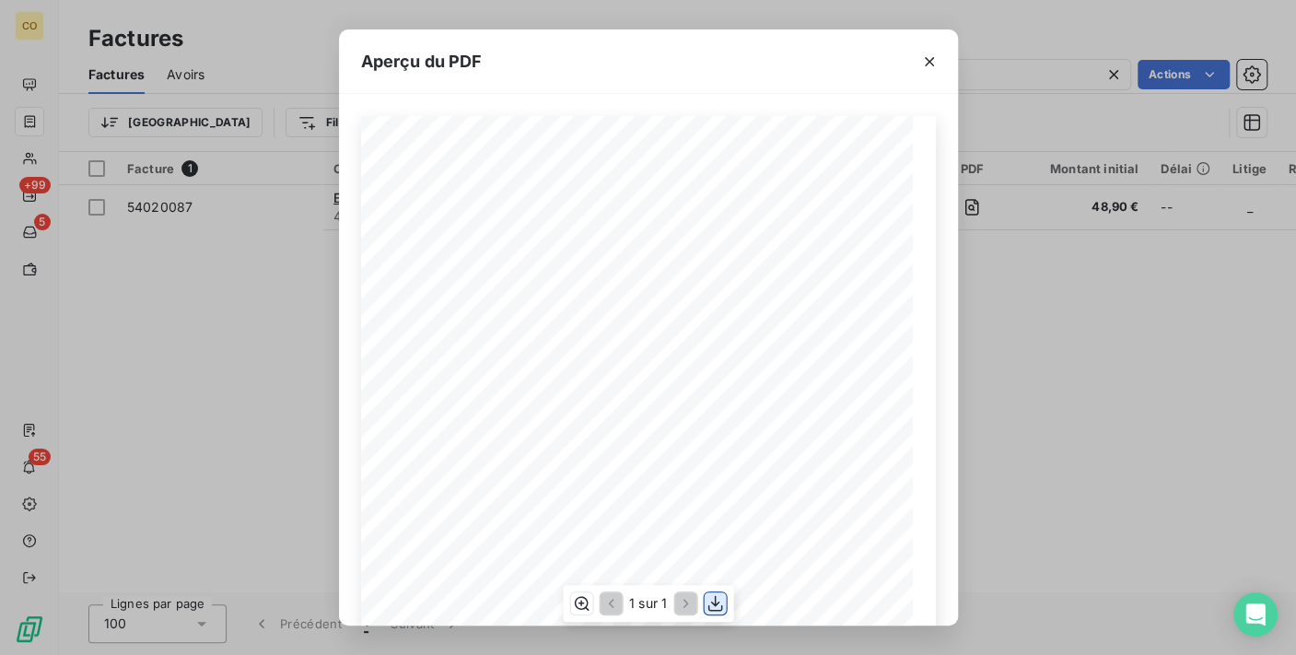
click at [719, 605] on icon "button" at bounding box center [715, 603] width 18 height 18
click at [1175, 285] on div "Aperçu du PDF Adresse de livraison DESIGNATION UNITE QUANTITE PRIX NET HT MONTA…" at bounding box center [648, 327] width 1296 height 655
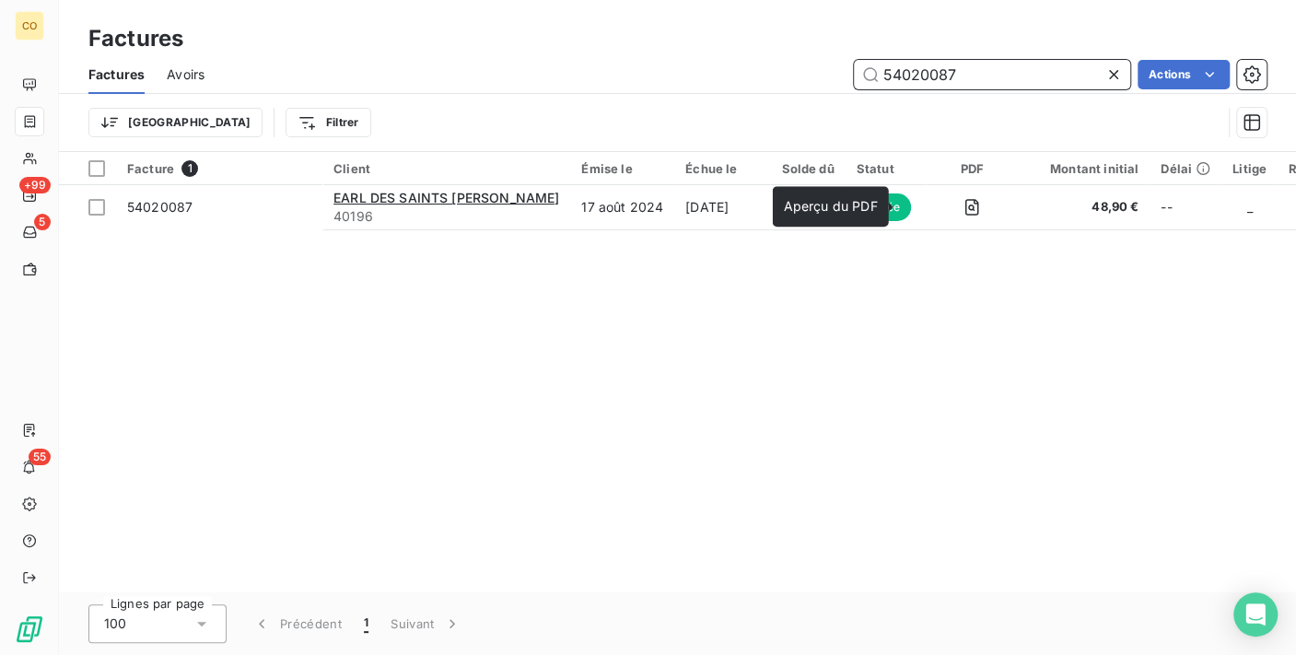
click at [1018, 65] on input "54020087" at bounding box center [992, 74] width 276 height 29
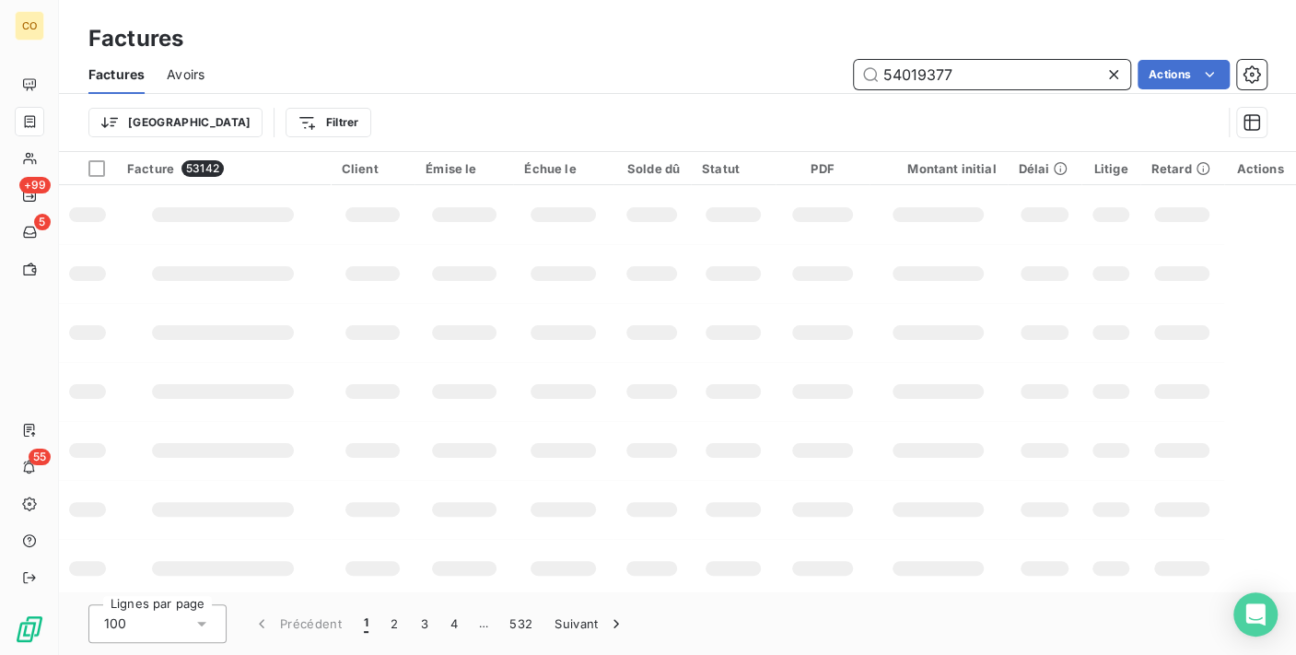
type input "54019377"
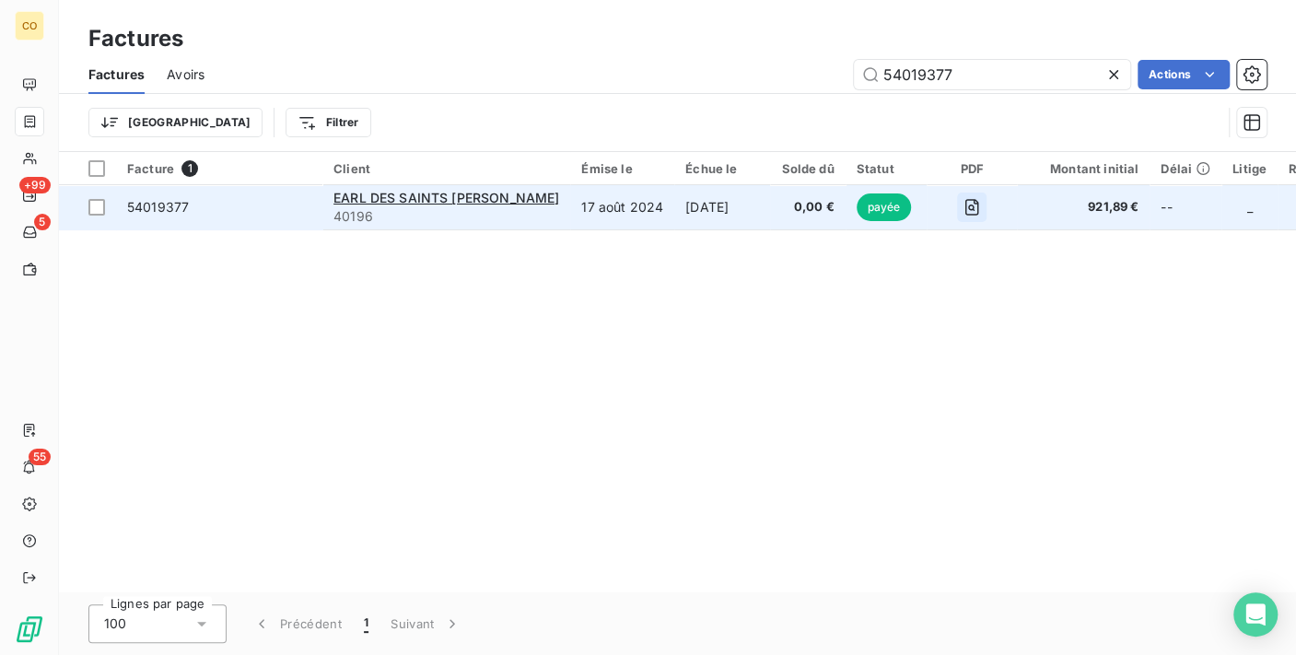
click at [957, 219] on button "button" at bounding box center [971, 207] width 29 height 29
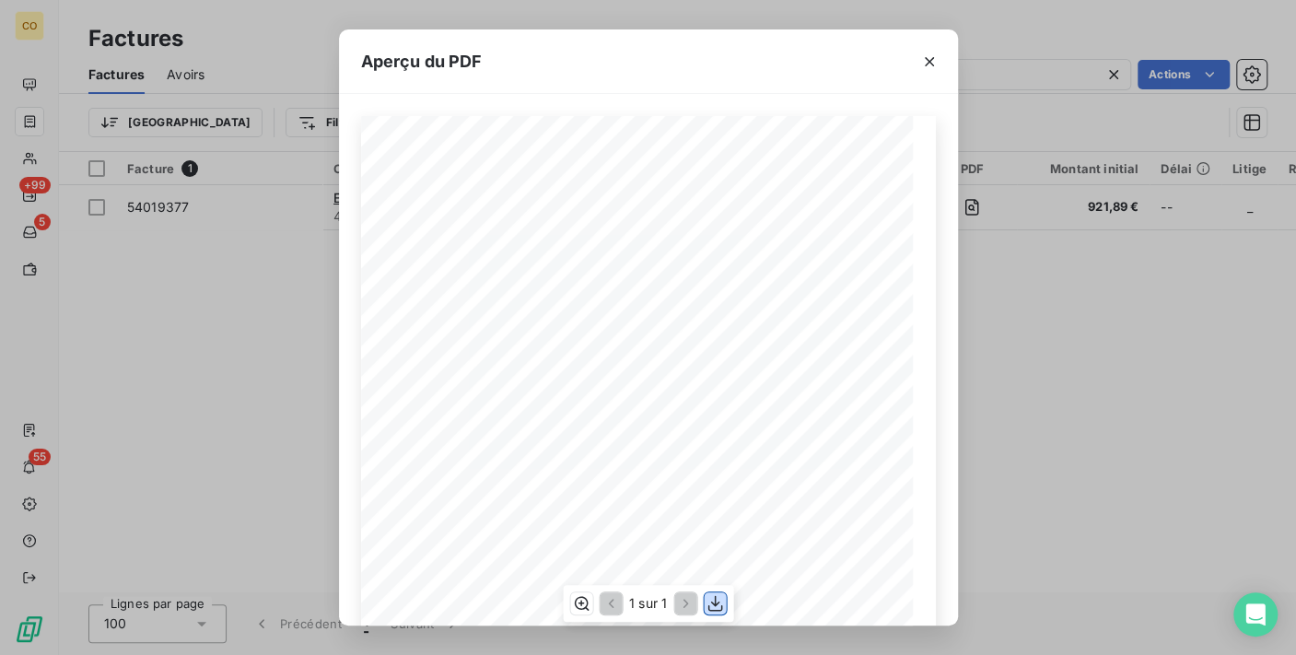
click at [719, 603] on icon "button" at bounding box center [715, 603] width 18 height 18
click at [587, 77] on div "Aperçu du PDF" at bounding box center [648, 61] width 619 height 64
click at [927, 64] on icon "button" at bounding box center [929, 62] width 18 height 18
